Goal: Task Accomplishment & Management: Complete application form

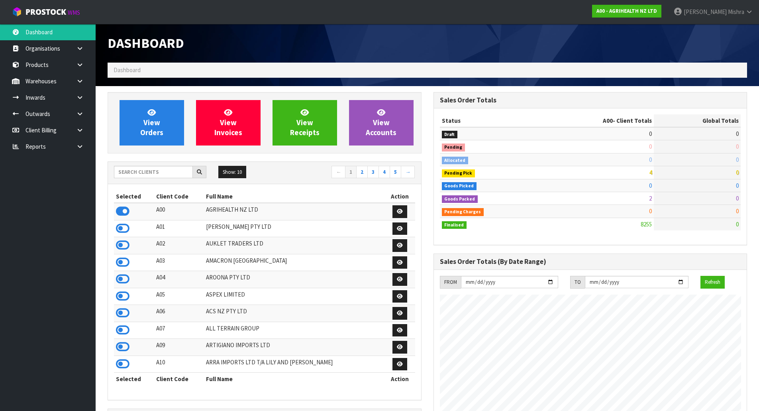
scroll to position [604, 326]
click at [125, 172] on input "text" at bounding box center [153, 172] width 79 height 12
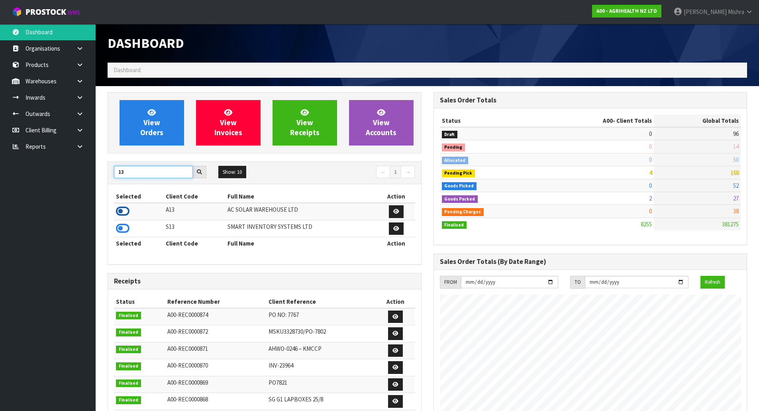
type input "13"
click at [124, 211] on icon at bounding box center [123, 211] width 14 height 12
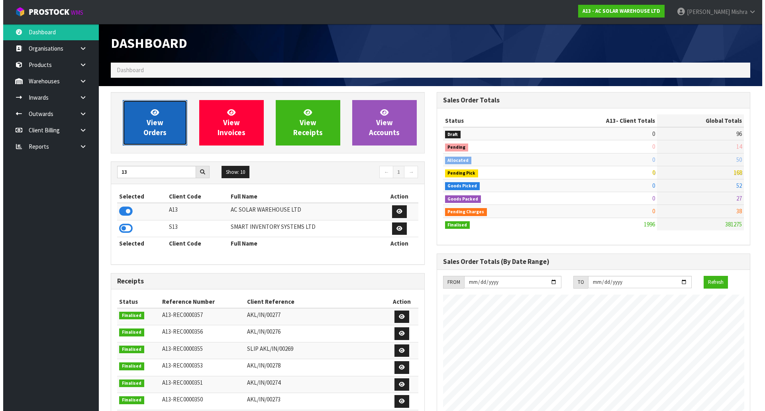
scroll to position [630, 326]
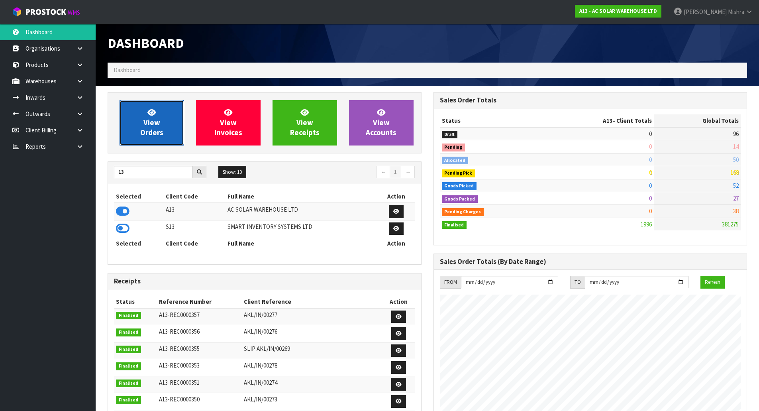
click at [153, 129] on span "View Orders" at bounding box center [151, 123] width 23 height 30
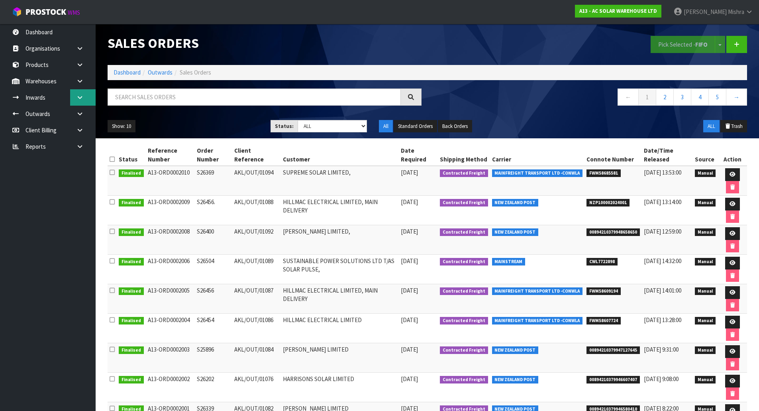
click at [85, 96] on link at bounding box center [83, 97] width 26 height 16
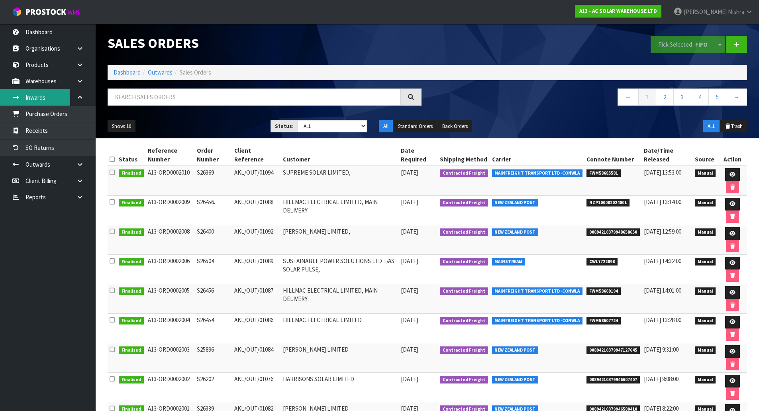
click at [63, 102] on link "Inwards" at bounding box center [48, 97] width 96 height 16
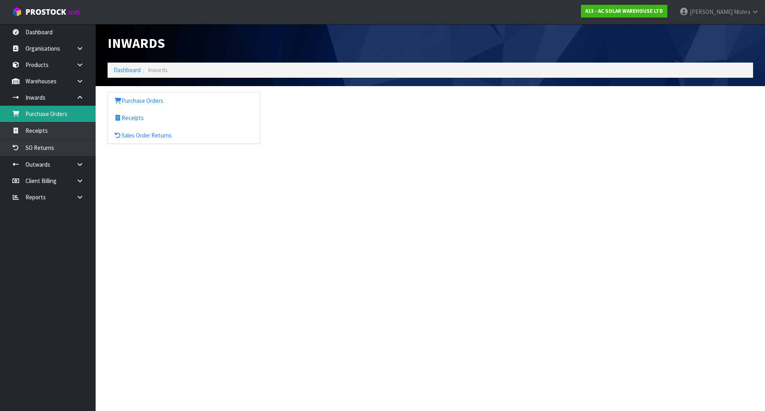
click at [66, 116] on body "Toggle navigation ProStock WMS A13 - AC SOLAR WAREHOUSE LTD [PERSON_NAME] Logou…" at bounding box center [382, 205] width 765 height 411
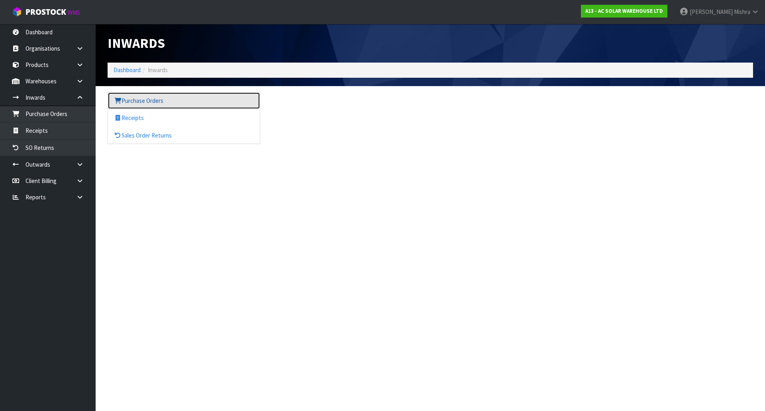
click at [171, 104] on link "Purchase Orders" at bounding box center [184, 100] width 152 height 16
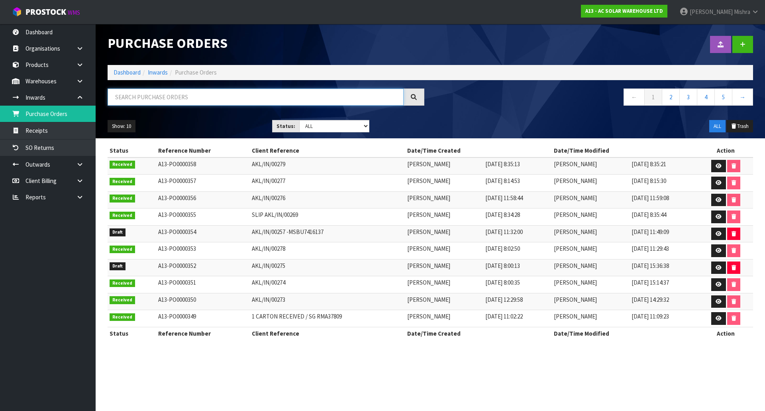
click at [179, 91] on input "text" at bounding box center [256, 97] width 296 height 17
paste input "AKL/IN/00280"
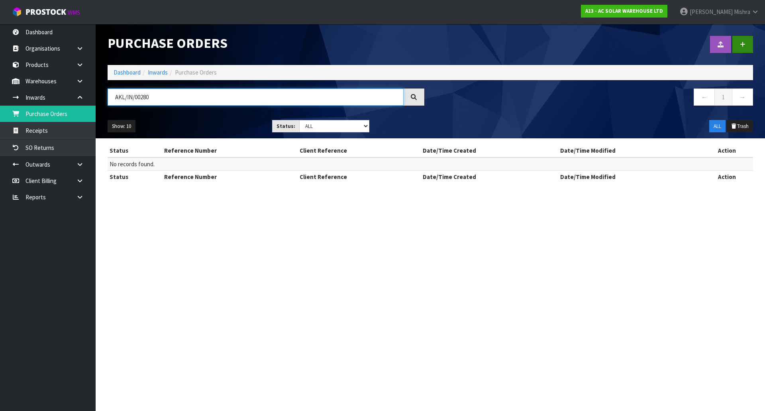
type input "AKL/IN/00280"
click at [742, 44] on icon at bounding box center [743, 44] width 6 height 6
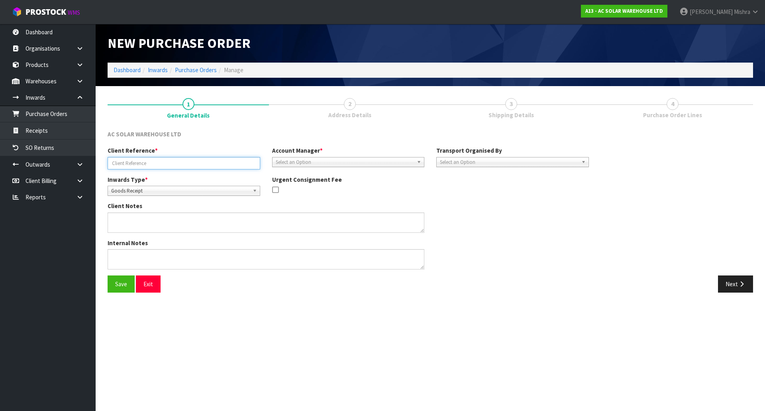
click at [188, 161] on input "text" at bounding box center [184, 163] width 153 height 12
paste input "AKL/IN/00280"
type input "AKL/IN/00280"
click at [333, 159] on span "Select an Option" at bounding box center [345, 162] width 138 height 10
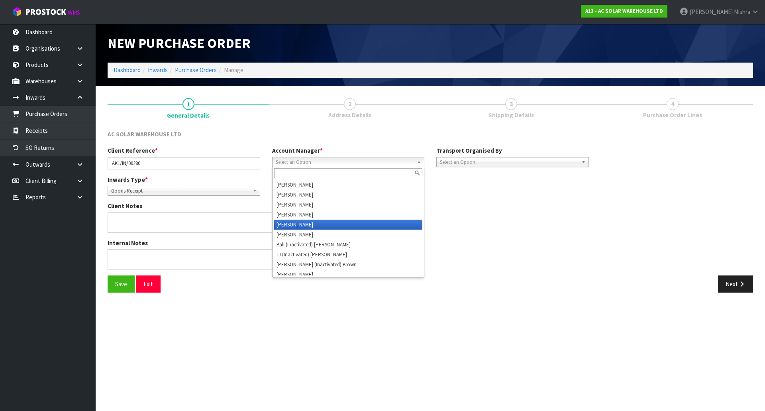
click at [326, 220] on li "[PERSON_NAME]" at bounding box center [348, 225] width 149 height 10
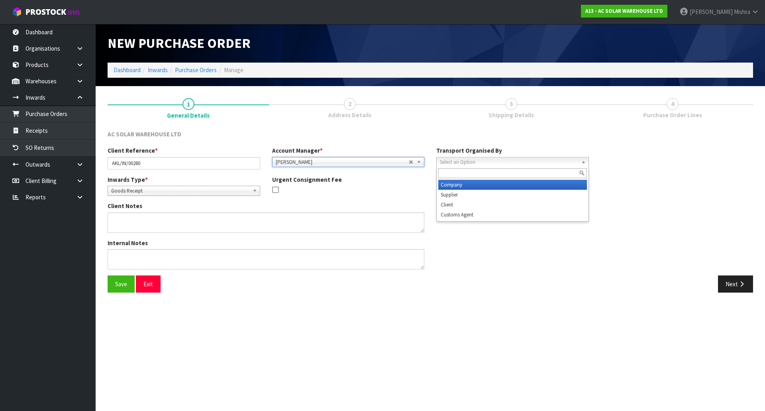
click at [470, 161] on span "Select an Option" at bounding box center [509, 162] width 138 height 10
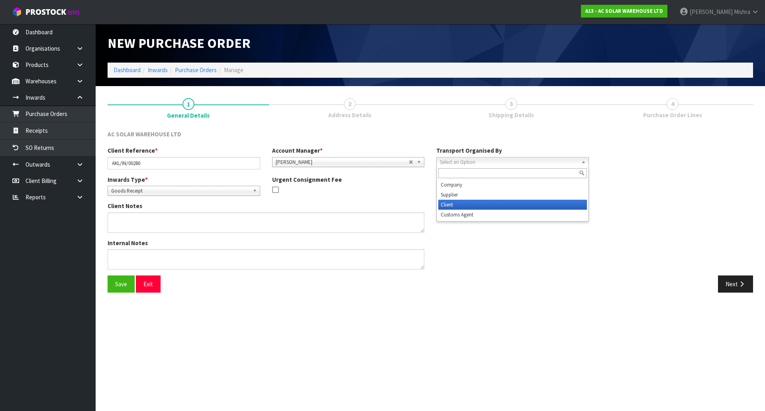
click at [473, 203] on li "Client" at bounding box center [513, 205] width 149 height 10
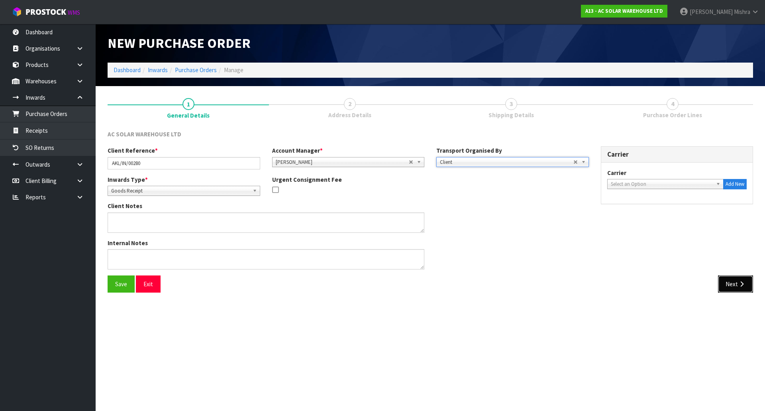
click at [726, 285] on button "Next" at bounding box center [735, 283] width 35 height 17
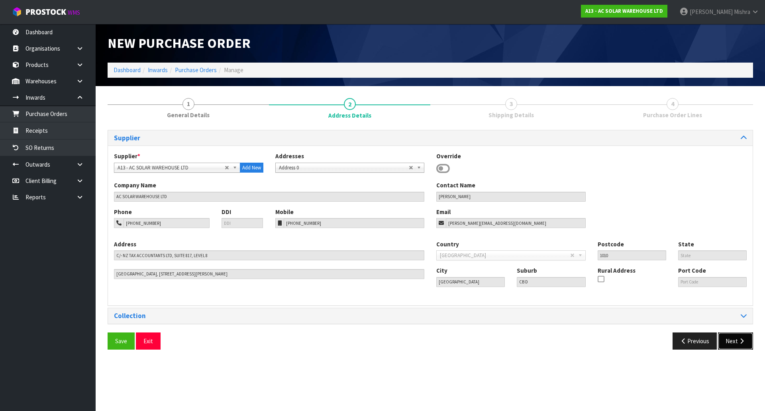
drag, startPoint x: 747, startPoint y: 343, endPoint x: 742, endPoint y: 340, distance: 6.1
click at [746, 342] on button "Next" at bounding box center [735, 340] width 35 height 17
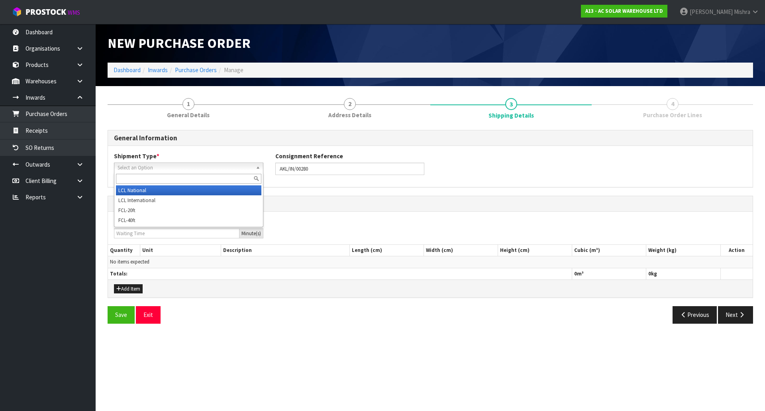
click at [217, 168] on span "Select an Option" at bounding box center [185, 168] width 135 height 10
click at [210, 190] on li "LCL National" at bounding box center [189, 190] width 146 height 10
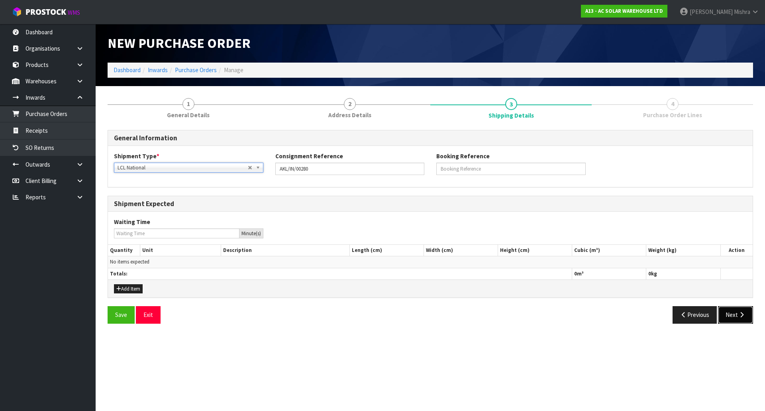
click at [730, 317] on button "Next" at bounding box center [735, 314] width 35 height 17
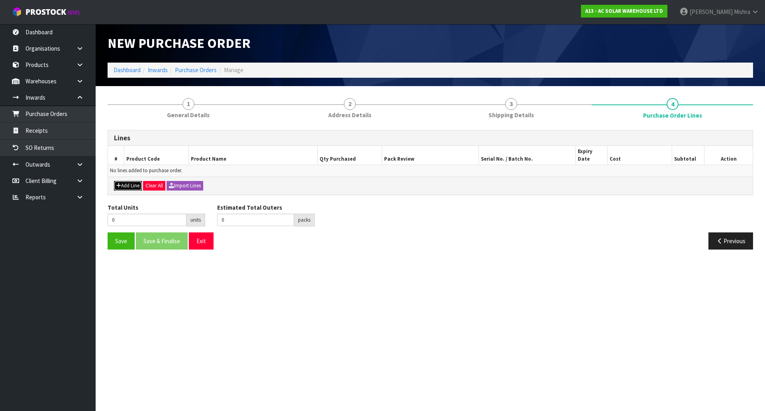
click at [122, 181] on button "Add Line" at bounding box center [128, 186] width 28 height 10
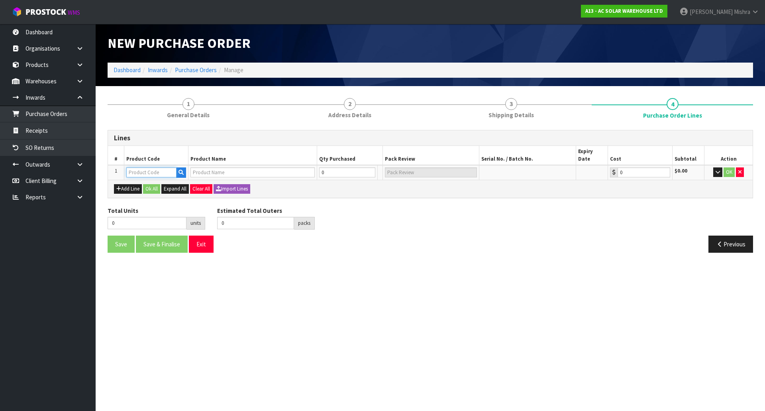
click at [142, 168] on input "text" at bounding box center [151, 172] width 50 height 10
type input "3704"
click at [181, 170] on icon "button" at bounding box center [181, 172] width 5 height 5
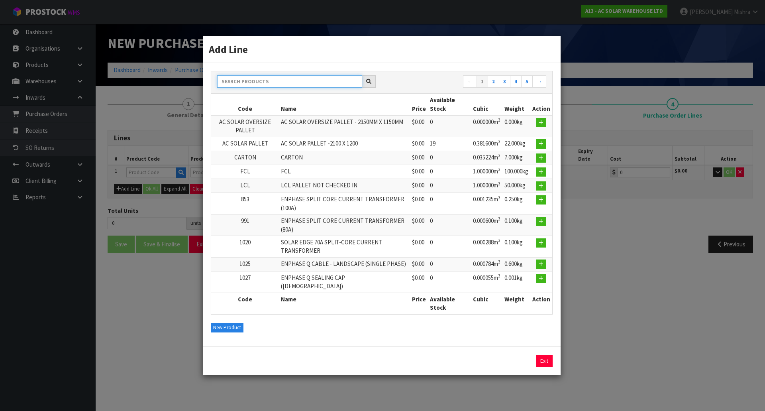
click at [275, 87] on input "text" at bounding box center [289, 81] width 145 height 12
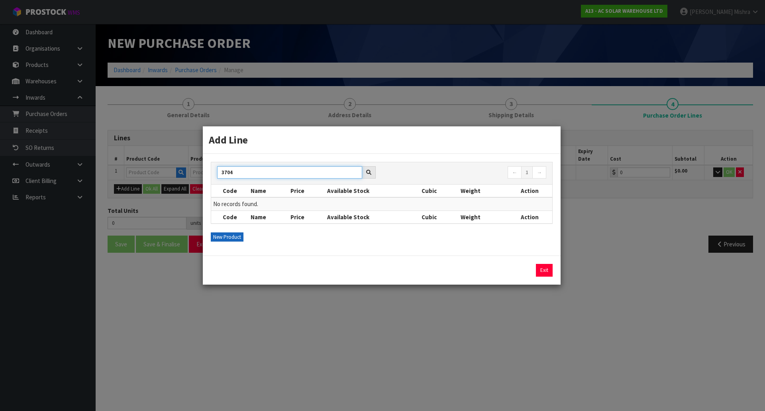
type input "3704"
click at [222, 237] on button "New Product" at bounding box center [227, 237] width 33 height 10
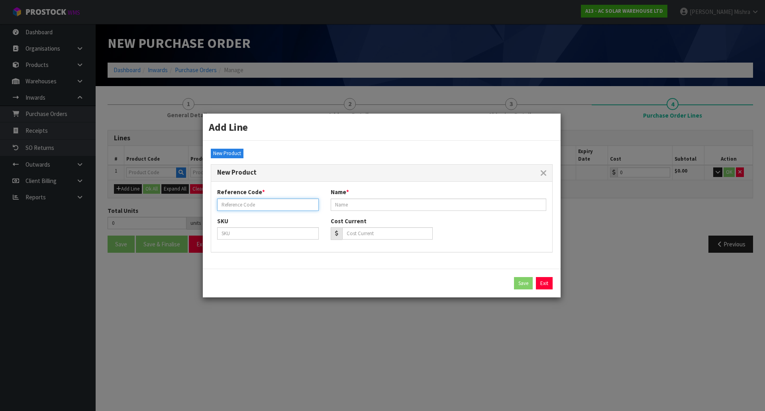
click at [261, 206] on input "text" at bounding box center [268, 205] width 102 height 12
type input "3704"
click at [549, 282] on link "Exit" at bounding box center [544, 283] width 17 height 13
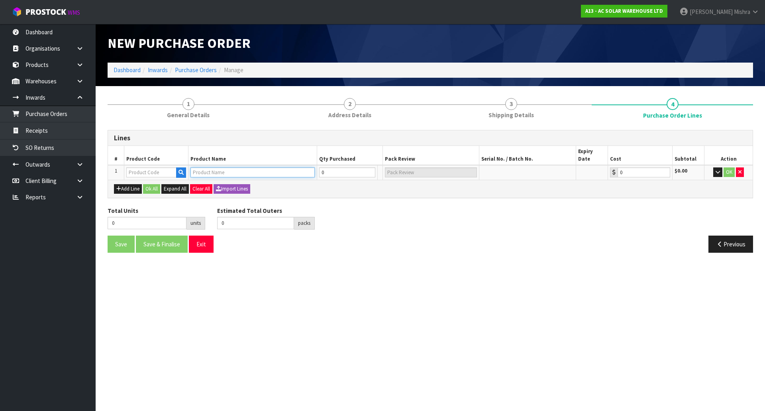
click at [237, 167] on input "text" at bounding box center [253, 172] width 124 height 10
paste input "SMA SUNNY TRIPOWER 6KW THREE PHASE INVERTER STP6.0-3AV-40"
type input "SMA SUNNY TRIPOWER 6KW THREE PHASE INVERTER STP6.0-3AV-40"
click at [178, 167] on button "button" at bounding box center [181, 172] width 10 height 10
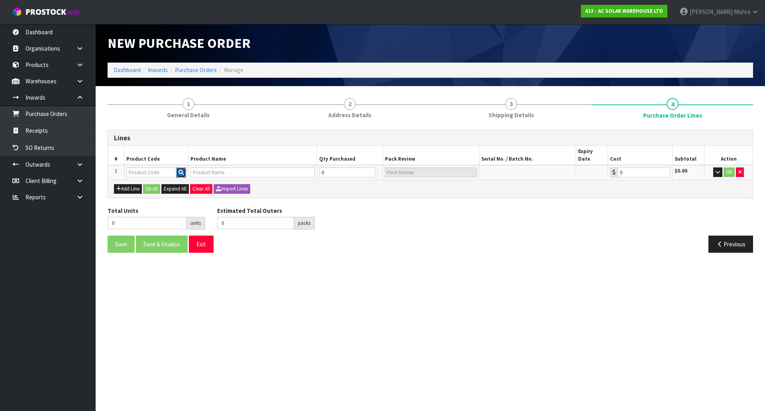
scroll to position [0, 0]
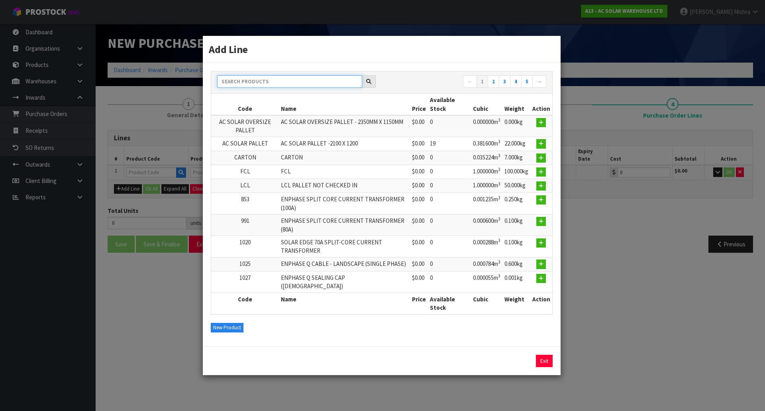
paste input "SMA Sunny Tripower 6kW three phase inverter STP6.0-3AV-40"
click at [275, 86] on input "SMA Sunny Tripower 6kW three phase inverter STP6.0-3AV-40" at bounding box center [289, 81] width 145 height 12
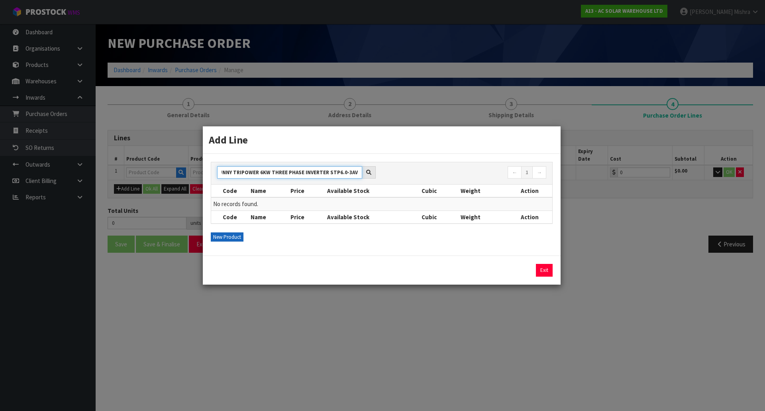
type input "SMA SUNNY TRIPOWER 6KW THREE PHASE INVERTER STP6.0-3AV-40"
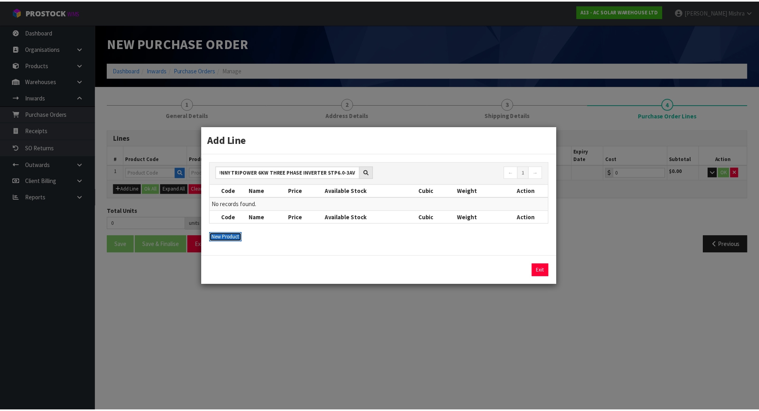
scroll to position [0, 0]
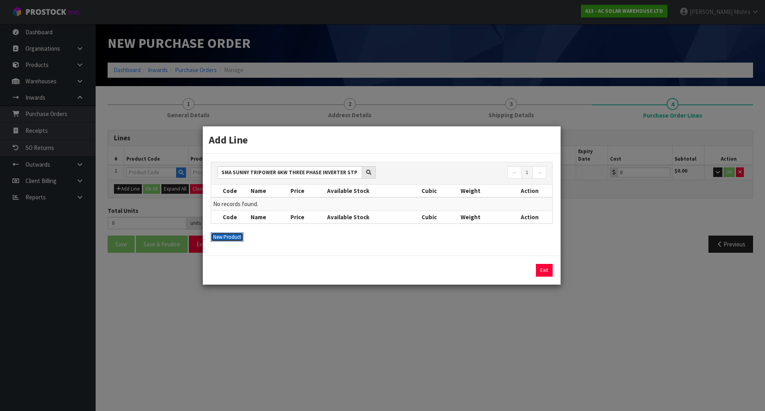
click at [231, 240] on button "New Product" at bounding box center [227, 237] width 33 height 10
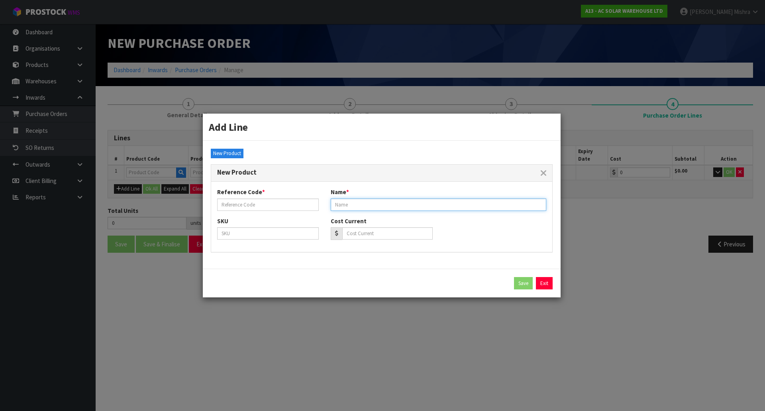
click at [377, 205] on input "text" at bounding box center [439, 205] width 216 height 12
paste input "SMA SUNNY TRIPOWER 6KW THREE PHASE INVERTER STP6.0-3AV-40"
type input "SMA SUNNY TRIPOWER 6KW THREE PHASE INVERTER STP6.0-3AV-40"
click at [254, 200] on input "text" at bounding box center [268, 205] width 102 height 12
type input "3704"
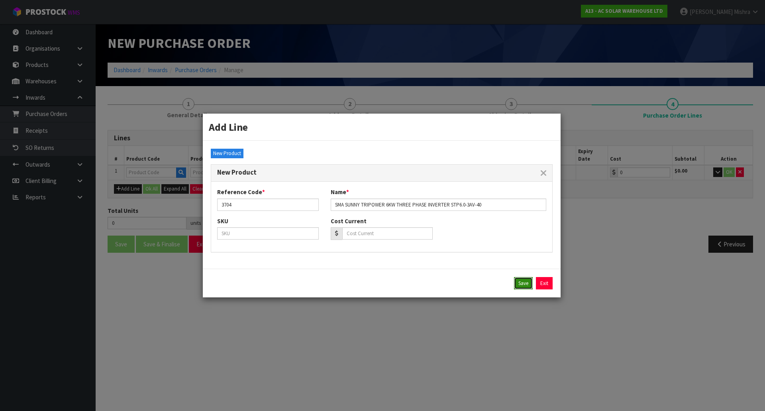
click at [522, 286] on button "Save" at bounding box center [523, 283] width 19 height 13
type input "3704"
type input "SMA SUNNY TRIPOWER 6KW THREE PHASE INVERTER STP6.0-3AV-40"
type input "0.00"
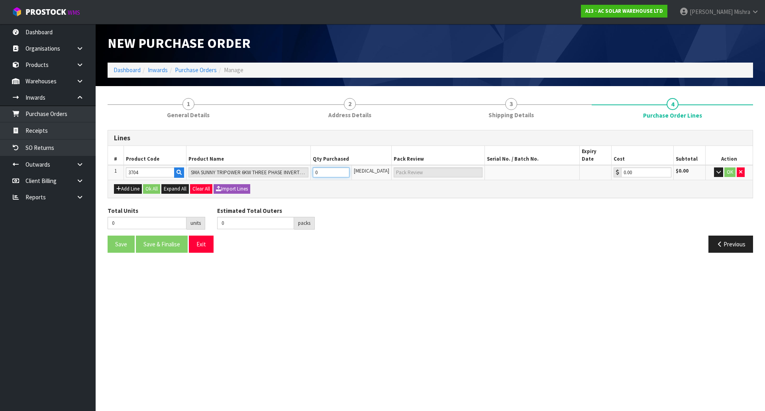
click at [264, 169] on tr "1 3704 SMA SUNNY TRIPOWER 6KW THREE PHASE INVERTER STP6.0-3AV-40 0 [MEDICAL_DAT…" at bounding box center [430, 172] width 645 height 15
type input "2"
type input "2 [MEDICAL_DATA]"
type input "2"
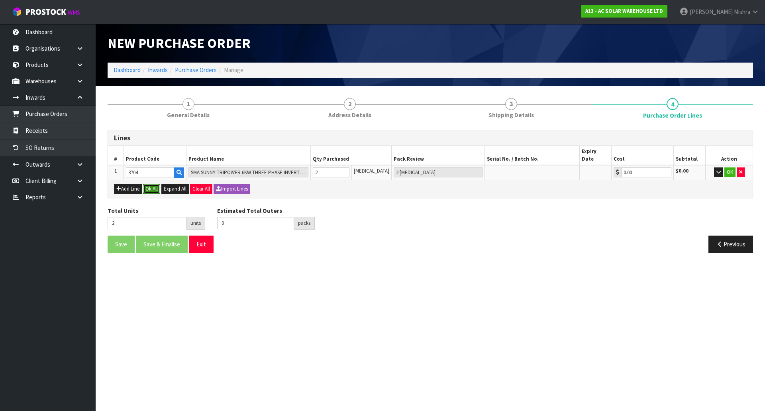
click at [149, 184] on button "Ok All" at bounding box center [151, 189] width 17 height 10
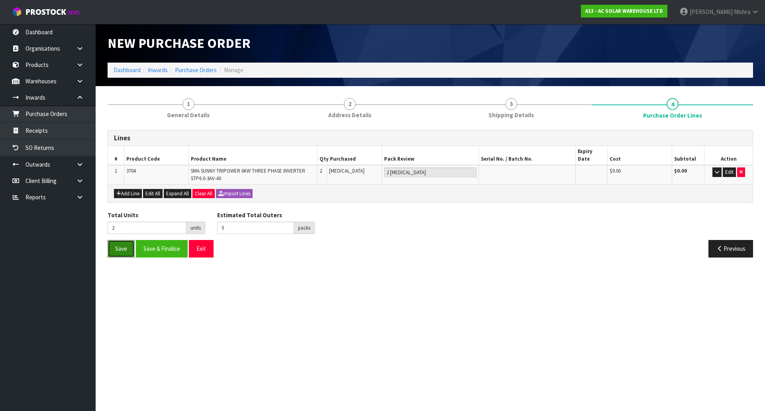
click at [125, 240] on button "Save" at bounding box center [121, 248] width 27 height 17
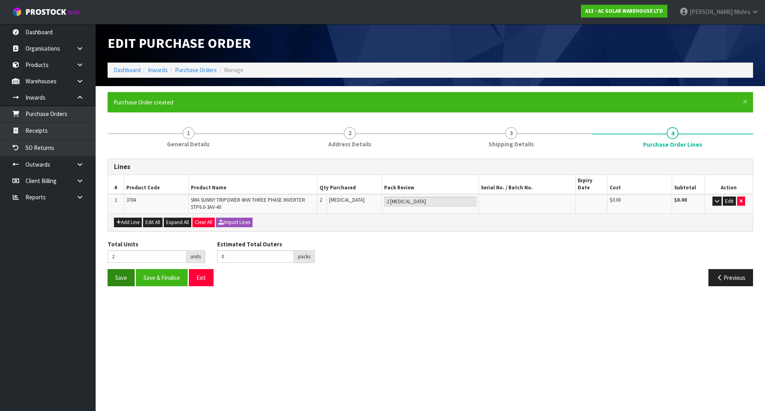
type input "0"
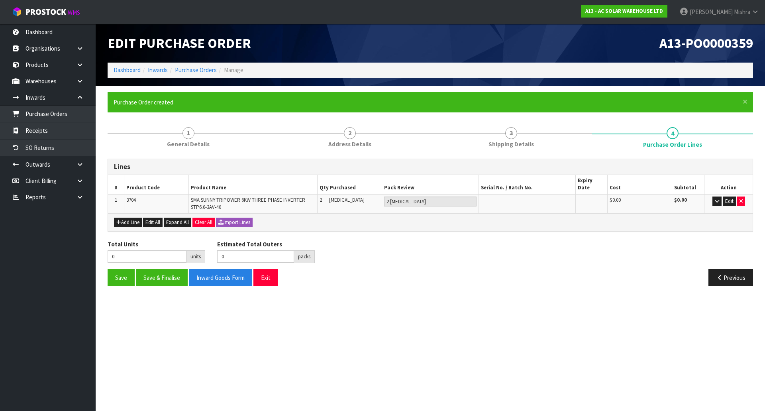
click at [195, 65] on ol "Dashboard Inwards Purchase Orders Manage" at bounding box center [431, 70] width 646 height 15
click at [195, 69] on link "Purchase Orders" at bounding box center [196, 70] width 42 height 8
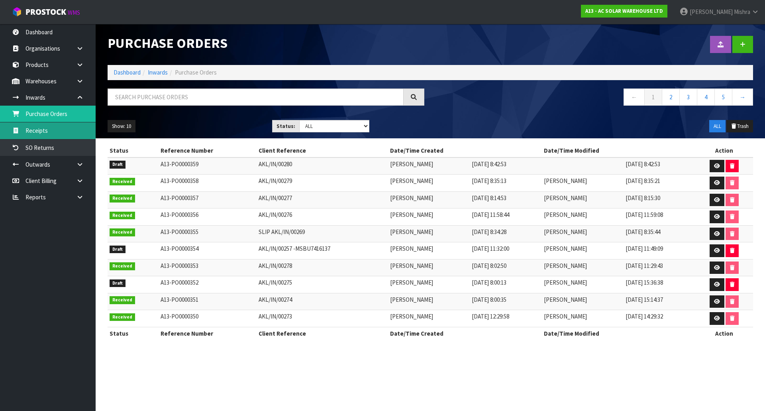
click at [64, 125] on link "Receipts" at bounding box center [48, 130] width 96 height 16
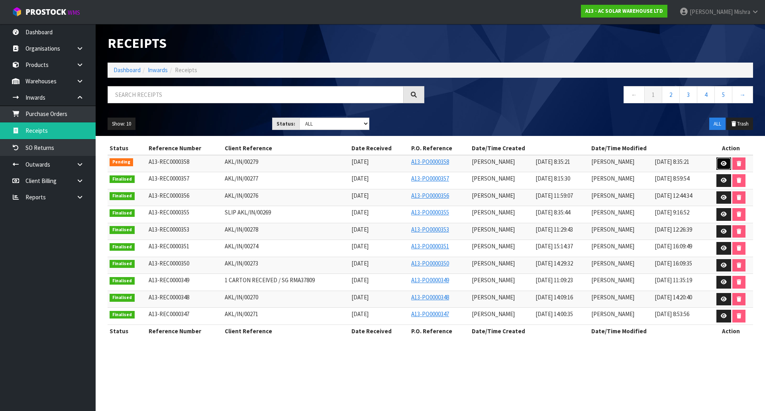
click at [726, 160] on link at bounding box center [724, 163] width 15 height 13
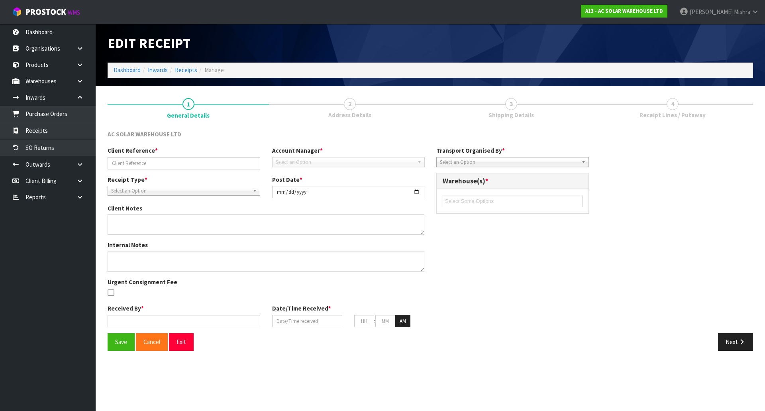
type input "AKL/IN/00279"
type input "[DATE]"
type input "[PERSON_NAME]"
type input "[DATE]"
type input "08"
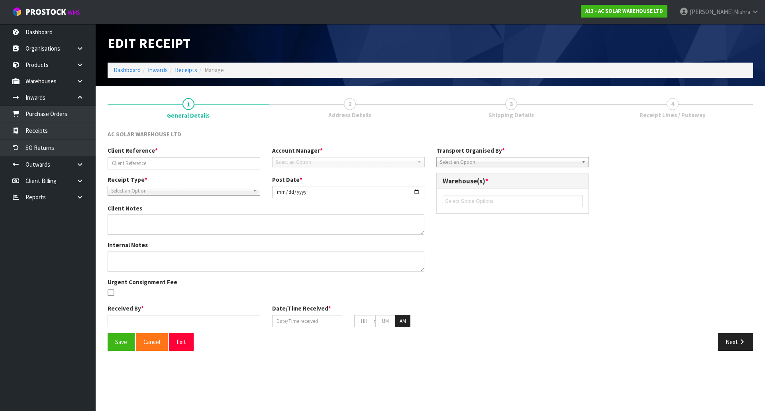
type input "35"
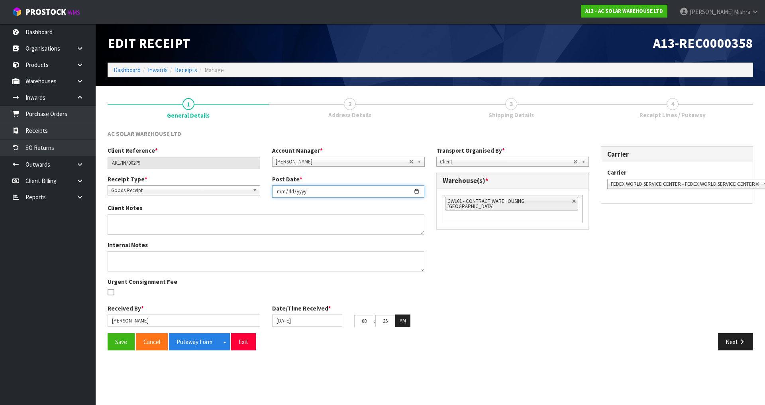
click at [417, 191] on input "[DATE]" at bounding box center [348, 191] width 153 height 12
type input "[DATE]"
click at [305, 321] on input "[DATE]" at bounding box center [307, 321] width 70 height 12
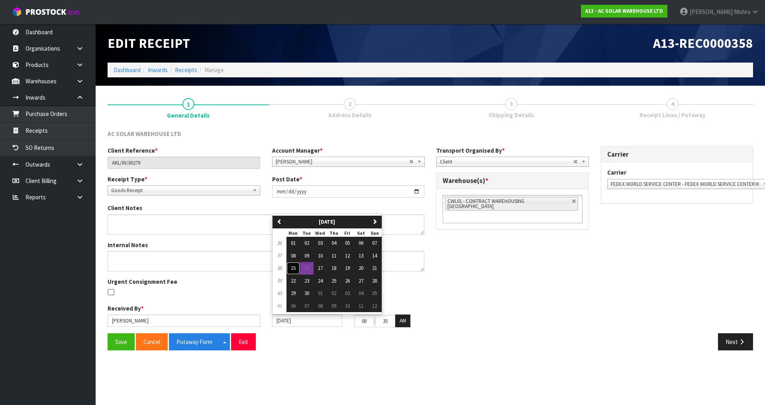
click at [296, 269] on button "15" at bounding box center [294, 268] width 14 height 13
type input "[DATE]"
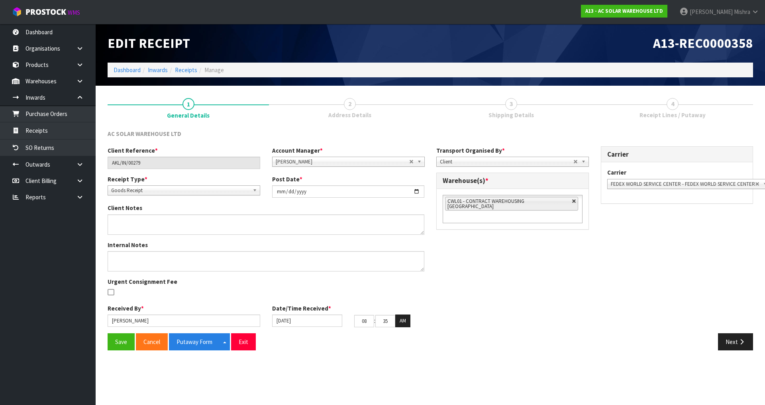
click at [572, 200] on link at bounding box center [574, 201] width 5 height 5
type input "Select Some Options"
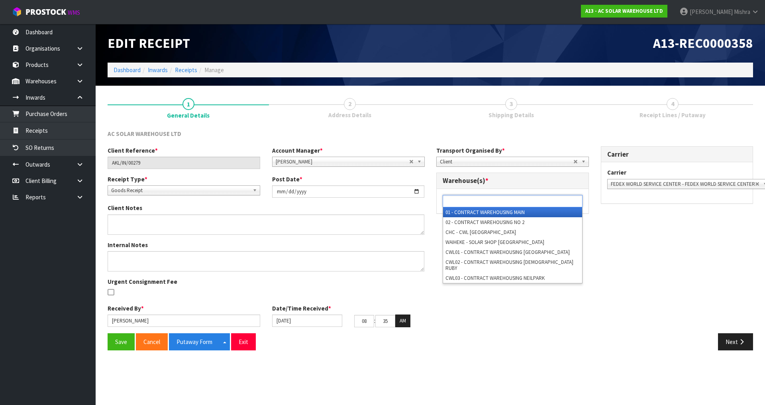
click at [554, 204] on ul at bounding box center [513, 201] width 140 height 12
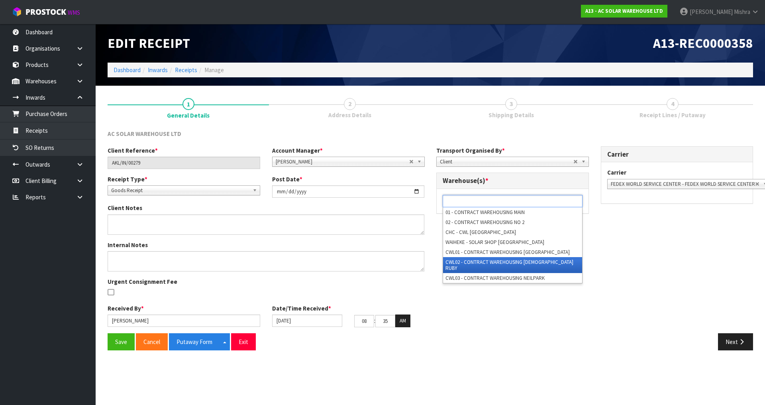
click at [541, 258] on li "CWL02 - CONTRACT WAREHOUSING [DEMOGRAPHIC_DATA] RUBY" at bounding box center [512, 265] width 139 height 16
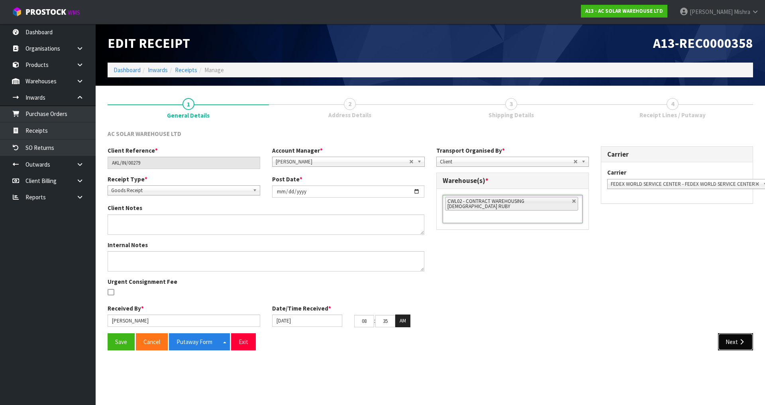
click at [730, 343] on button "Next" at bounding box center [735, 341] width 35 height 17
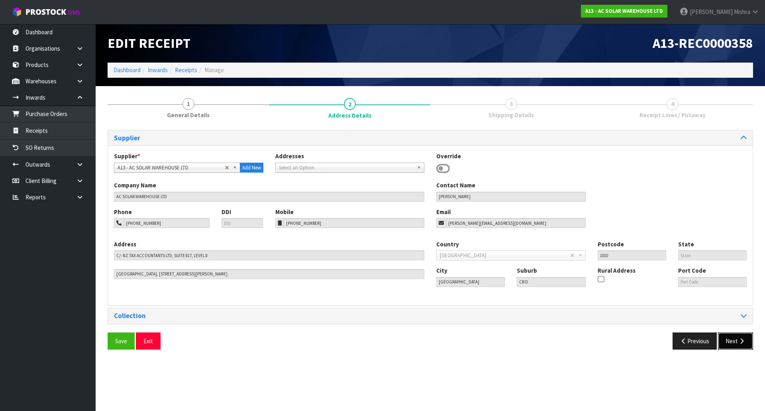
click at [735, 342] on button "Next" at bounding box center [735, 340] width 35 height 17
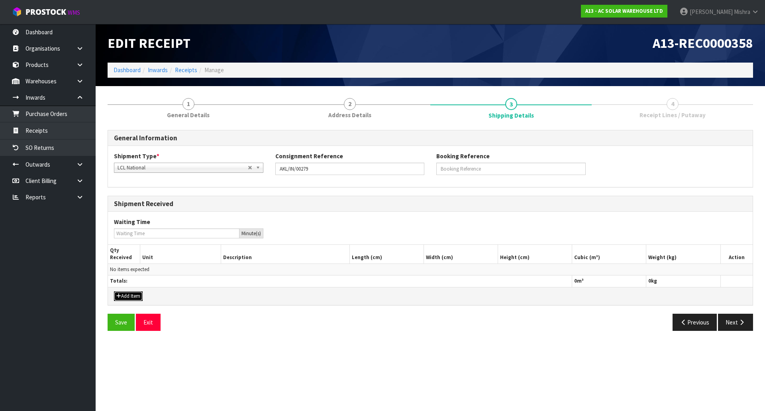
click at [135, 295] on button "Add Item" at bounding box center [128, 296] width 29 height 10
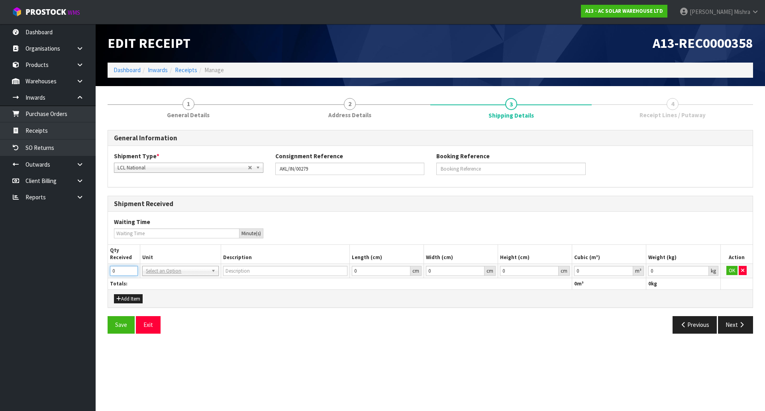
drag, startPoint x: 120, startPoint y: 272, endPoint x: 83, endPoint y: 271, distance: 37.1
click at [84, 271] on body "Toggle navigation ProStock WMS A13 - AC SOLAR WAREHOUSE LTD [PERSON_NAME] Logou…" at bounding box center [382, 205] width 765 height 411
type input "1"
click at [181, 279] on input "text" at bounding box center [180, 282] width 72 height 10
type input "ctn"
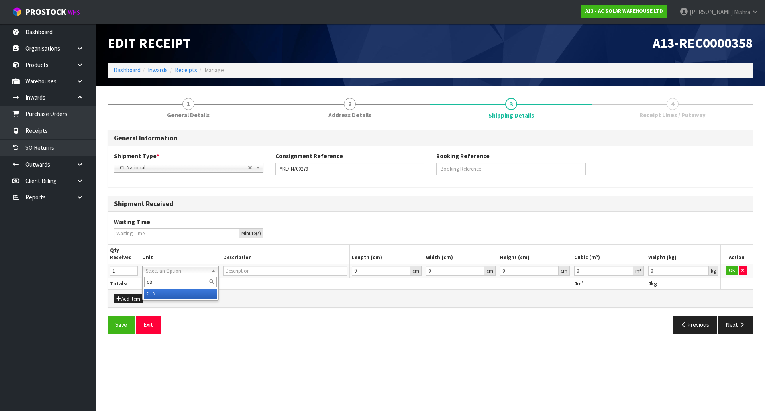
type input "CARTON"
type input "0.000001"
click at [627, 270] on input "0.000001" at bounding box center [603, 271] width 59 height 10
type input "0.001"
click at [705, 268] on input "0.001" at bounding box center [679, 271] width 60 height 10
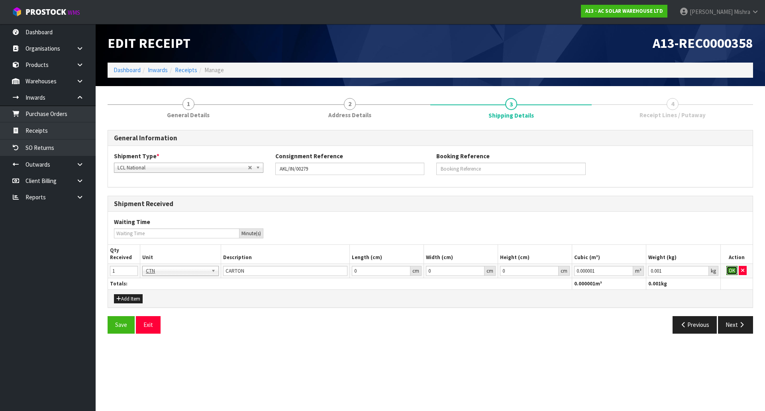
click at [735, 268] on button "OK" at bounding box center [732, 271] width 11 height 10
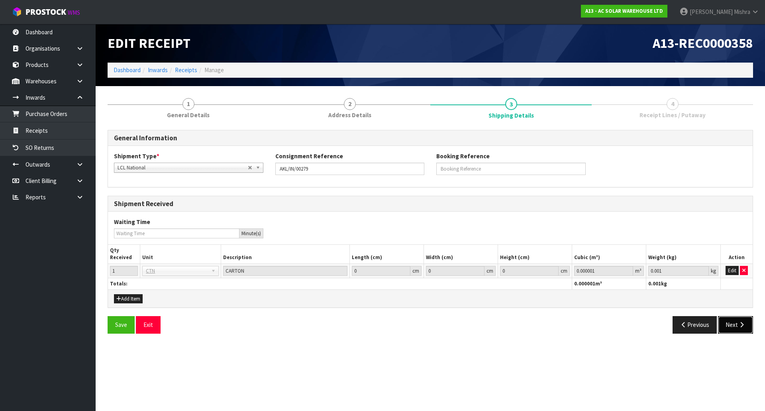
click at [736, 319] on button "Next" at bounding box center [735, 324] width 35 height 17
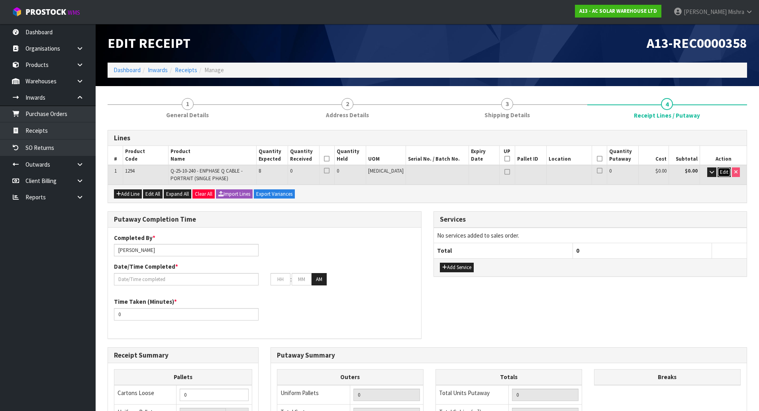
click at [722, 175] on span "Edit" at bounding box center [724, 172] width 8 height 7
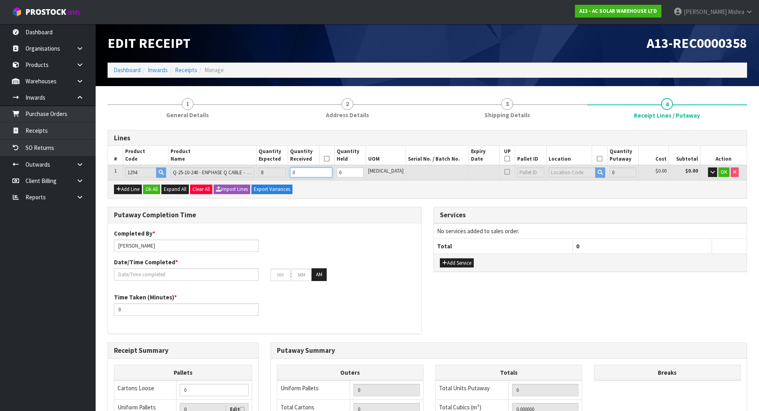
drag, startPoint x: 315, startPoint y: 170, endPoint x: 304, endPoint y: 170, distance: 11.2
click at [304, 170] on input "0" at bounding box center [311, 172] width 42 height 10
type input "0.008208"
type input "2.7"
type input "9"
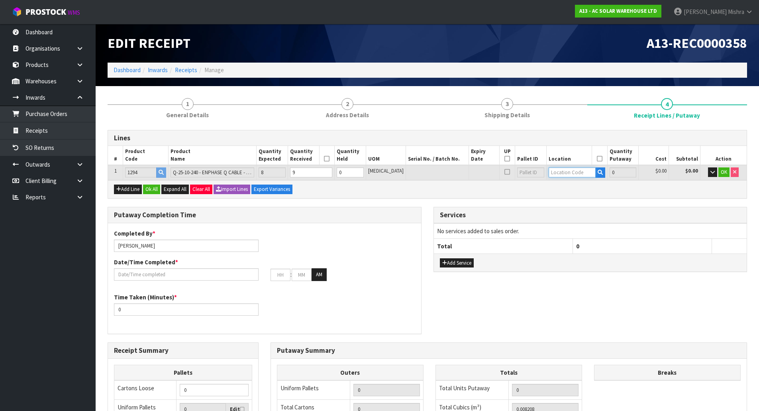
click at [563, 172] on input "text" at bounding box center [572, 172] width 47 height 10
click at [549, 174] on input "3-7-2-C" at bounding box center [572, 172] width 47 height 10
click at [552, 172] on input "03-7-2-C" at bounding box center [572, 172] width 47 height 10
drag, startPoint x: 557, startPoint y: 174, endPoint x: 550, endPoint y: 175, distance: 6.8
click at [550, 175] on input "03-70-2-C" at bounding box center [572, 172] width 47 height 10
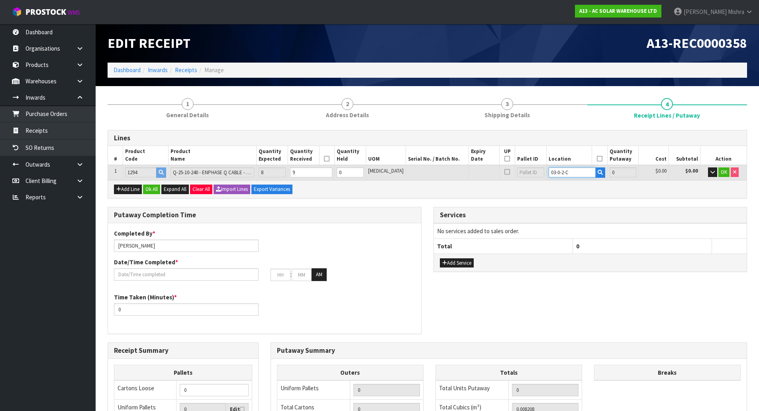
type input "03-07-2-C"
type input "9"
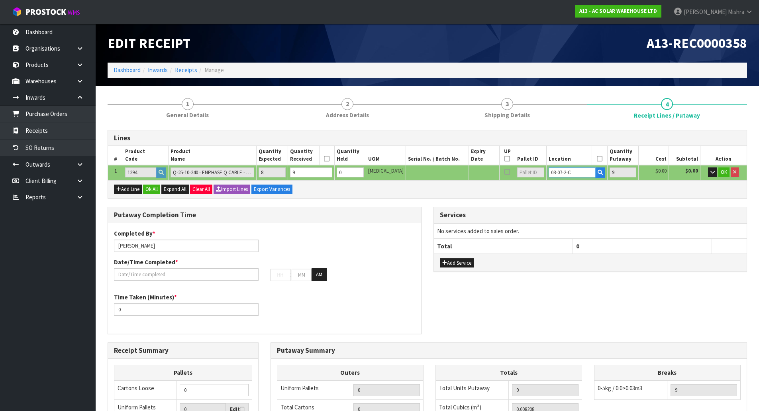
click at [558, 175] on input "03-07-2-C" at bounding box center [572, 172] width 47 height 10
click at [598, 171] on icon "button" at bounding box center [600, 172] width 5 height 5
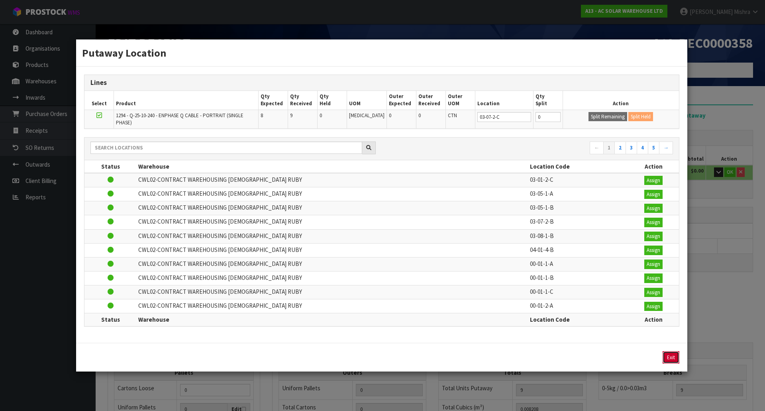
click at [679, 358] on button "Exit" at bounding box center [671, 357] width 17 height 13
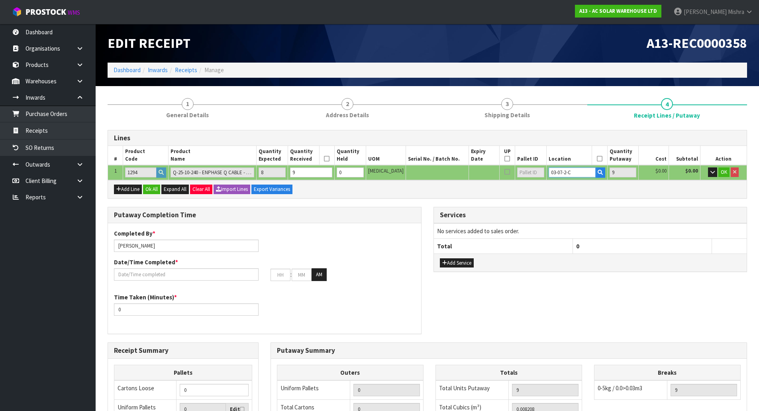
click at [519, 176] on tr "1 1294 Q-25-10-240 - ENPHASE Q CABLE - PORTRAIT (SINGLE PHASE) 8 9 0 [MEDICAL_D…" at bounding box center [427, 172] width 639 height 15
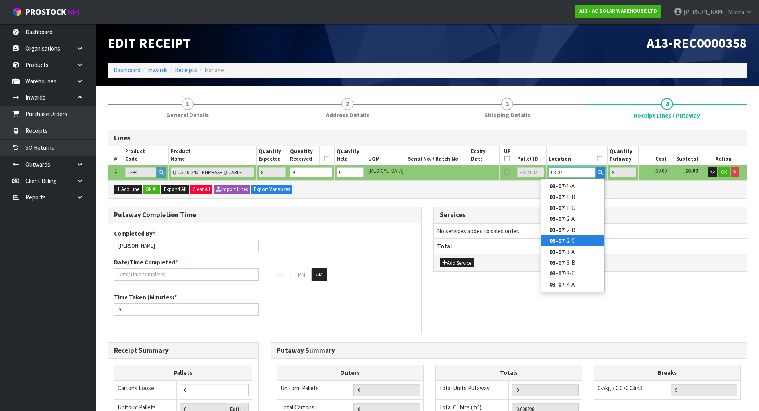
type input "03-07"
type input "0"
click at [549, 241] on link "03-07 -2-C" at bounding box center [573, 240] width 63 height 11
type input "9"
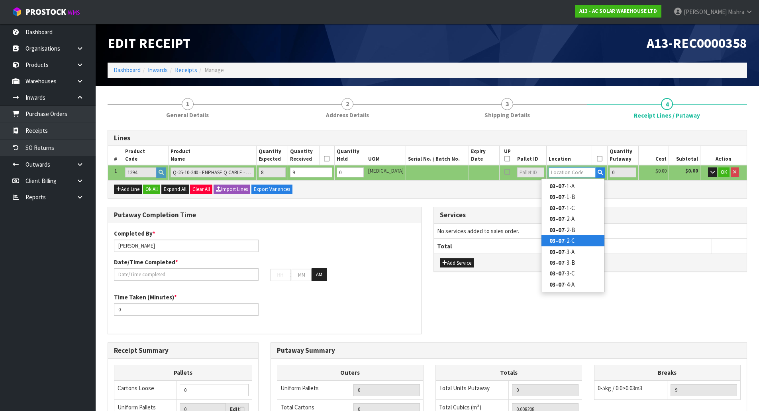
type input "03-07-2-C"
type input "9"
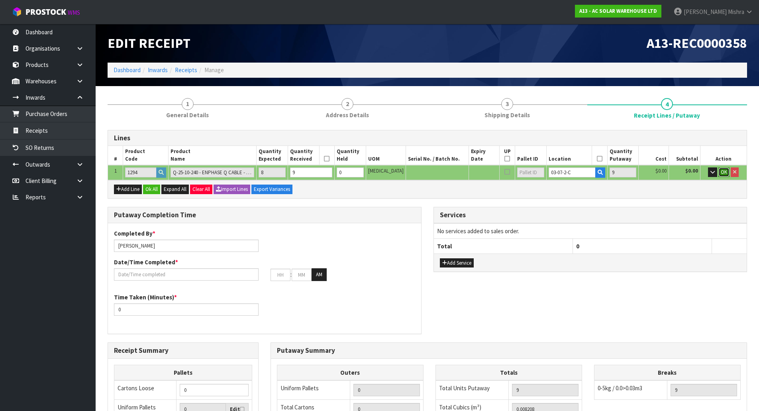
click at [726, 172] on span "OK" at bounding box center [724, 172] width 6 height 7
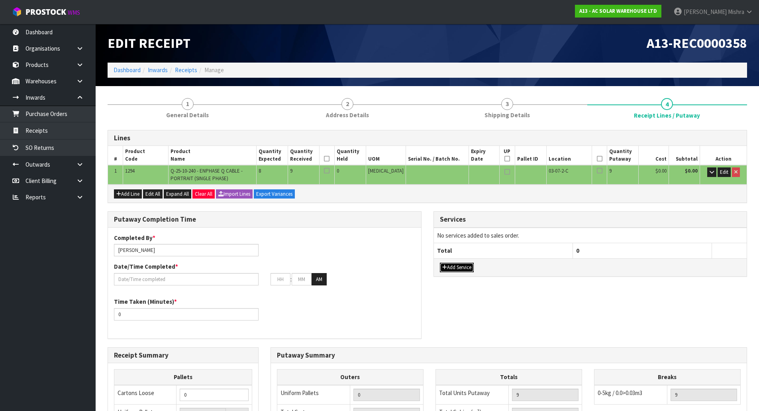
click at [450, 268] on button "Add Service" at bounding box center [457, 268] width 34 height 10
click at [480, 241] on td "001-001 - IMPORT DEMMURAGE 001-002 - IMPORT NZ CUSTOMS ENTRY 001-003 - IMPORT P…" at bounding box center [503, 238] width 139 height 20
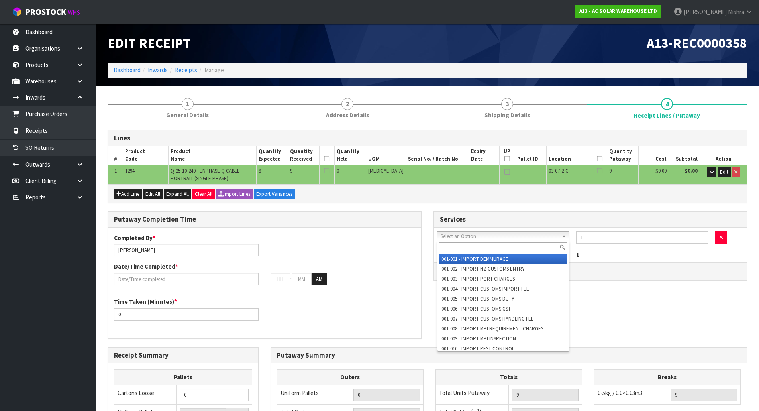
click at [483, 243] on input "text" at bounding box center [503, 247] width 129 height 10
type input "1"
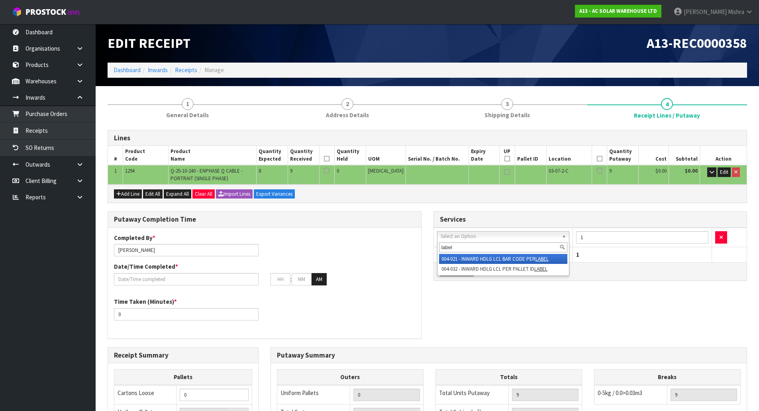
type input "label"
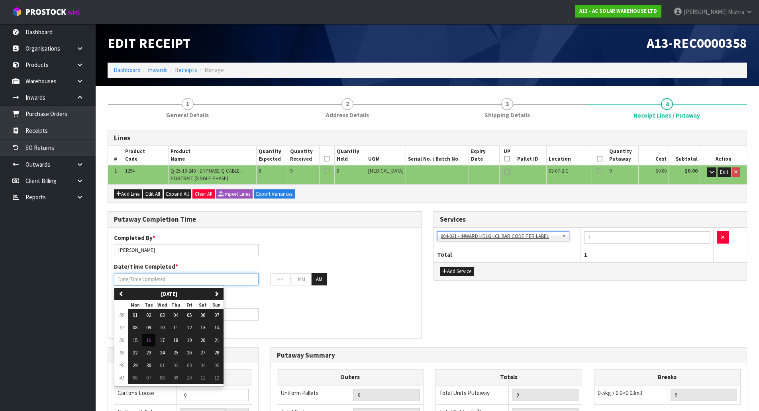
click at [197, 275] on input "text" at bounding box center [186, 279] width 145 height 12
click at [148, 342] on span "16" at bounding box center [148, 340] width 5 height 7
type input "[DATE]"
type input "12"
type input "00"
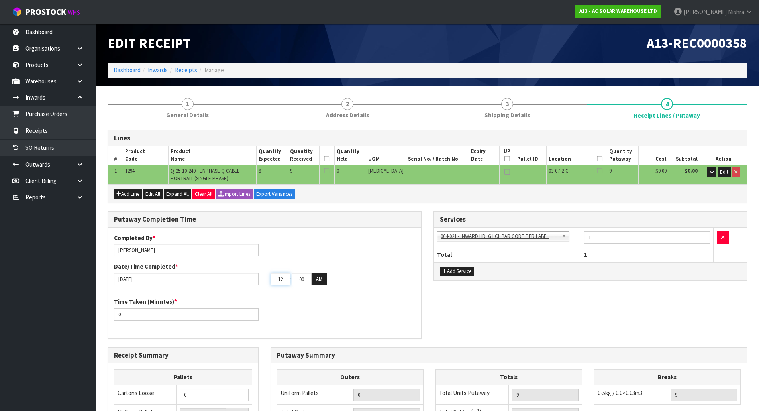
drag, startPoint x: 287, startPoint y: 280, endPoint x: 273, endPoint y: 280, distance: 13.6
click at [273, 280] on input "12" at bounding box center [281, 279] width 20 height 12
type input "08"
drag, startPoint x: 304, startPoint y: 279, endPoint x: 298, endPoint y: 278, distance: 6.2
click at [298, 278] on input "00" at bounding box center [302, 279] width 20 height 12
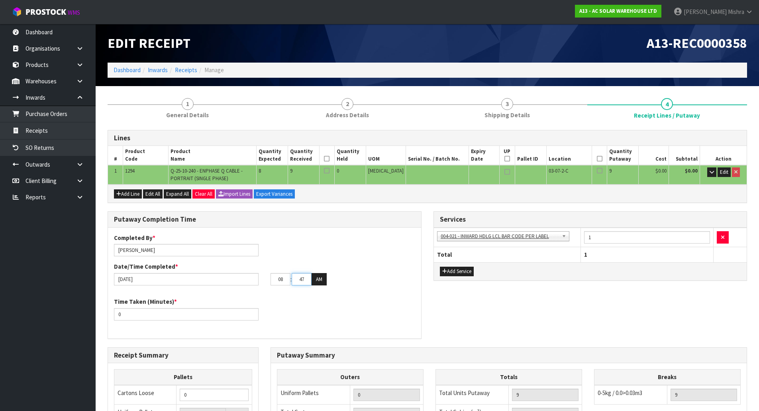
type input "47"
drag, startPoint x: 136, startPoint y: 313, endPoint x: 79, endPoint y: 305, distance: 56.8
click at [79, 306] on body "Toggle navigation ProStock WMS A13 - AC SOLAR WAREHOUSE LTD [PERSON_NAME] Logou…" at bounding box center [379, 205] width 759 height 411
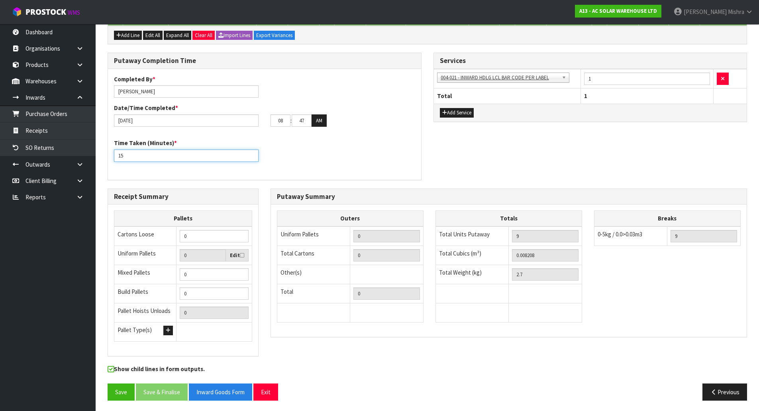
scroll to position [159, 0]
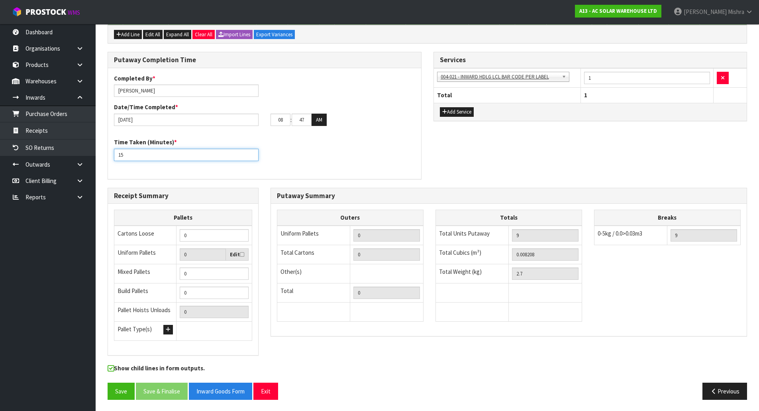
type input "15"
drag, startPoint x: 211, startPoint y: 237, endPoint x: 171, endPoint y: 232, distance: 40.6
click at [171, 232] on tr "Cartons Loose 0" at bounding box center [183, 236] width 138 height 20
type input "1"
click at [606, 293] on div "Outers Uniform Pallets 0 Total Cartons 0 Other(s) Bag x 0 Bar x 0 Basket x 0 Bi…" at bounding box center [509, 270] width 476 height 120
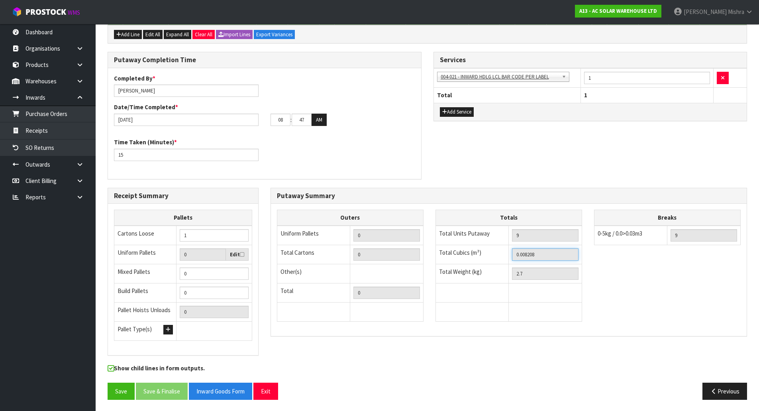
drag, startPoint x: 547, startPoint y: 258, endPoint x: 472, endPoint y: 271, distance: 76.8
click at [472, 271] on tbody "Total Units Putaway 9 Total Cubics (m³) 0.008208 Total Weight (kg) 2.7" at bounding box center [509, 274] width 146 height 96
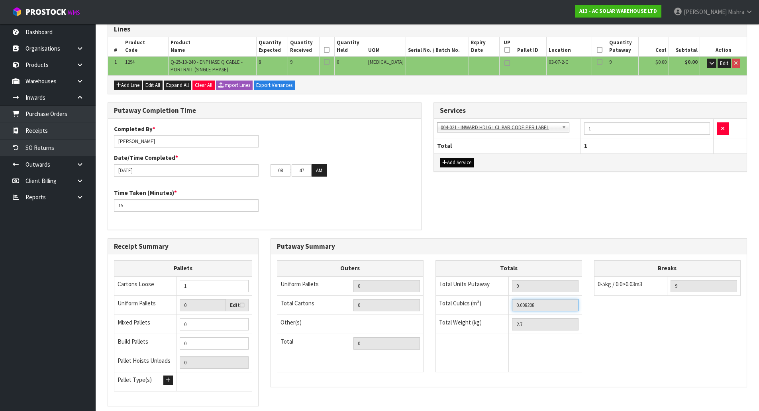
scroll to position [0, 0]
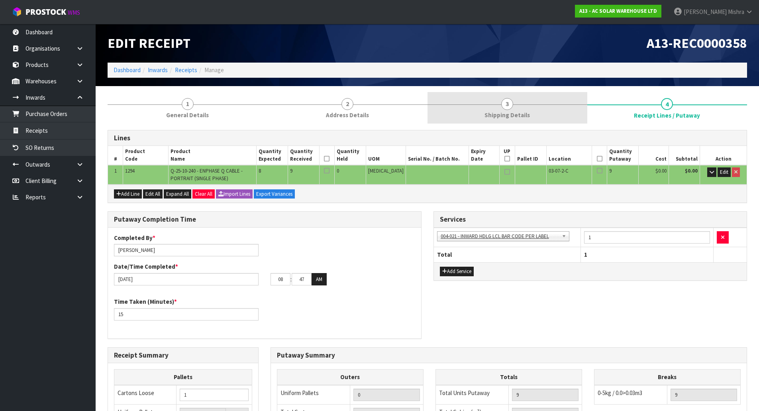
click at [533, 100] on link "3 Shipping Details" at bounding box center [508, 107] width 160 height 31
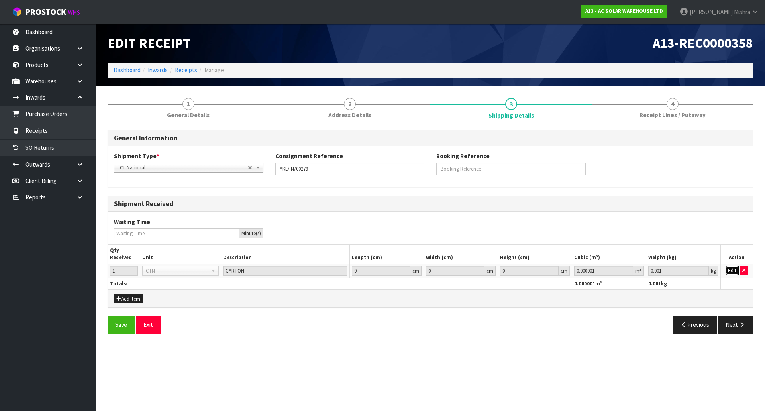
click at [732, 271] on button "Edit" at bounding box center [732, 271] width 13 height 10
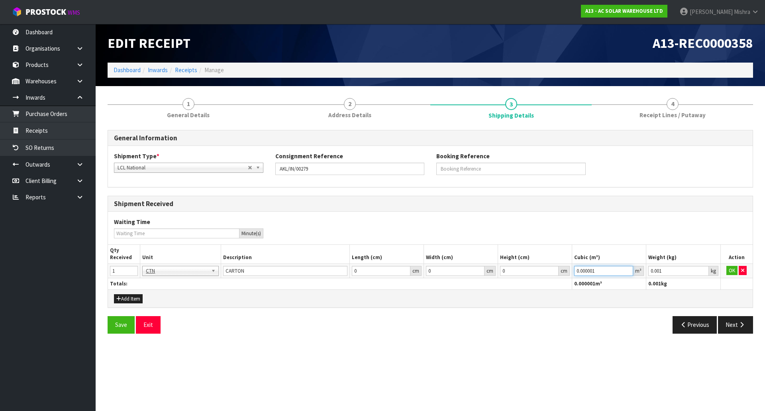
paste input "8208"
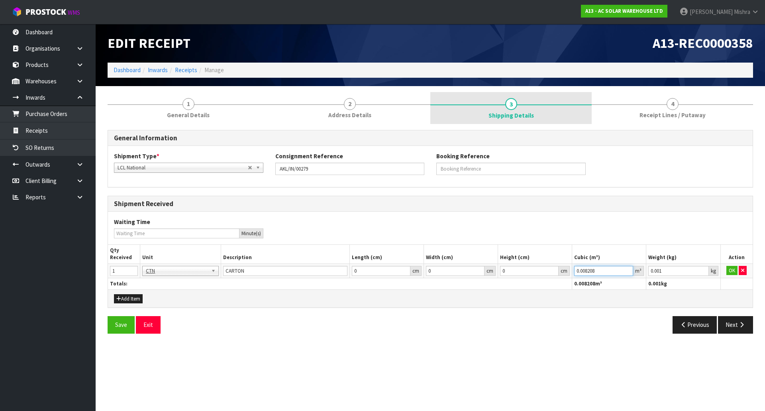
drag, startPoint x: 606, startPoint y: 270, endPoint x: 588, endPoint y: 96, distance: 175.2
click at [581, 100] on div "1 General Details 2 Address Details 3 Shipping Details 4 Receipt Lines / Putawa…" at bounding box center [431, 216] width 646 height 248
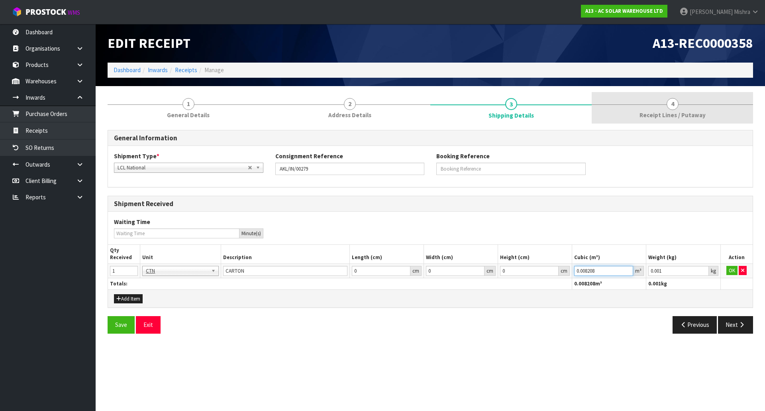
type input "0.008208"
click at [659, 102] on link "4 Receipt Lines / Putaway" at bounding box center [672, 107] width 161 height 31
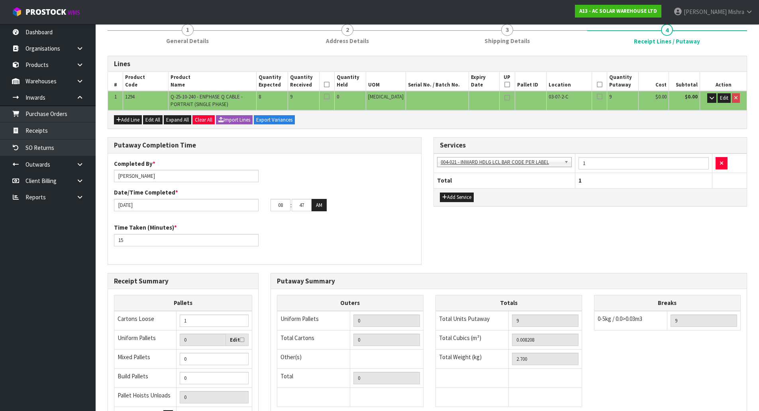
scroll to position [160, 0]
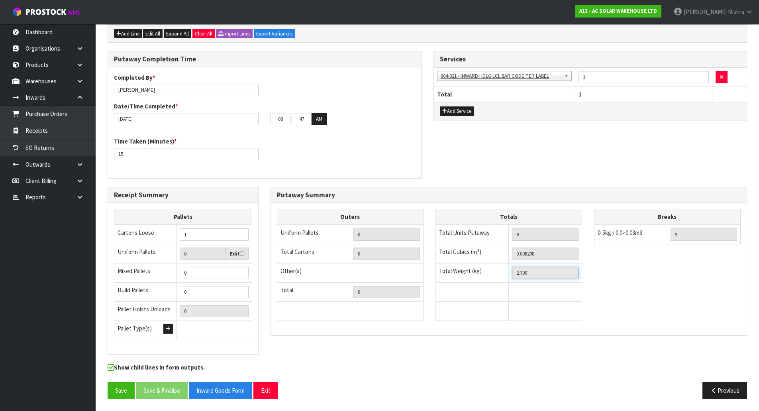
drag, startPoint x: 536, startPoint y: 269, endPoint x: 436, endPoint y: 279, distance: 100.2
click at [436, 279] on tr "Total Weight (kg) 2.700" at bounding box center [509, 272] width 146 height 19
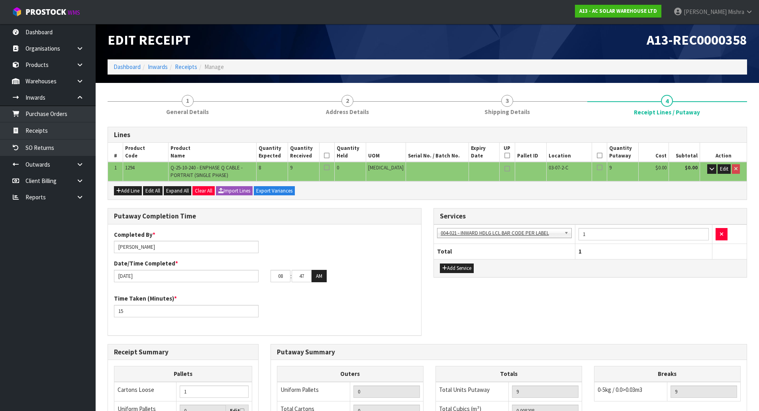
scroll to position [0, 0]
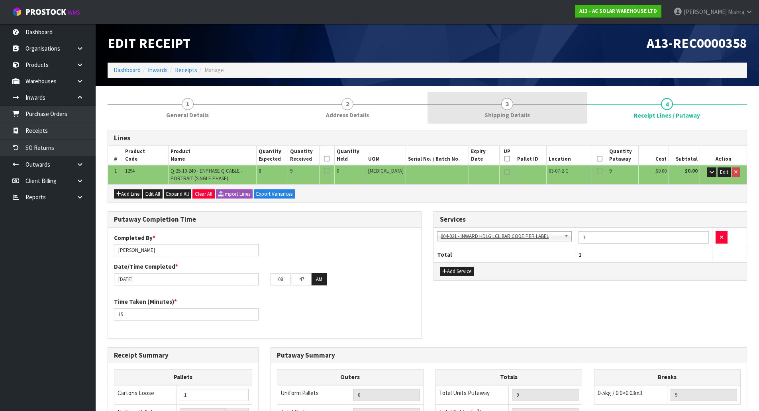
click at [490, 98] on link "3 Shipping Details" at bounding box center [508, 107] width 160 height 31
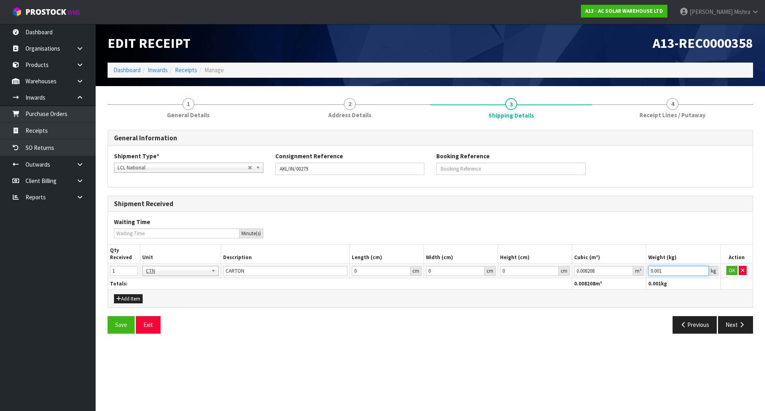
drag, startPoint x: 681, startPoint y: 272, endPoint x: 640, endPoint y: 275, distance: 41.1
click at [640, 275] on tr "1 BAG BAR BSK BIN BTL BOX BDL CAB CGE CTN CSE COI CRA CRT CBE CYL DRM JAR MTR P…" at bounding box center [430, 271] width 645 height 14
paste input "2.7"
type input "2.7"
click at [730, 273] on button "OK" at bounding box center [732, 271] width 11 height 10
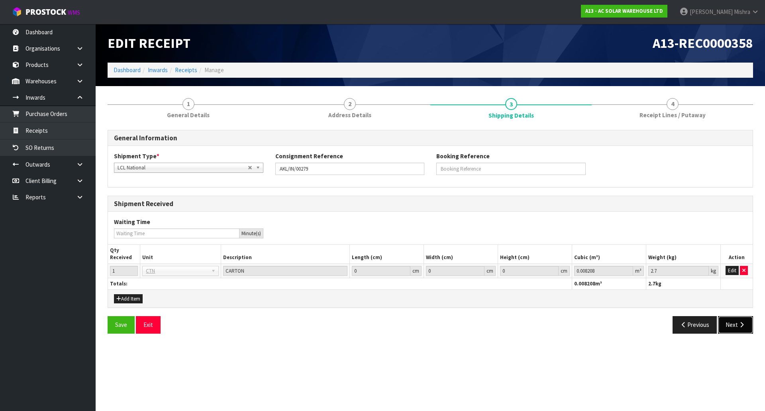
click at [732, 326] on button "Next" at bounding box center [735, 324] width 35 height 17
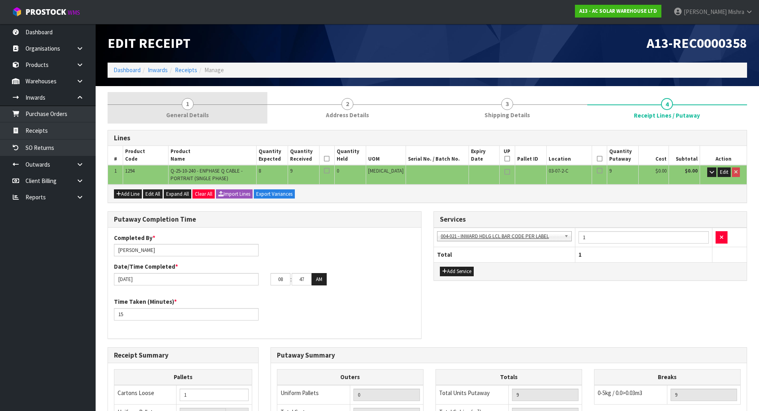
click at [173, 104] on link "1 General Details" at bounding box center [188, 107] width 160 height 31
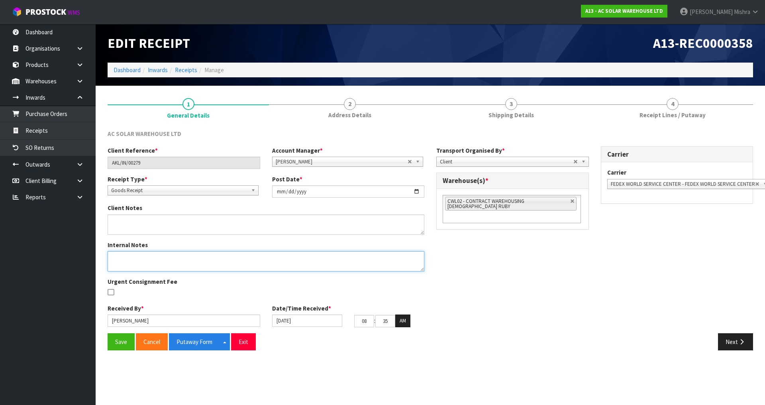
click at [185, 259] on textarea at bounding box center [266, 261] width 317 height 20
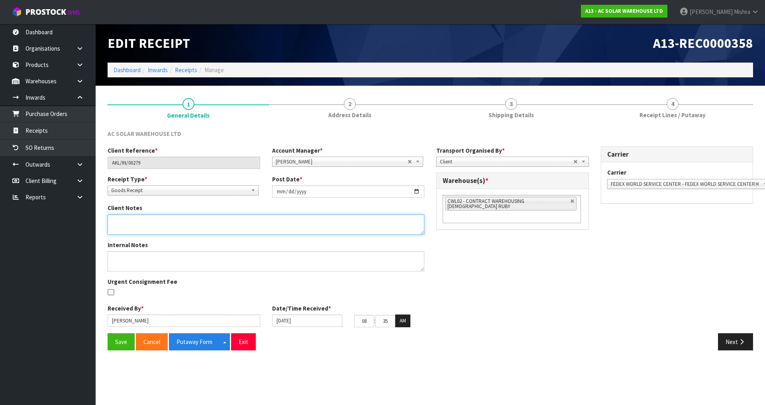
click at [161, 223] on textarea at bounding box center [266, 224] width 317 height 20
type textarea "1"
type textarea "EXPECTED QUANTITY WAS 8 BUT WE RECEIVED 9 PCS."
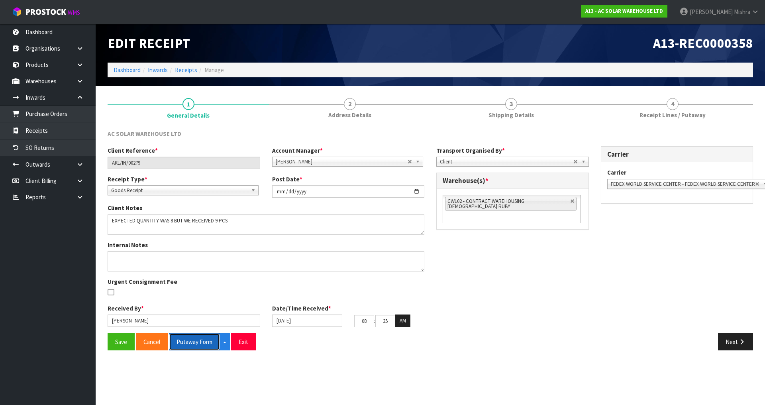
click at [191, 342] on button "Putaway Form" at bounding box center [194, 341] width 51 height 17
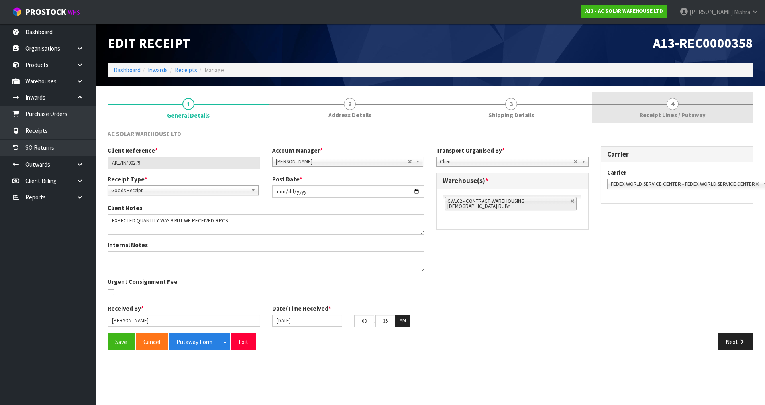
click at [673, 115] on span "Receipt Lines / Putaway" at bounding box center [673, 115] width 66 height 8
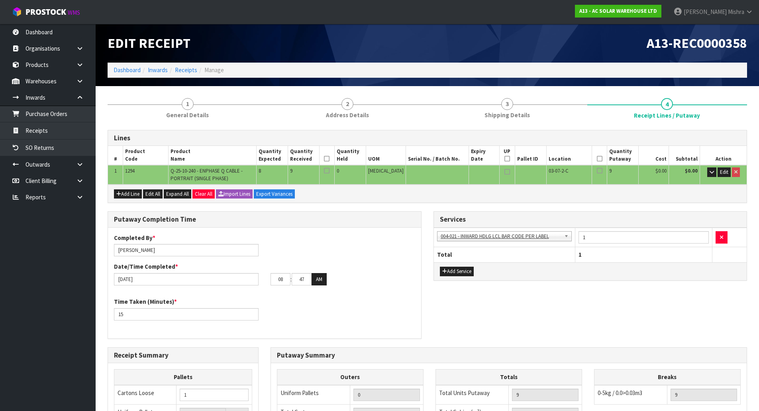
click at [558, 206] on div "Lines # Product Code Product Name Quantity Expected Quantity Received Quantity …" at bounding box center [428, 347] width 640 height 435
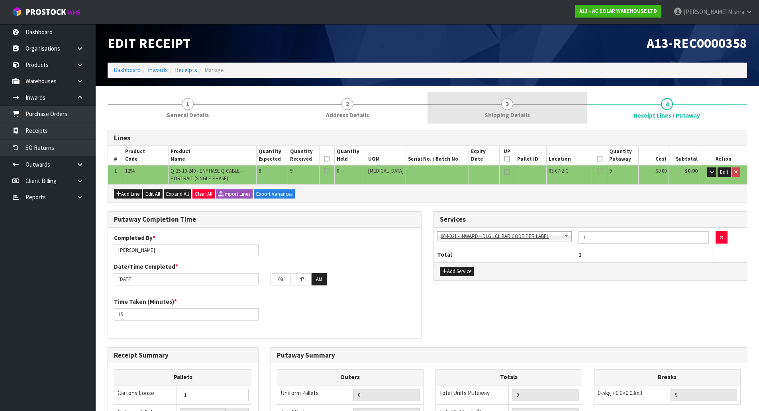
click at [535, 109] on link "3 Shipping Details" at bounding box center [508, 107] width 160 height 31
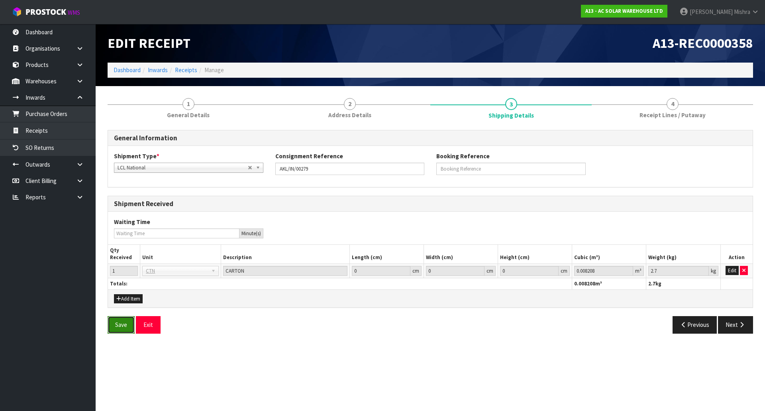
click at [128, 328] on button "Save" at bounding box center [121, 324] width 27 height 17
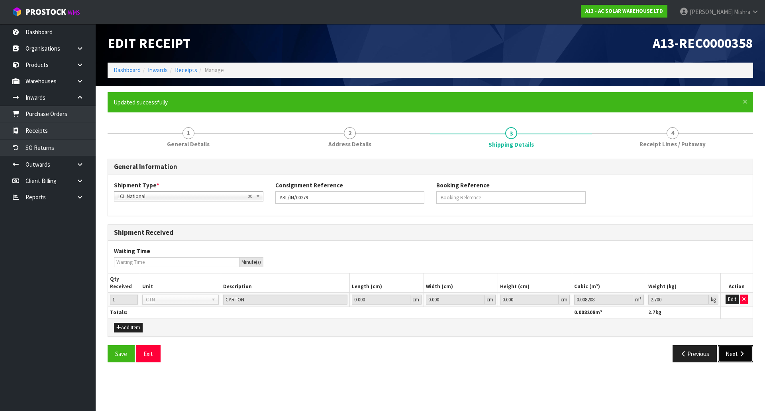
click at [739, 354] on icon "button" at bounding box center [742, 354] width 8 height 6
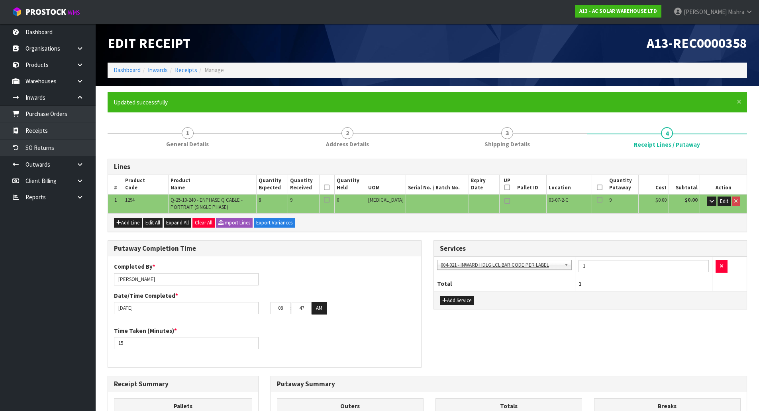
click at [330, 187] on icon at bounding box center [327, 187] width 6 height 0
click at [597, 187] on icon at bounding box center [600, 187] width 6 height 0
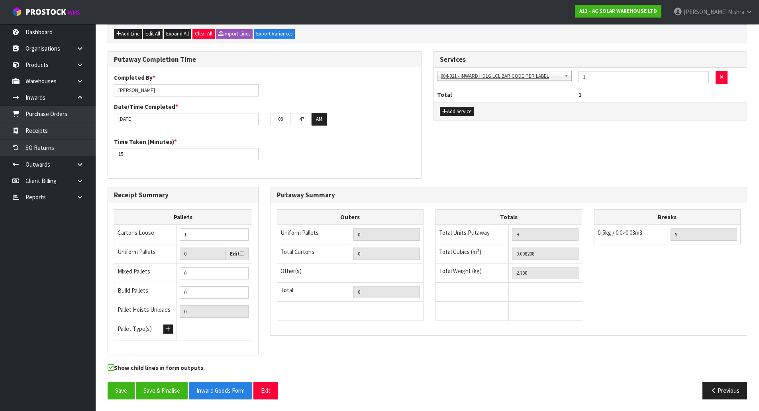
scroll to position [189, 0]
click at [154, 386] on button "Save & Finalise" at bounding box center [162, 390] width 52 height 17
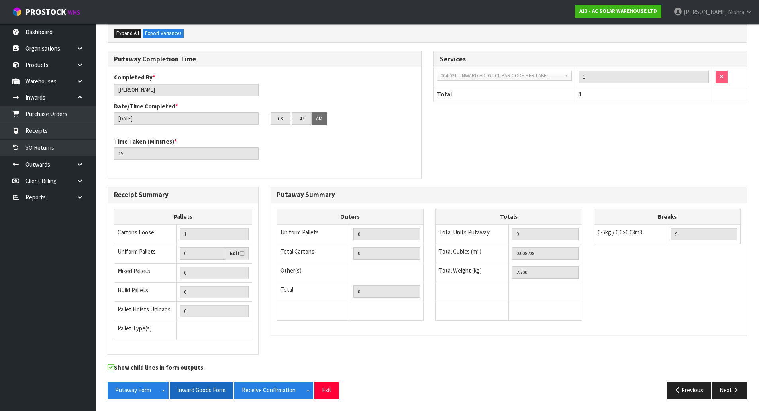
click at [195, 388] on button "Inward Goods Form" at bounding box center [201, 390] width 63 height 17
click at [260, 392] on button "Receive Confirmation" at bounding box center [268, 390] width 69 height 17
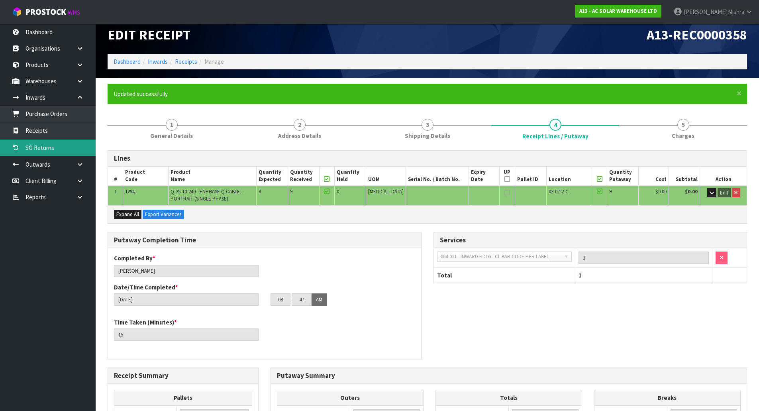
scroll to position [0, 0]
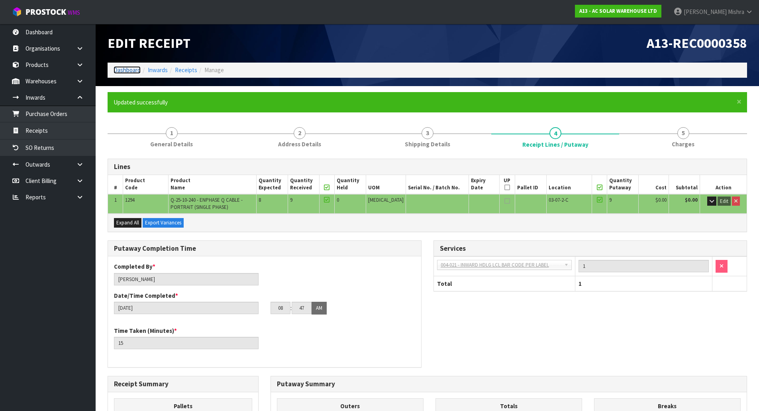
click at [128, 68] on link "Dashboard" at bounding box center [127, 70] width 27 height 8
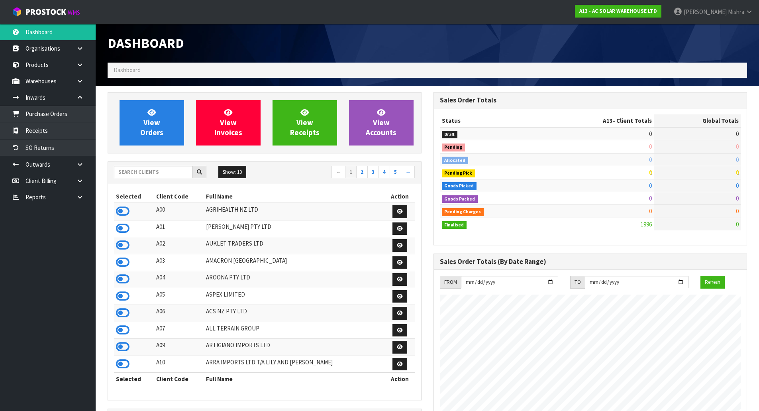
scroll to position [630, 326]
click at [171, 176] on input "text" at bounding box center [153, 172] width 79 height 12
type input "V04"
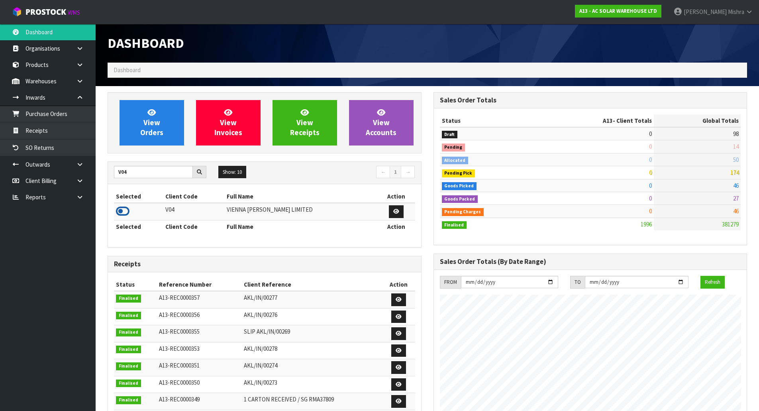
click at [121, 213] on icon at bounding box center [123, 211] width 14 height 12
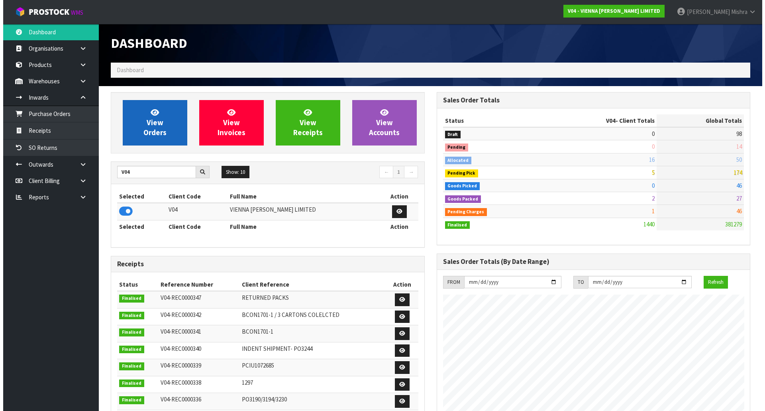
scroll to position [604, 326]
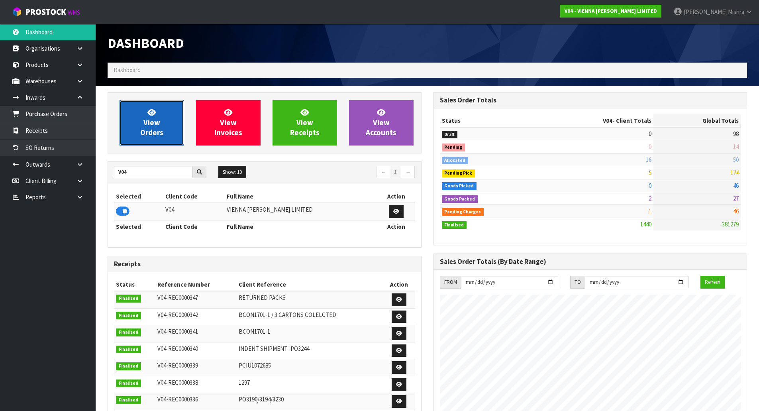
click at [143, 128] on span "View Orders" at bounding box center [151, 123] width 23 height 30
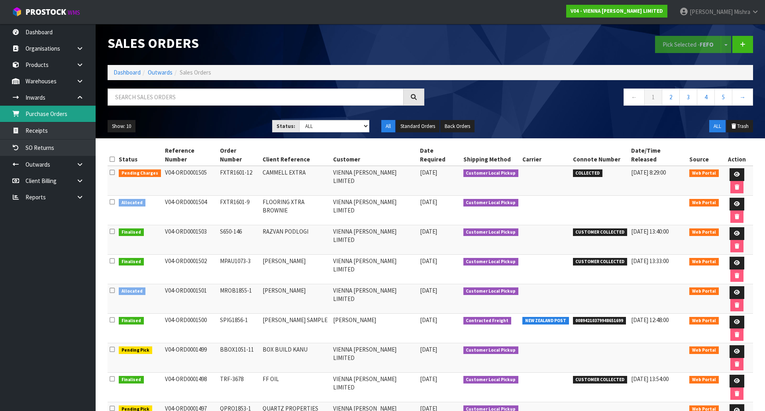
click at [69, 118] on link "Purchase Orders" at bounding box center [48, 114] width 96 height 16
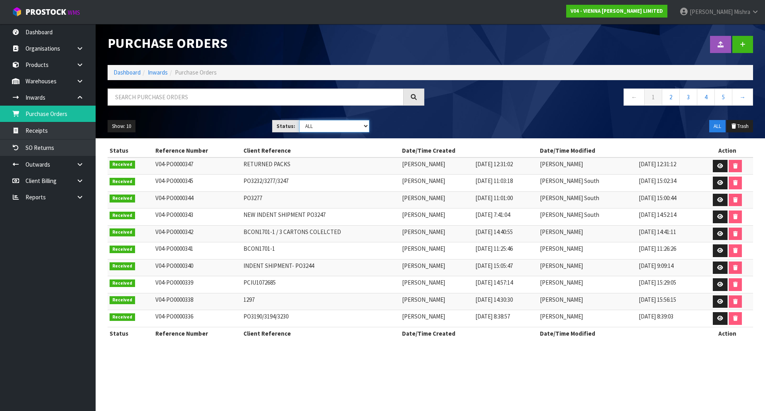
click at [338, 128] on select "Draft Pending Received Cancelled ALL" at bounding box center [334, 126] width 71 height 12
click at [299, 120] on select "Draft Pending Received Cancelled ALL" at bounding box center [334, 126] width 71 height 12
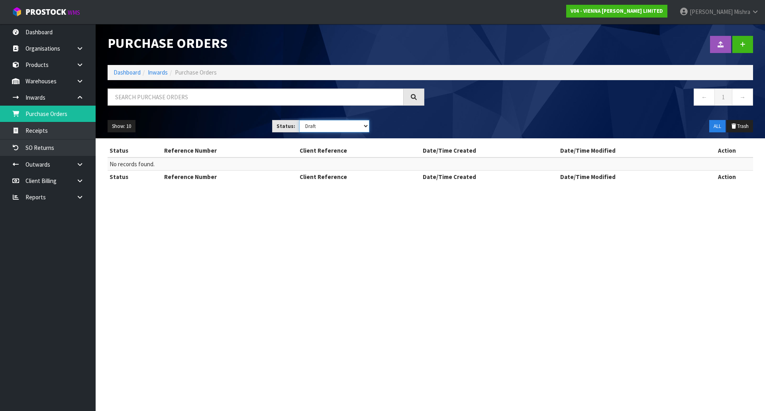
click at [325, 128] on select "Draft Pending Received Cancelled ALL" at bounding box center [334, 126] width 71 height 12
select select "string:ALL"
click at [299, 120] on select "Draft Pending Received Cancelled ALL" at bounding box center [334, 126] width 71 height 12
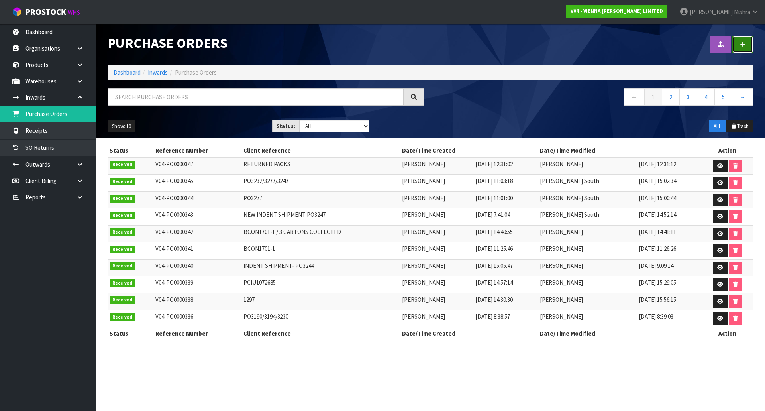
click at [744, 42] on icon at bounding box center [743, 44] width 6 height 6
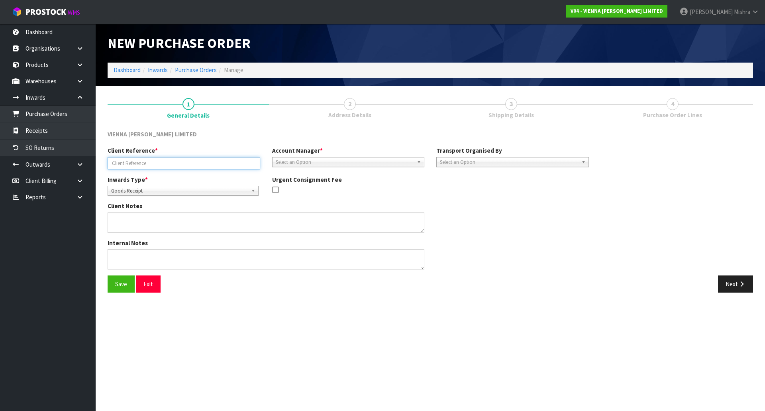
click at [136, 166] on input "text" at bounding box center [184, 163] width 153 height 12
paste input "PRODUCT RETURN- [PERSON_NAME]."
type input "PRODUCT RETURN- [PERSON_NAME]."
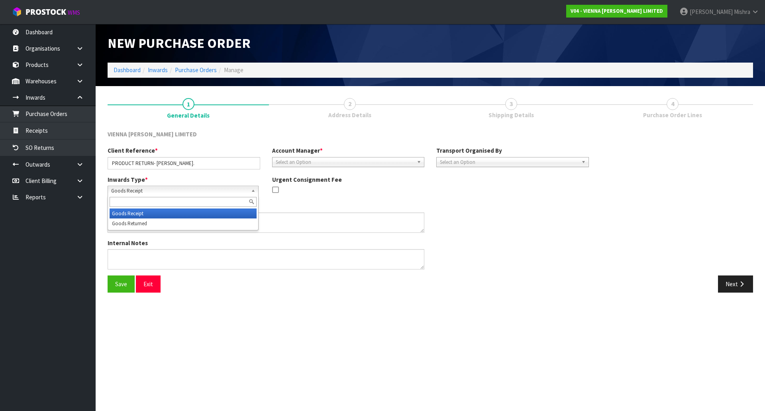
click at [193, 194] on span "Goods Receipt" at bounding box center [179, 191] width 137 height 10
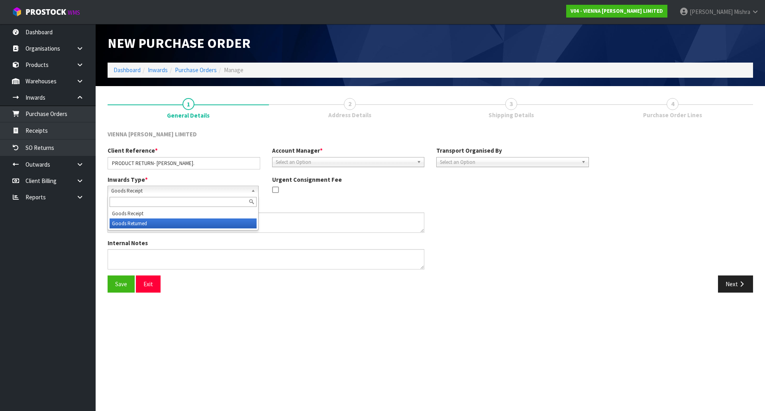
click at [184, 225] on li "Goods Returned" at bounding box center [183, 223] width 147 height 10
click at [352, 159] on span "Select an Option" at bounding box center [345, 162] width 138 height 10
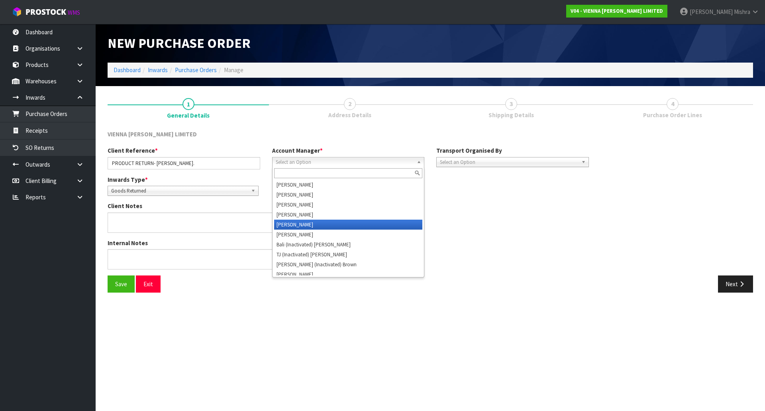
click at [342, 222] on li "[PERSON_NAME]" at bounding box center [348, 225] width 149 height 10
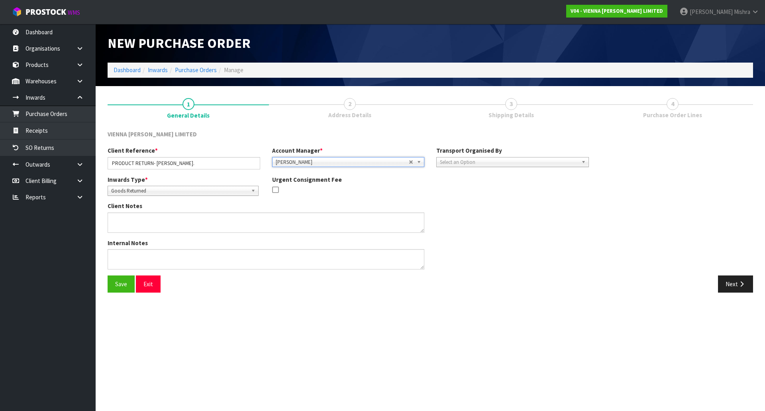
click at [468, 159] on span "Select an Option" at bounding box center [509, 162] width 138 height 10
click at [462, 208] on li "Client" at bounding box center [513, 205] width 149 height 10
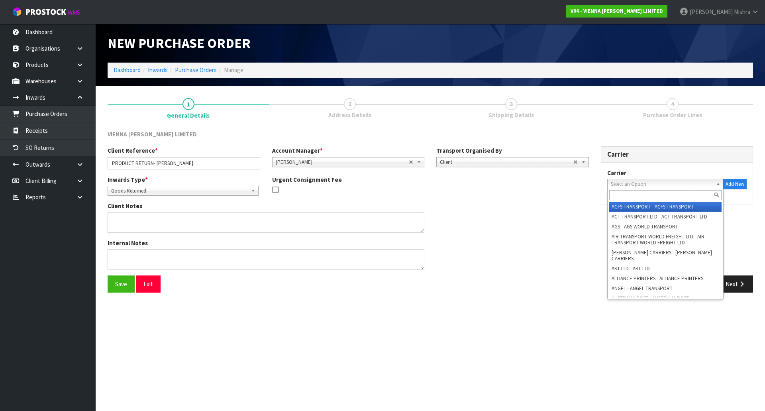
drag, startPoint x: 656, startPoint y: 186, endPoint x: 647, endPoint y: 199, distance: 15.8
click at [655, 186] on span "Select an Option" at bounding box center [662, 184] width 102 height 10
click at [646, 196] on input "text" at bounding box center [666, 195] width 113 height 10
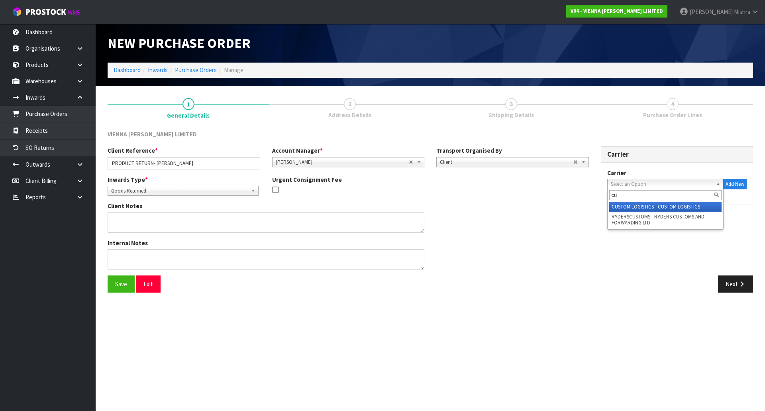
type input "c"
type input "drop"
click at [636, 205] on li "DROP OFF - DROP OFF" at bounding box center [666, 207] width 113 height 10
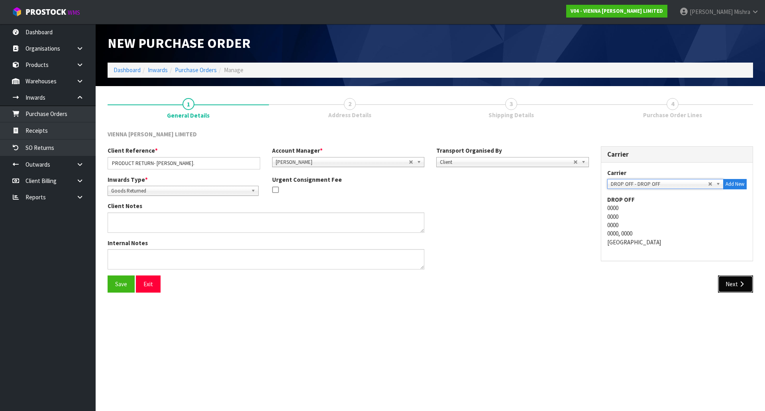
click at [730, 283] on button "Next" at bounding box center [735, 283] width 35 height 17
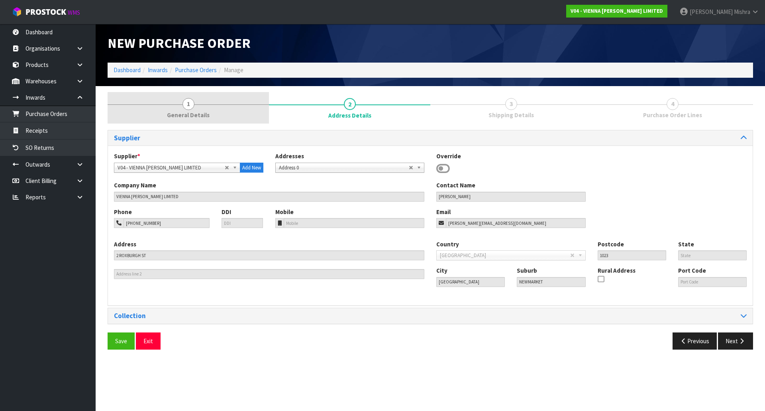
click at [236, 114] on link "1 General Details" at bounding box center [188, 107] width 161 height 31
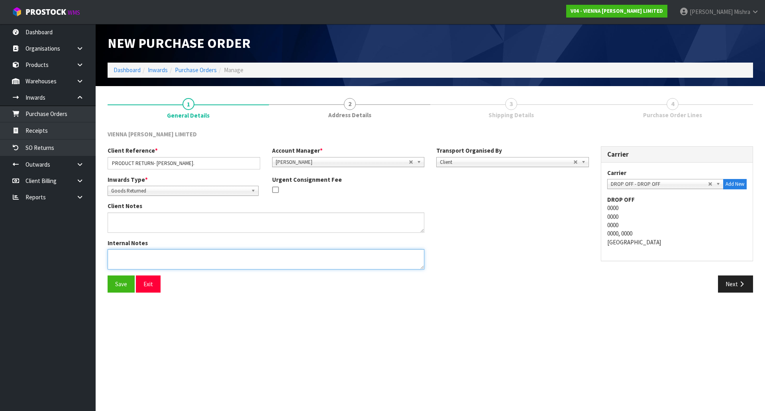
click at [159, 256] on textarea at bounding box center [266, 259] width 317 height 20
paste textarea "HI TEAM RAZVAN WILL RETURN 1 CARTON [DATE]. PLEASE RETURN BACK TO STOCK."
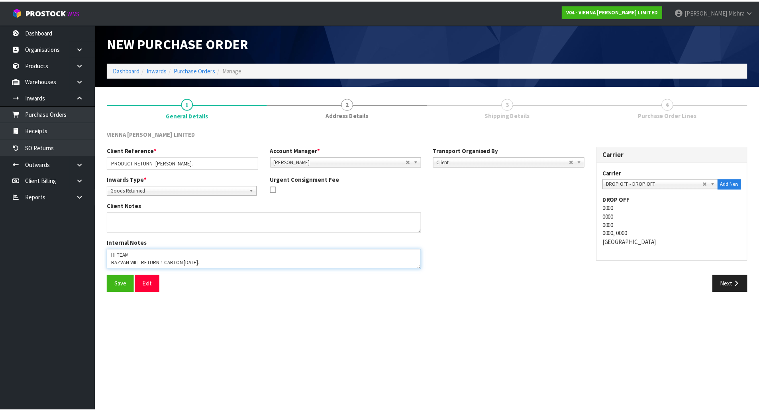
scroll to position [5, 0]
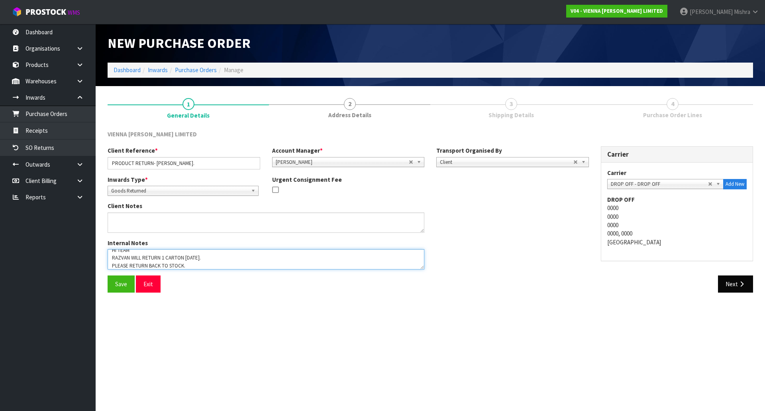
type textarea "HI TEAM RAZVAN WILL RETURN 1 CARTON [DATE]. PLEASE RETURN BACK TO STOCK."
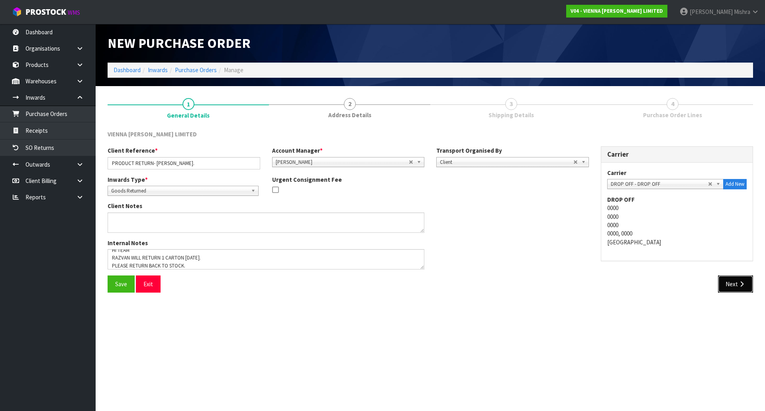
click at [723, 286] on button "Next" at bounding box center [735, 283] width 35 height 17
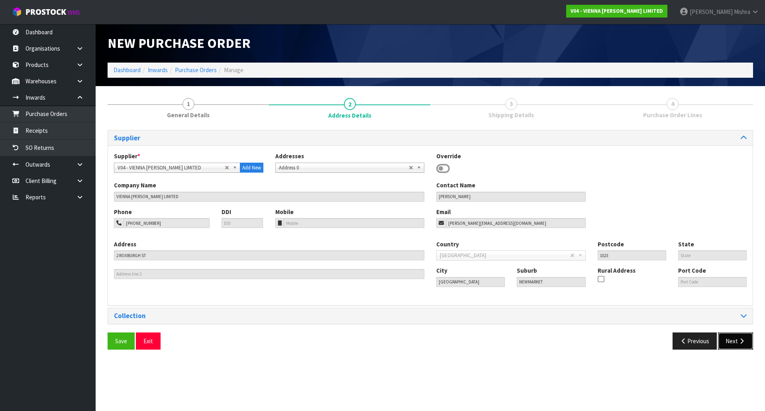
click at [728, 337] on button "Next" at bounding box center [735, 340] width 35 height 17
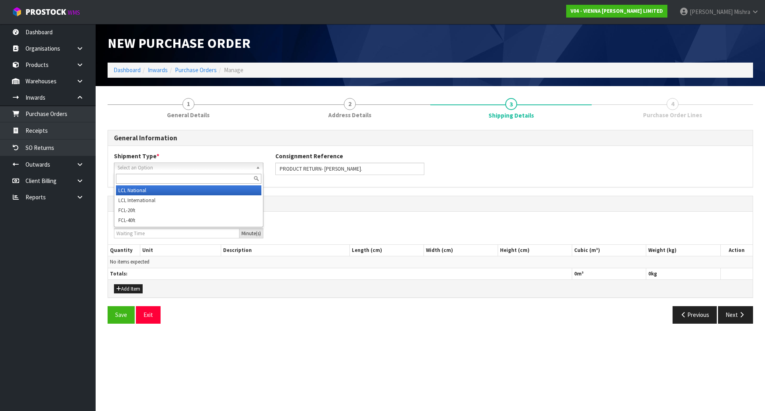
click at [175, 167] on span "Select an Option" at bounding box center [185, 168] width 135 height 10
click at [172, 194] on li "LCL National" at bounding box center [189, 190] width 146 height 10
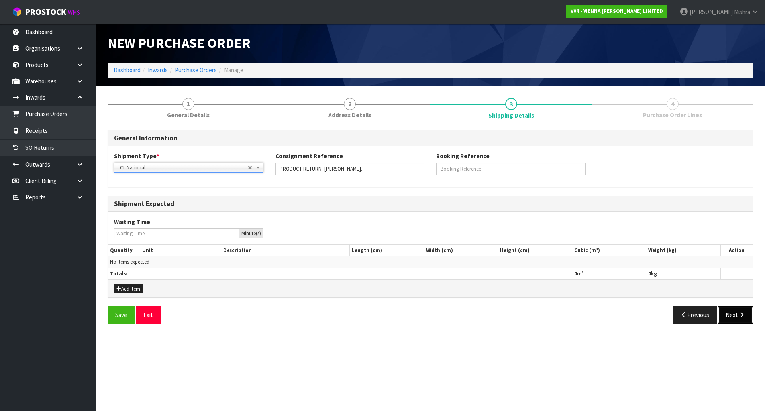
click at [734, 313] on button "Next" at bounding box center [735, 314] width 35 height 17
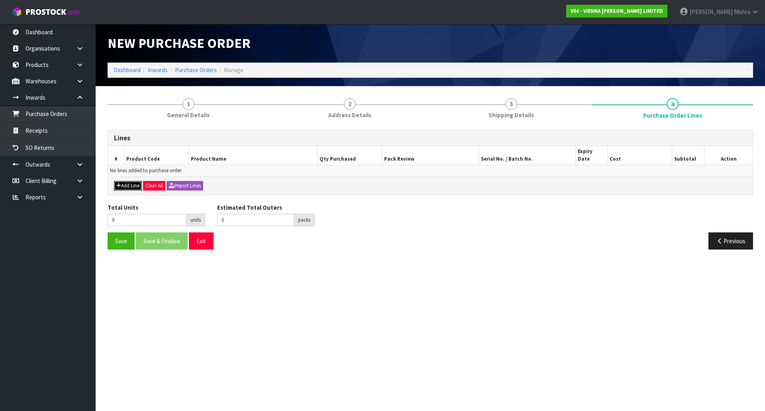
click at [124, 181] on button "Add Line" at bounding box center [128, 186] width 28 height 10
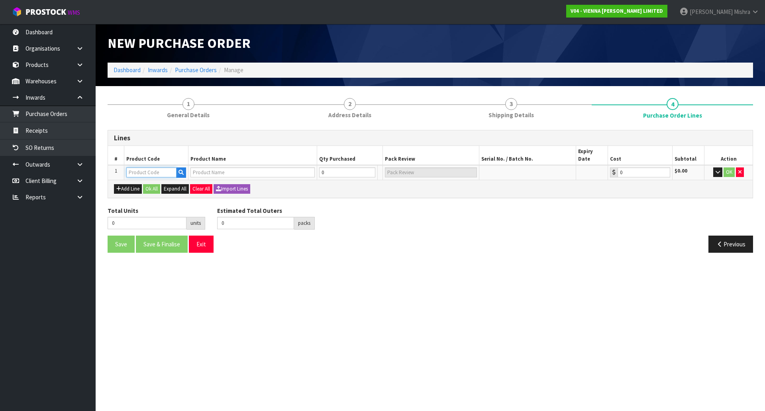
click at [136, 167] on input "text" at bounding box center [151, 172] width 50 height 10
click at [151, 167] on input "text" at bounding box center [151, 172] width 50 height 10
paste input "PC-GIVE-1900"
type input "PC-GIVE-1900"
type input "PETIT CHATEAU GIVERNY UV LAC 1900X190X15/4 2.166M2"
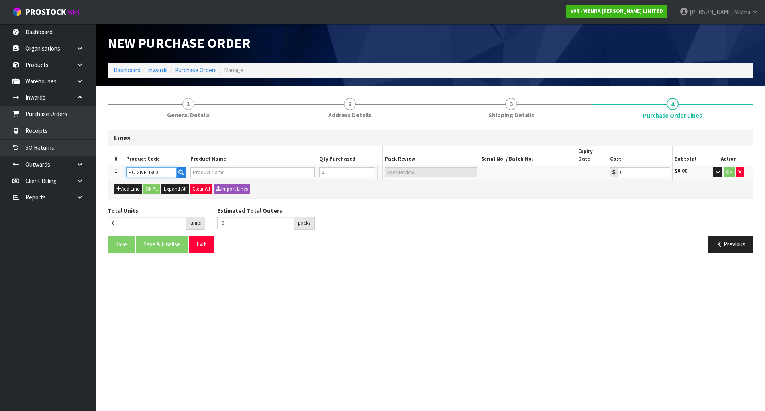
type input "0.00"
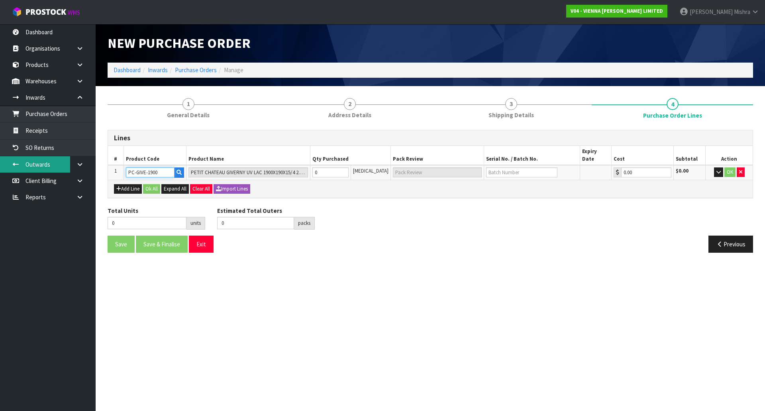
type input "PC-GIVE-1900"
click at [507, 167] on input "text" at bounding box center [521, 172] width 71 height 10
paste input "[PERSON_NAME]"
type input "[PERSON_NAME]"
click at [417, 214] on div "Total Units 0 units Estimated Total Outers 0 packs Estimated Total Pallets pall…" at bounding box center [431, 221] width 658 height 29
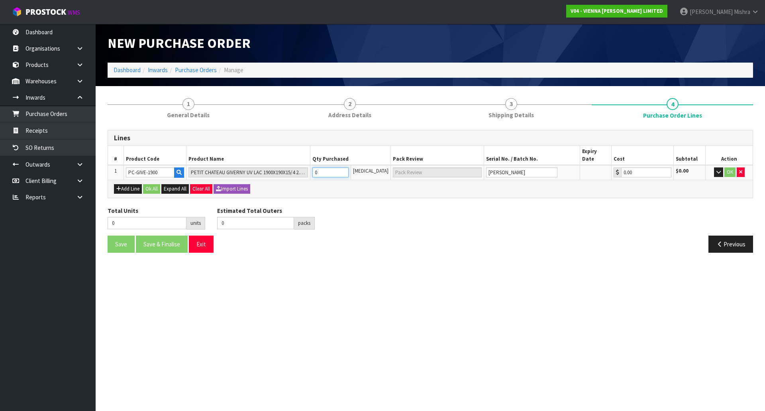
click at [310, 165] on tr "1 PC-GIVE-1900 PETIT CHATEAU GIVERNY UV LAC 1900X190X15/4 2.166M2 0 [MEDICAL_DA…" at bounding box center [430, 172] width 645 height 15
type input "1"
type input "1 CTN"
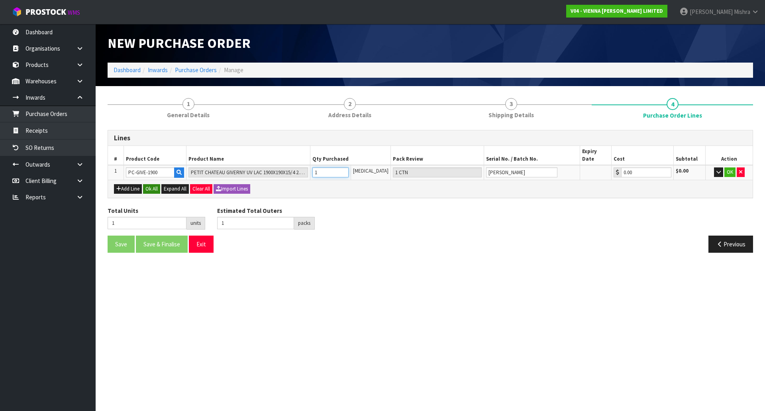
type input "1"
click at [150, 184] on button "Ok All" at bounding box center [151, 189] width 17 height 10
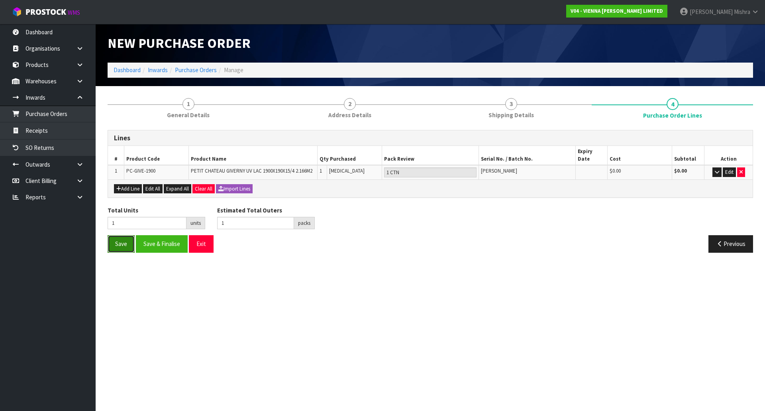
click at [120, 235] on button "Save" at bounding box center [121, 243] width 27 height 17
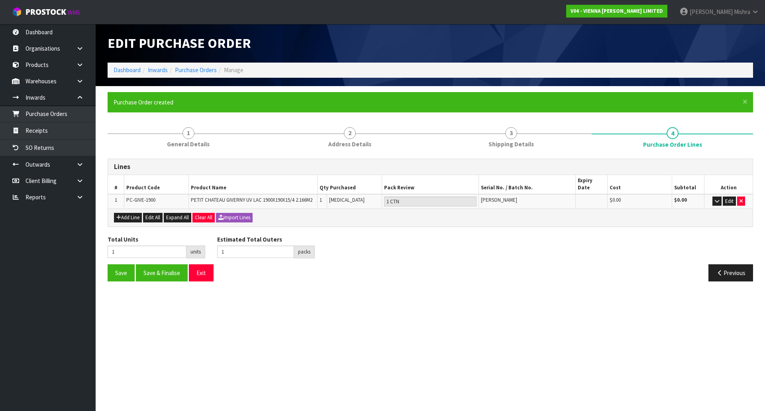
type input "0"
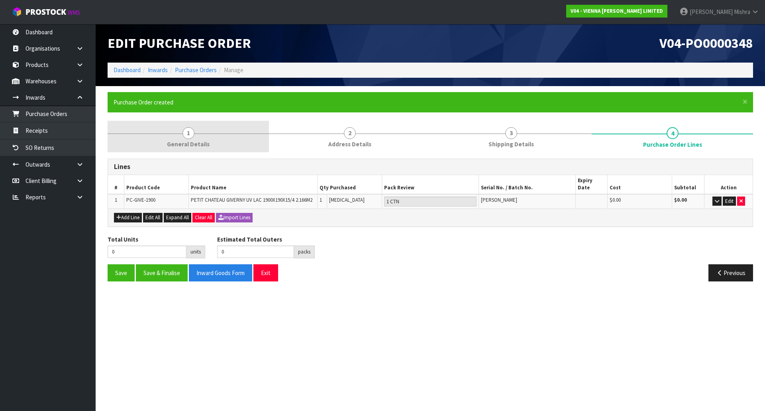
click at [183, 132] on span "1" at bounding box center [189, 133] width 12 height 12
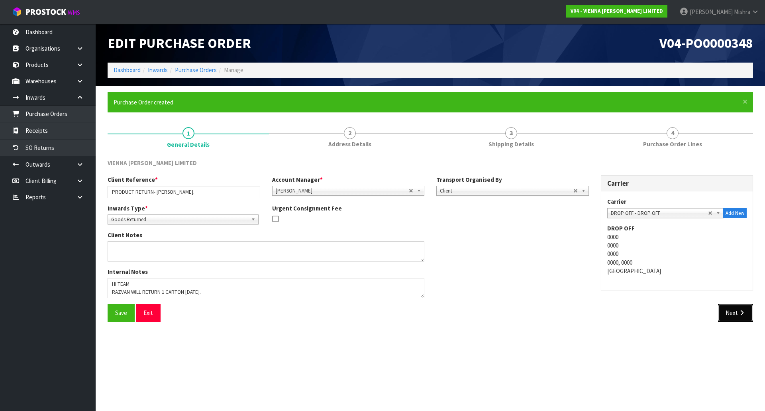
click at [730, 320] on button "Next" at bounding box center [735, 312] width 35 height 17
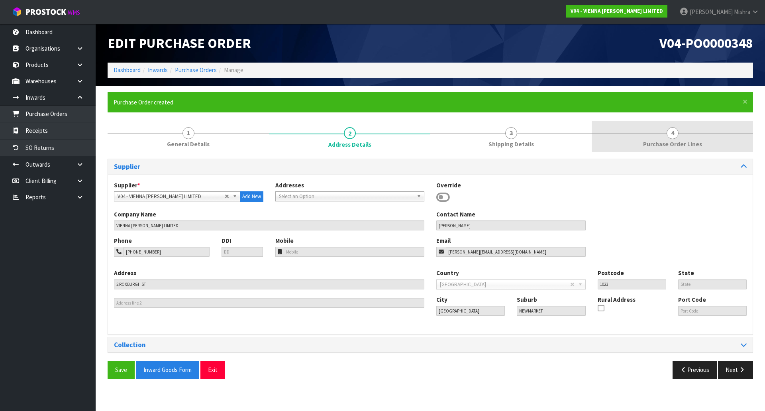
click at [677, 144] on span "Purchase Order Lines" at bounding box center [672, 144] width 59 height 8
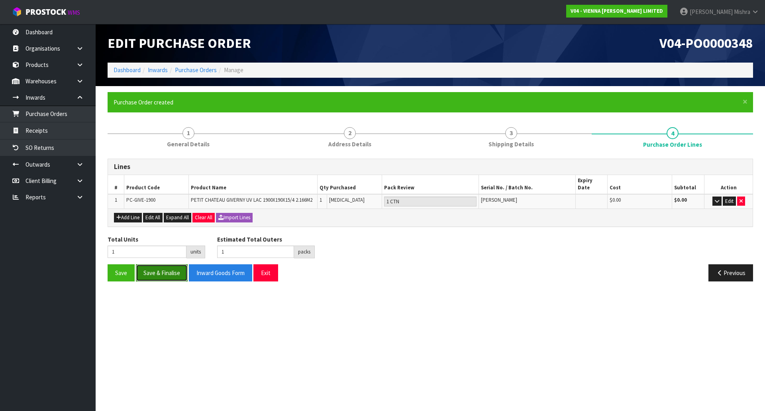
click at [159, 267] on button "Save & Finalise" at bounding box center [162, 272] width 52 height 17
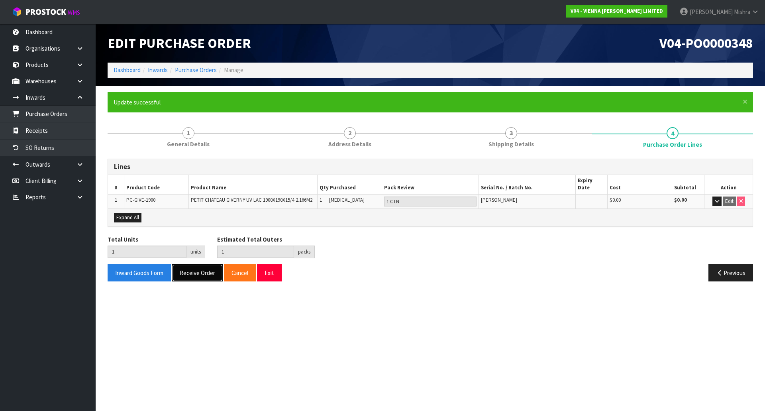
click at [188, 265] on button "Receive Order" at bounding box center [197, 272] width 51 height 17
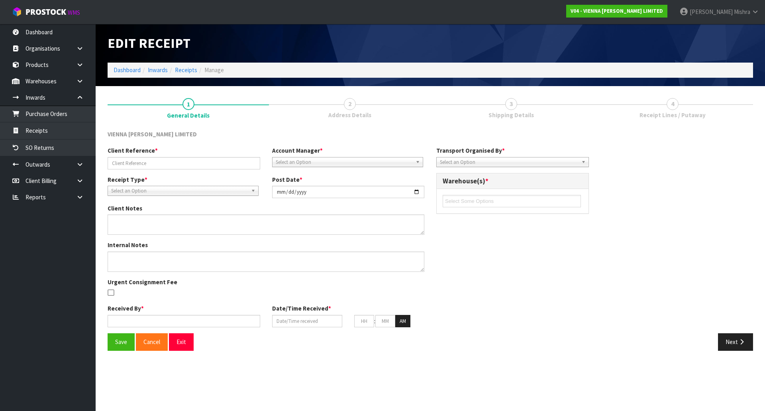
type input "PRODUCT RETURN- [PERSON_NAME]."
type input "[DATE]"
type textarea "HI TEAM RAZVAN WILL RETURN 1 CARTON [DATE]. PLEASE RETURN BACK TO STOCK."
type input "[PERSON_NAME]"
type input "[DATE]"
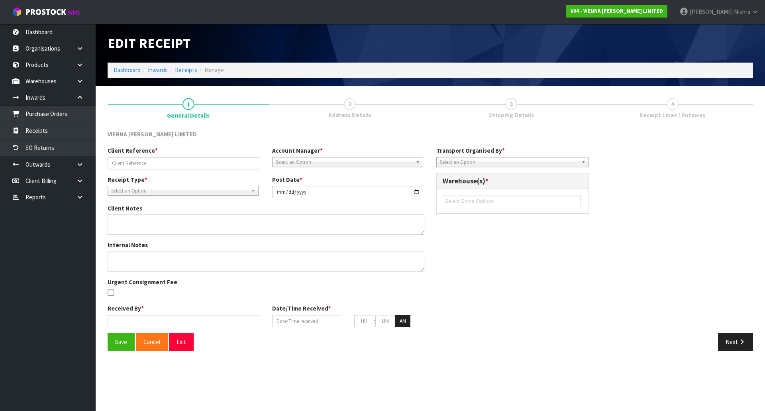
type input "09"
type input "00"
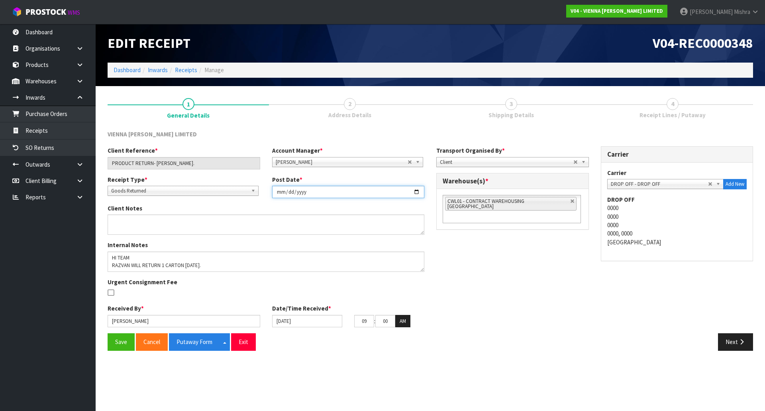
click at [419, 191] on input "[DATE]" at bounding box center [348, 192] width 153 height 12
type input "[DATE]"
click at [318, 325] on input "[DATE]" at bounding box center [307, 321] width 70 height 12
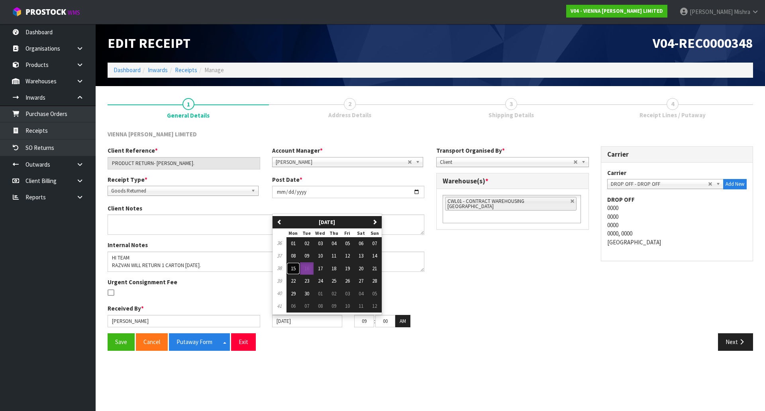
click at [293, 268] on span "15" at bounding box center [293, 268] width 5 height 7
type input "[DATE]"
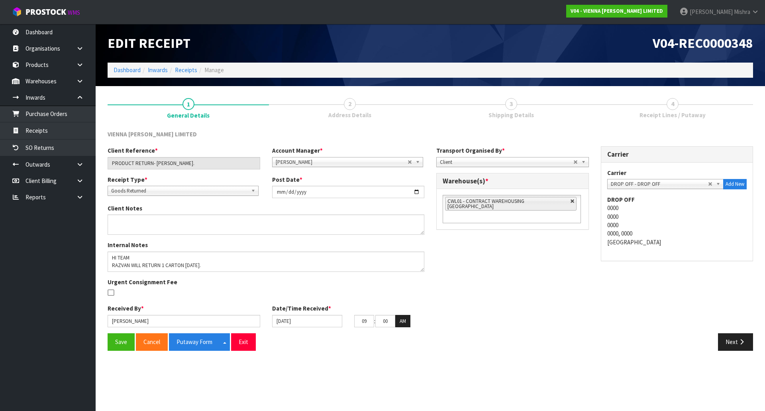
click at [570, 202] on link at bounding box center [572, 201] width 5 height 5
type input "Select Some Options"
click at [559, 202] on ul at bounding box center [512, 201] width 138 height 12
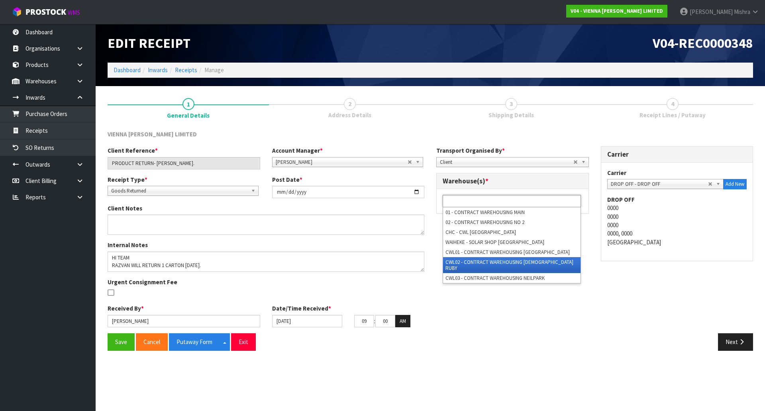
click at [537, 258] on li "CWL02 - CONTRACT WAREHOUSING [DEMOGRAPHIC_DATA] RUBY" at bounding box center [512, 265] width 138 height 16
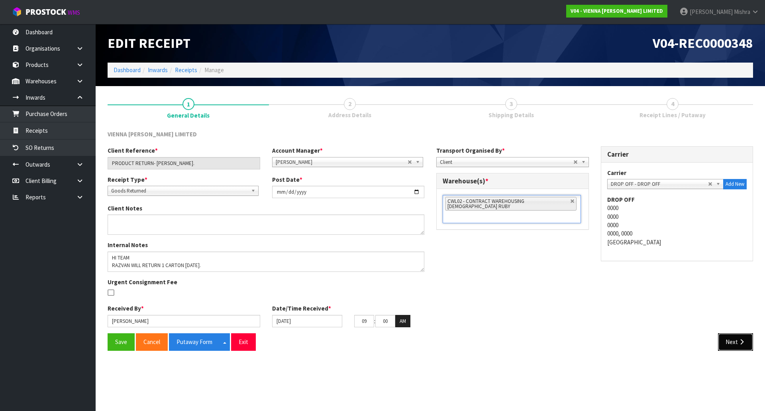
click at [731, 346] on button "Next" at bounding box center [735, 341] width 35 height 17
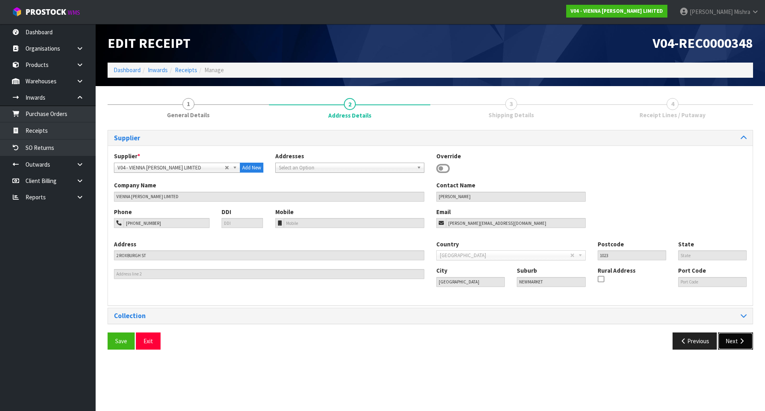
click at [730, 346] on button "Next" at bounding box center [735, 340] width 35 height 17
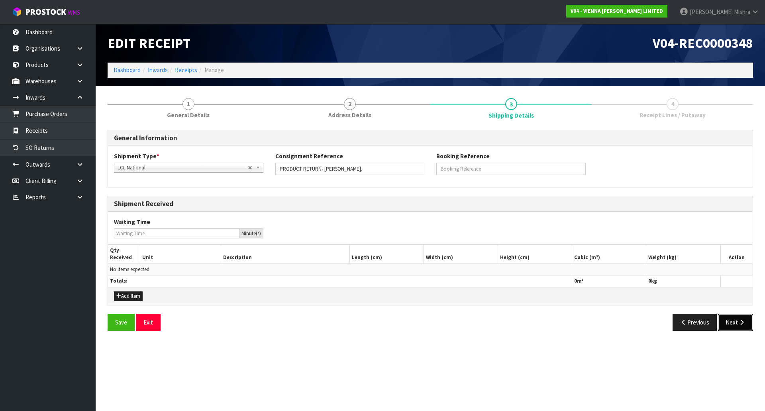
click at [739, 325] on button "Next" at bounding box center [735, 322] width 35 height 17
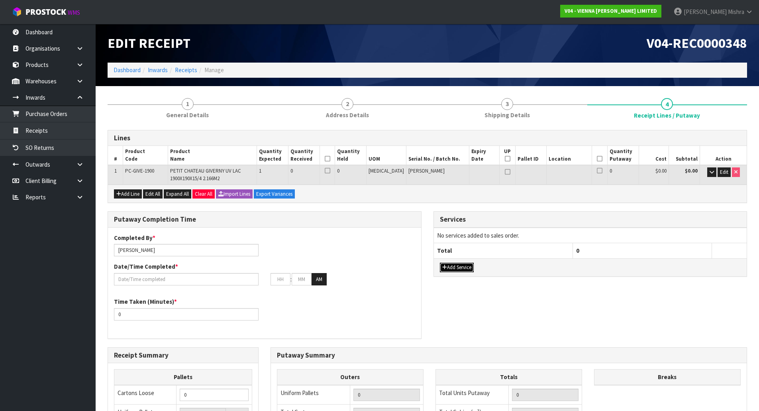
click at [449, 266] on button "Add Service" at bounding box center [457, 268] width 34 height 10
click at [402, 205] on div "Lines # Product Code Product Name Quantity Expected Quantity Received Quantity …" at bounding box center [428, 347] width 640 height 435
click at [718, 172] on button "Edit" at bounding box center [724, 172] width 13 height 10
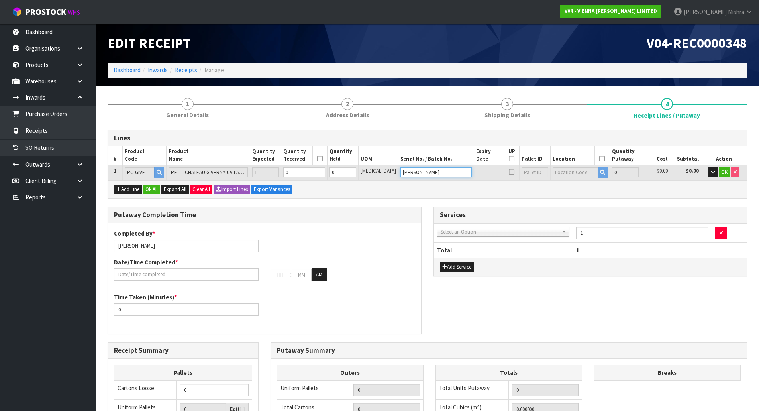
drag, startPoint x: 445, startPoint y: 173, endPoint x: 297, endPoint y: 170, distance: 147.9
click at [297, 170] on tr "1 PC-GIVE-1900 PETIT CHATEAU GIVERNY UV LAC 1900X190X15/4 2.166M2 1 0 0 [MEDICA…" at bounding box center [427, 172] width 639 height 15
type input "PO3110"
click at [725, 176] on button "OK" at bounding box center [724, 172] width 11 height 10
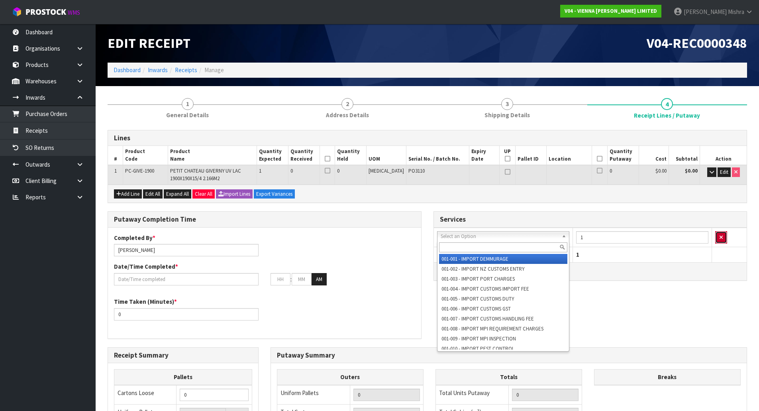
click at [728, 239] on button "button" at bounding box center [722, 237] width 12 height 13
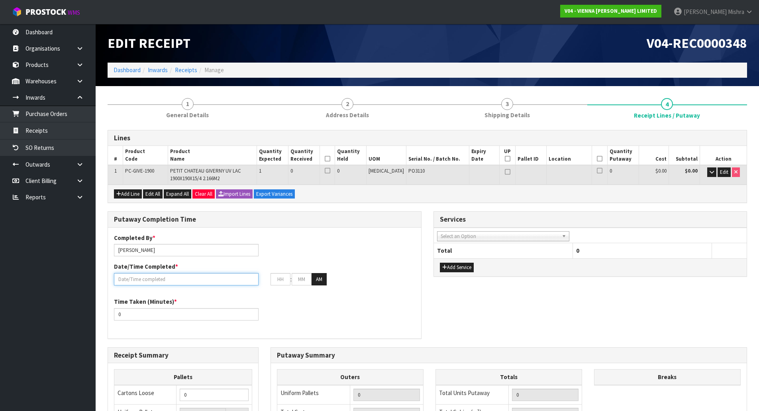
click at [169, 275] on input "text" at bounding box center [186, 279] width 145 height 12
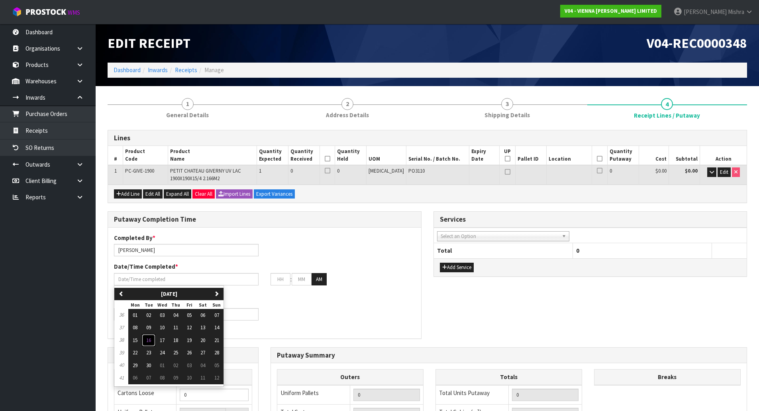
click at [149, 341] on span "16" at bounding box center [148, 340] width 5 height 7
type input "[DATE]"
type input "12"
type input "00"
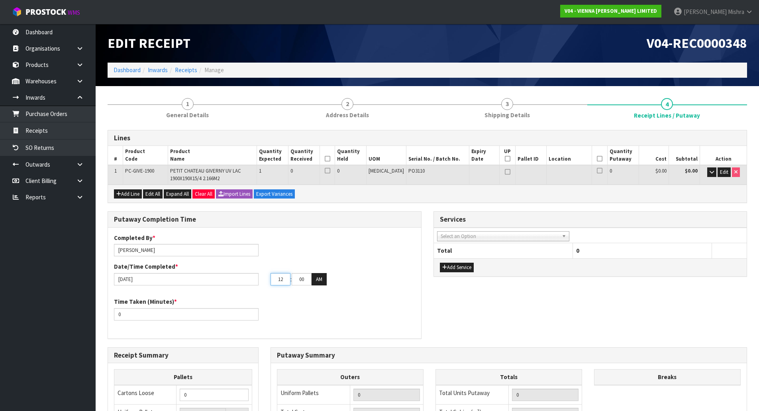
drag, startPoint x: 286, startPoint y: 278, endPoint x: 265, endPoint y: 277, distance: 21.1
click at [265, 277] on div "12 : 00 : 00 AM" at bounding box center [343, 279] width 157 height 13
type input "09"
click at [306, 280] on input "00" at bounding box center [302, 279] width 20 height 12
type input "06"
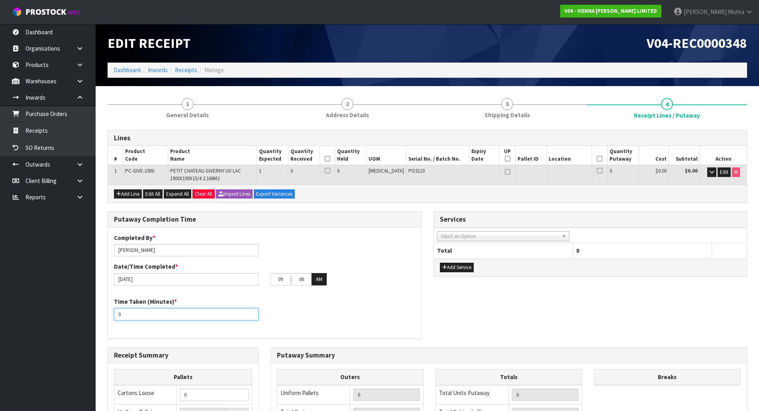
drag, startPoint x: 133, startPoint y: 318, endPoint x: 77, endPoint y: 322, distance: 56.3
click at [77, 322] on body "Toggle navigation ProStock WMS V04 - VIENNA [PERSON_NAME] LIMITED [PERSON_NAME]…" at bounding box center [379, 205] width 759 height 411
type input "15"
drag, startPoint x: 198, startPoint y: 396, endPoint x: 62, endPoint y: 396, distance: 135.9
click at [62, 396] on body "Toggle navigation ProStock WMS V04 - VIENNA [PERSON_NAME] LIMITED [PERSON_NAME]…" at bounding box center [379, 205] width 759 height 411
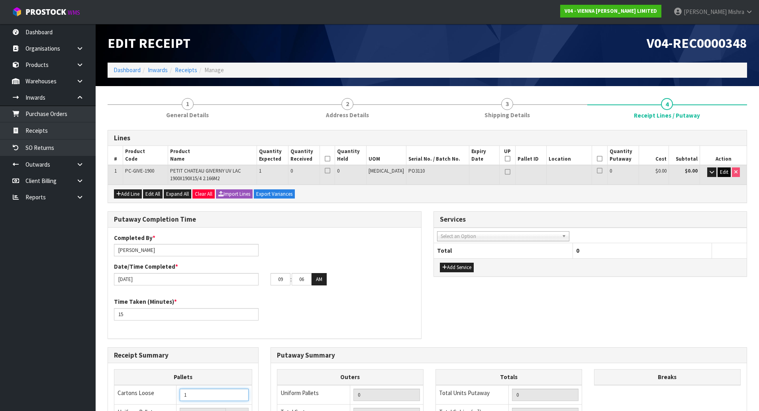
type input "1"
click at [725, 172] on span "Edit" at bounding box center [724, 172] width 8 height 7
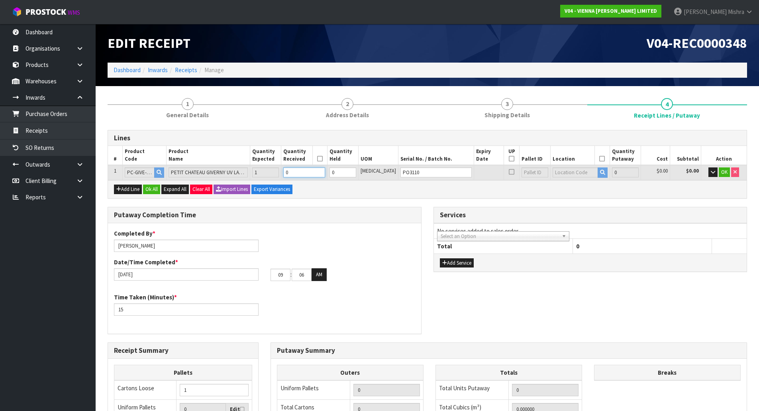
click at [292, 171] on tr "1 PC-GIVE-1900 PETIT CHATEAU GIVERNY UV LAC 1900X190X15/4 2.166M2 1 0 0 [MEDICA…" at bounding box center [427, 172] width 639 height 15
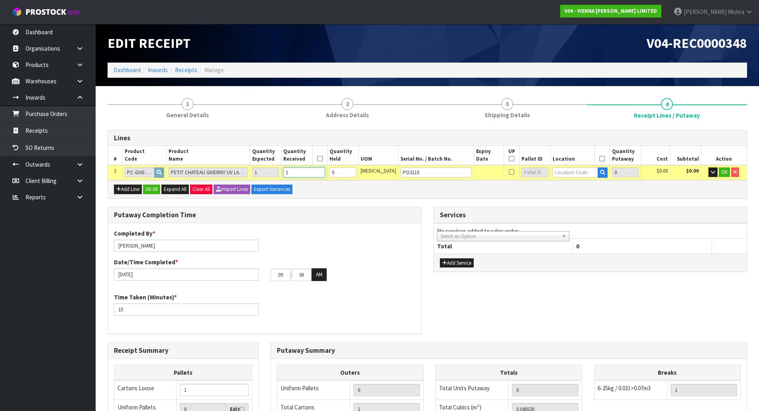
type input "1"
type input "0.04053"
type input "22"
type input "1"
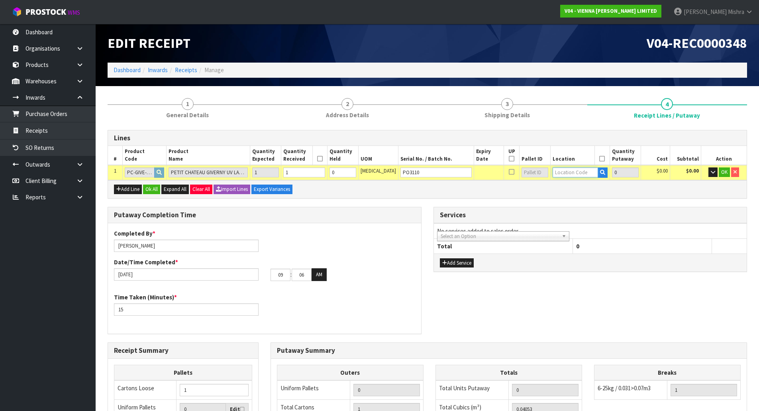
click at [563, 169] on input "text" at bounding box center [575, 172] width 45 height 10
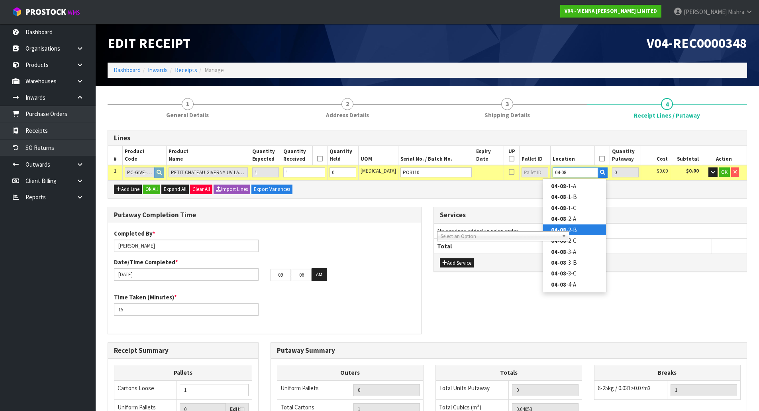
type input "04-08"
click at [563, 226] on strong "04-08" at bounding box center [558, 230] width 15 height 8
type input "1"
type input "04-08-2-B"
type input "1"
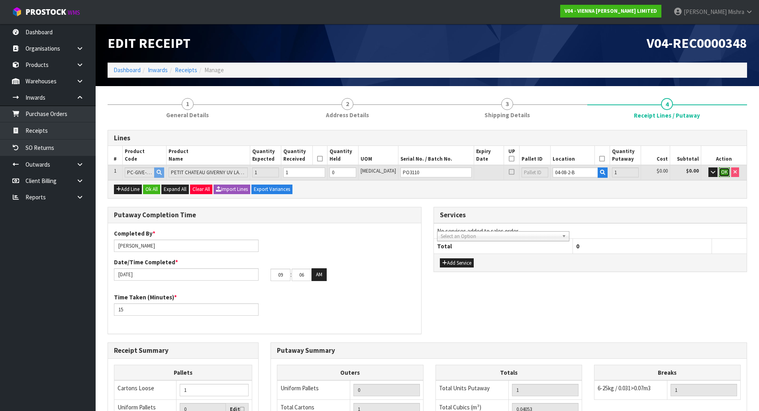
click at [727, 172] on span "OK" at bounding box center [725, 172] width 6 height 7
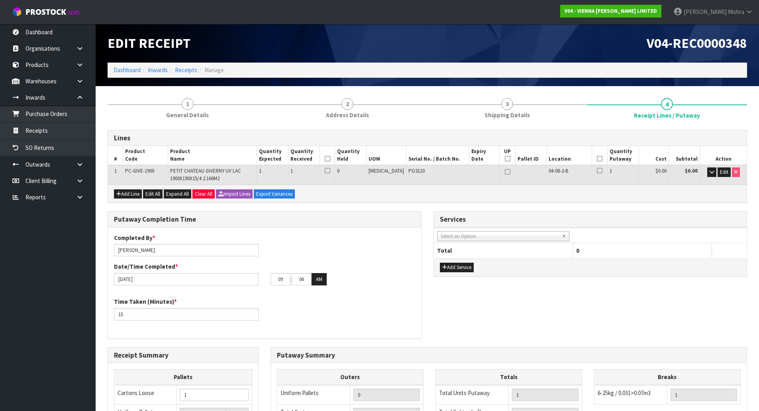
click at [330, 159] on icon at bounding box center [328, 159] width 6 height 0
click at [597, 159] on icon at bounding box center [600, 159] width 6 height 0
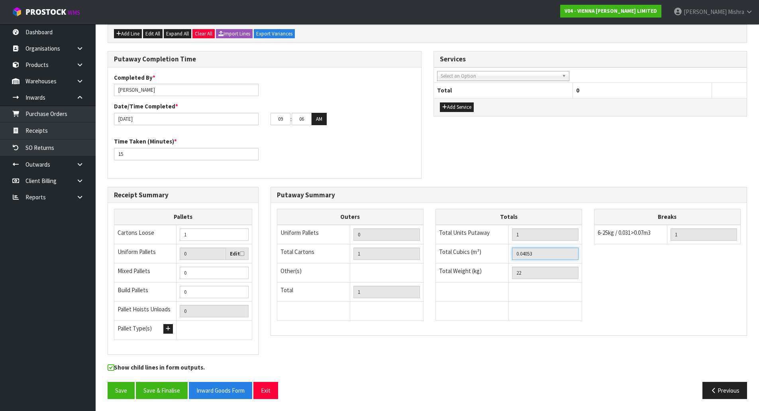
drag, startPoint x: 541, startPoint y: 258, endPoint x: 413, endPoint y: 257, distance: 128.4
click at [413, 257] on div "Outers Uniform Pallets 0 Total Cartons 1 Other(s) Bag x 0 Bar x 0 Basket x 0 Bi…" at bounding box center [509, 269] width 476 height 120
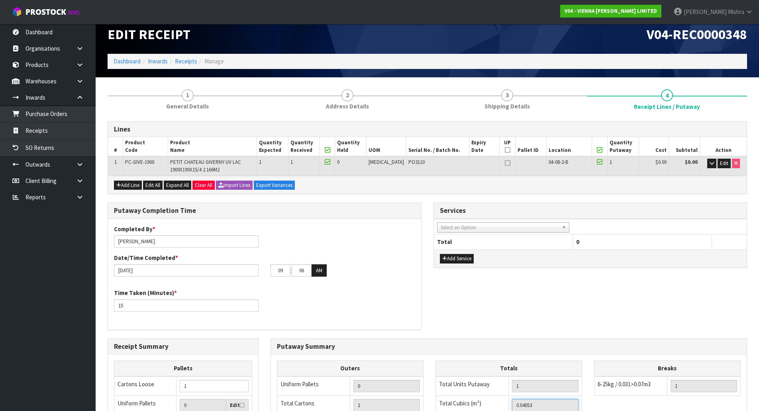
scroll to position [1, 0]
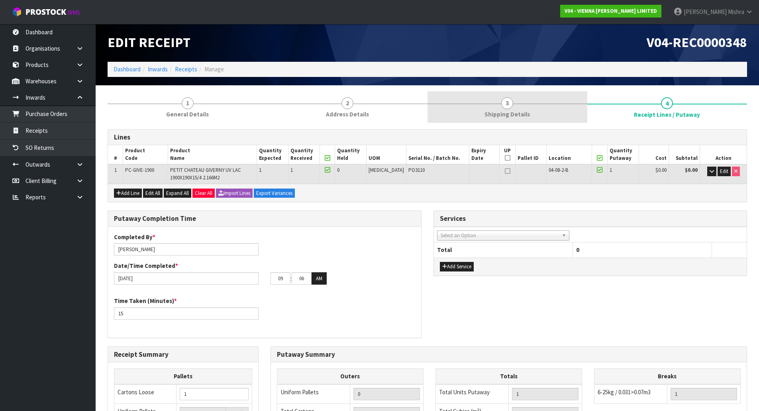
click at [534, 104] on link "3 Shipping Details" at bounding box center [508, 106] width 160 height 31
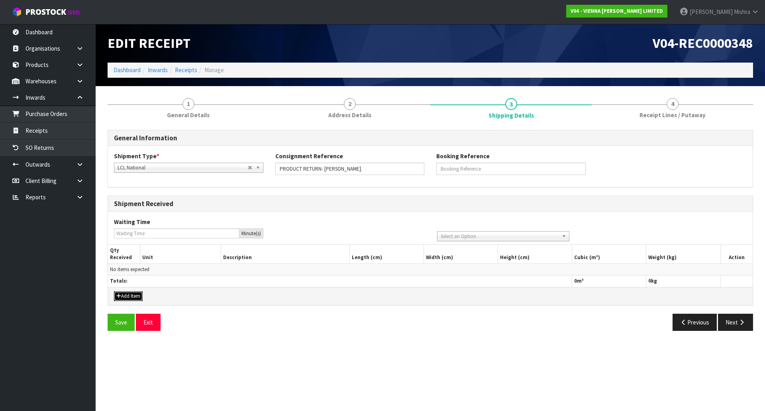
click at [122, 294] on button "Add Item" at bounding box center [128, 296] width 29 height 10
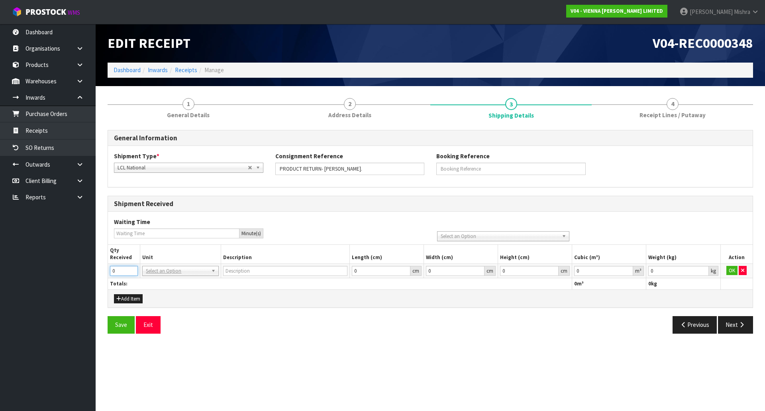
drag, startPoint x: 122, startPoint y: 270, endPoint x: -22, endPoint y: 270, distance: 143.9
click at [0, 270] on html "Toggle navigation ProStock WMS V04 - VIENNA [PERSON_NAME] LIMITED [PERSON_NAME]…" at bounding box center [382, 205] width 765 height 411
type input "1"
click at [157, 283] on input "text" at bounding box center [180, 282] width 72 height 10
type input "ctn"
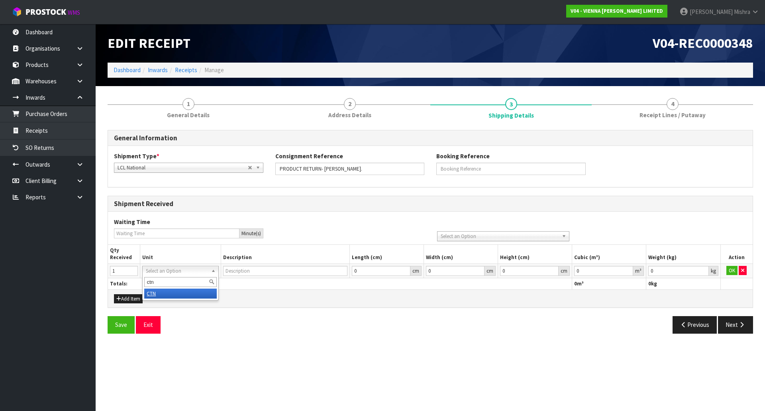
type input "CARTON"
drag, startPoint x: 590, startPoint y: 268, endPoint x: 567, endPoint y: 269, distance: 22.4
click at [567, 269] on tr "1 BAG BAR BSK BIN BTL BOX BDL CAB CGE CTN CSE COI CRA CRT CBE CYL DRM JAR MTR P…" at bounding box center [430, 271] width 645 height 14
paste input ".04053"
type input "0.04053"
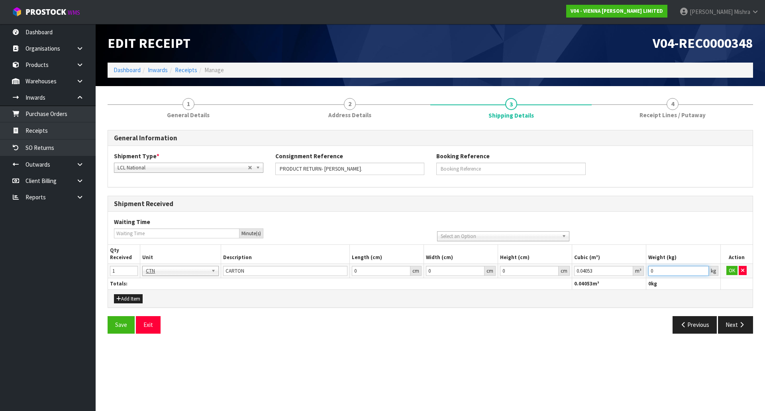
drag, startPoint x: 594, startPoint y: 280, endPoint x: 581, endPoint y: 280, distance: 13.2
click at [581, 280] on table "Qty Received Unit Description Length (cm) Width (cm) Height (cm) Cubic (m³) Wei…" at bounding box center [430, 267] width 645 height 45
type input "22"
click at [729, 269] on button "OK" at bounding box center [732, 271] width 11 height 10
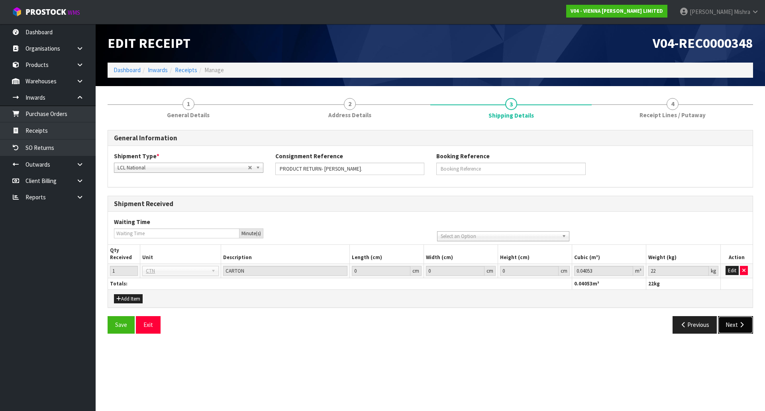
click at [739, 324] on icon "button" at bounding box center [742, 325] width 8 height 6
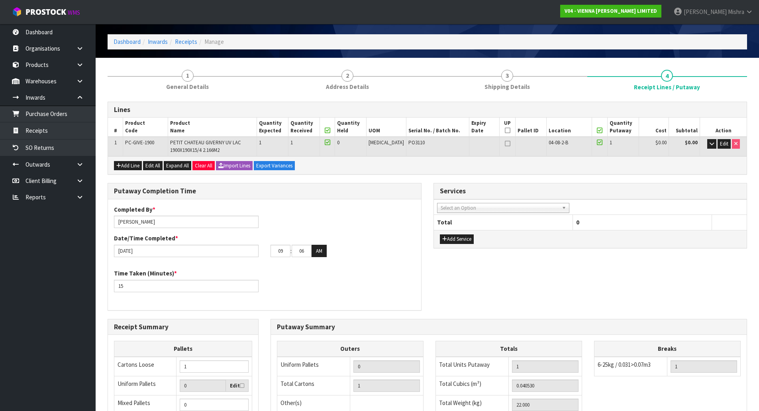
scroll to position [1, 0]
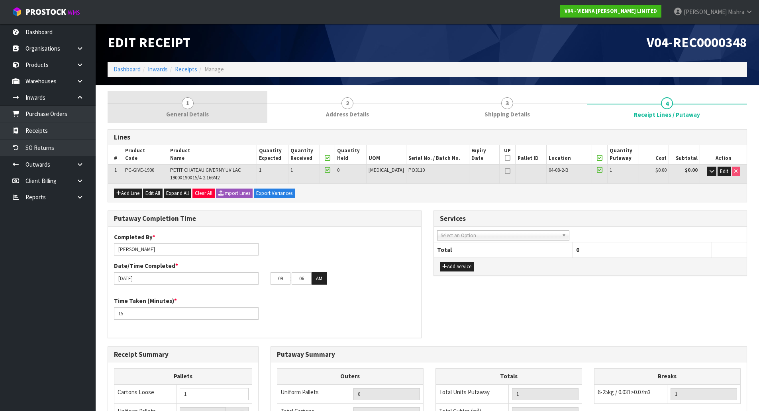
click at [189, 95] on link "1 General Details" at bounding box center [188, 106] width 160 height 31
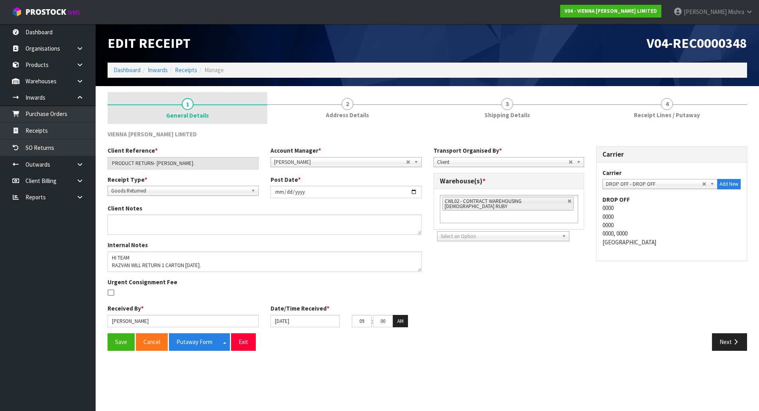
scroll to position [0, 0]
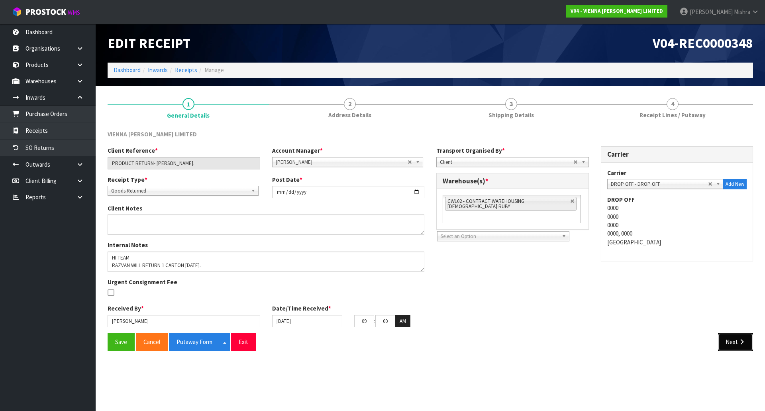
click at [727, 341] on button "Next" at bounding box center [735, 341] width 35 height 17
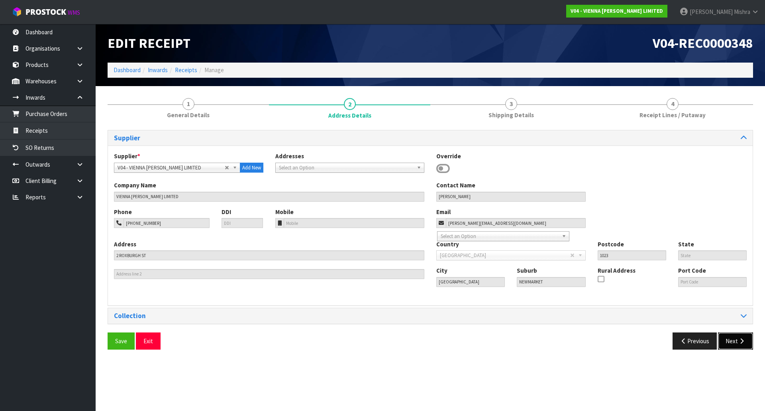
click at [722, 346] on button "Next" at bounding box center [735, 340] width 35 height 17
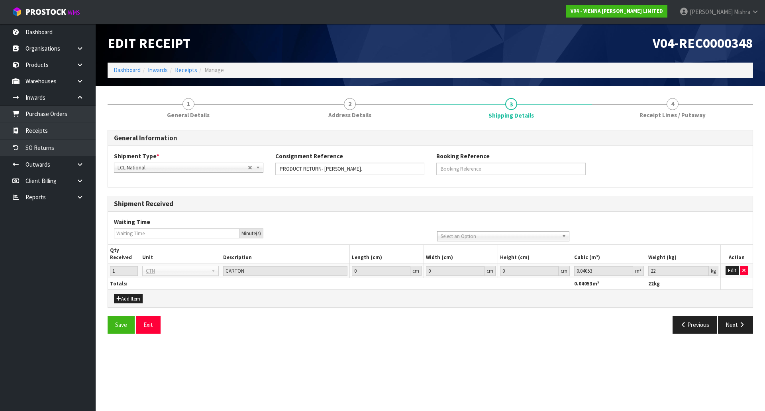
click at [732, 336] on div "Save Exit Previous Next" at bounding box center [431, 327] width 658 height 23
click at [734, 332] on button "Next" at bounding box center [735, 324] width 35 height 17
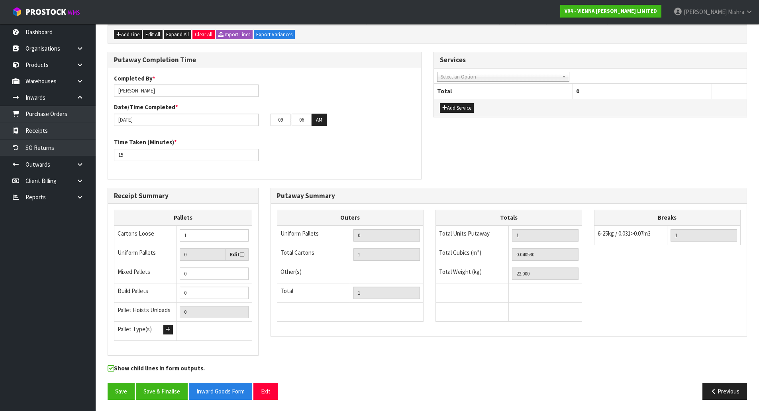
scroll to position [160, 0]
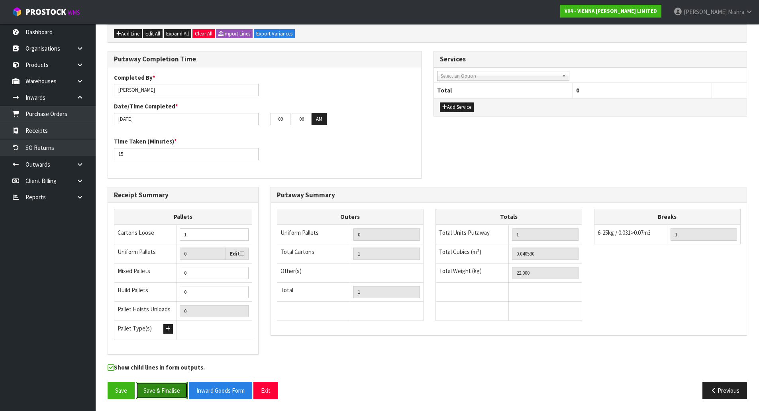
click at [170, 395] on button "Save & Finalise" at bounding box center [162, 390] width 52 height 17
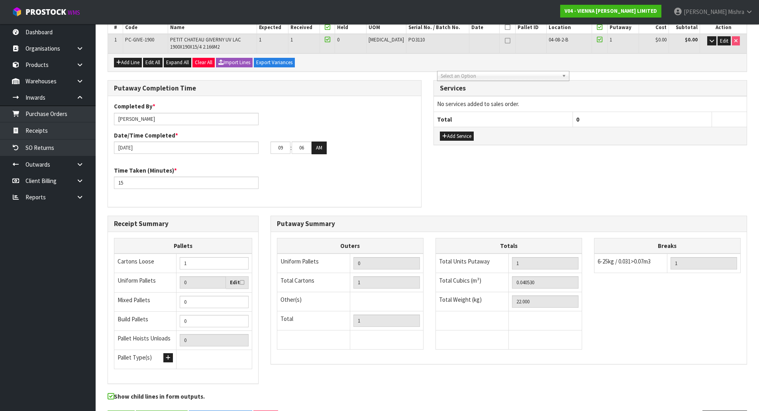
scroll to position [0, 0]
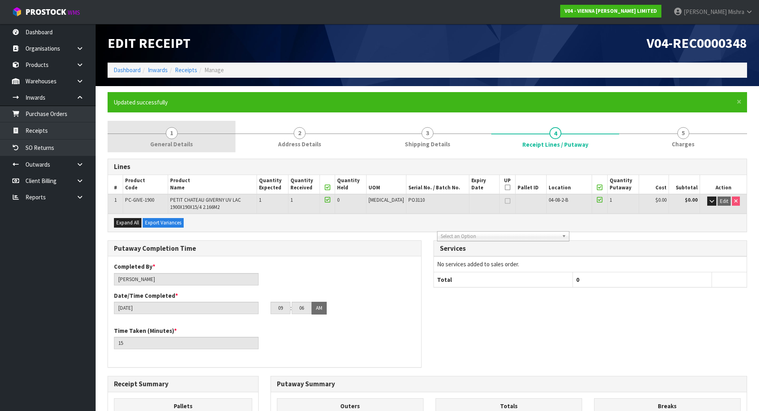
drag, startPoint x: 166, startPoint y: 132, endPoint x: 164, endPoint y: 141, distance: 9.3
click at [166, 132] on span "1" at bounding box center [172, 133] width 12 height 12
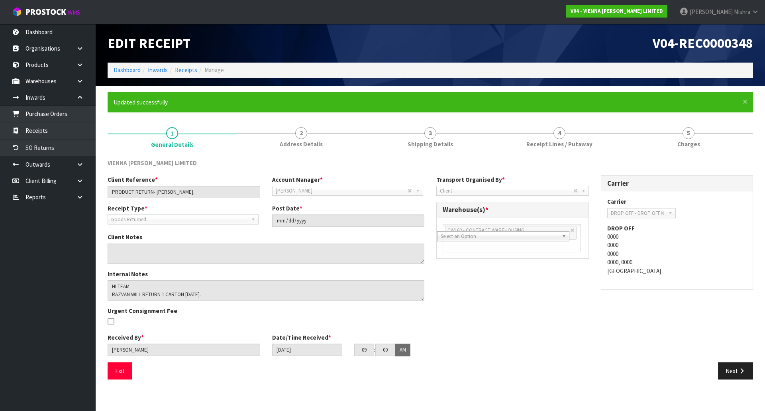
click at [727, 163] on div "VIENNA [PERSON_NAME] LIMITED" at bounding box center [431, 167] width 658 height 16
click at [686, 133] on span "5" at bounding box center [689, 133] width 12 height 12
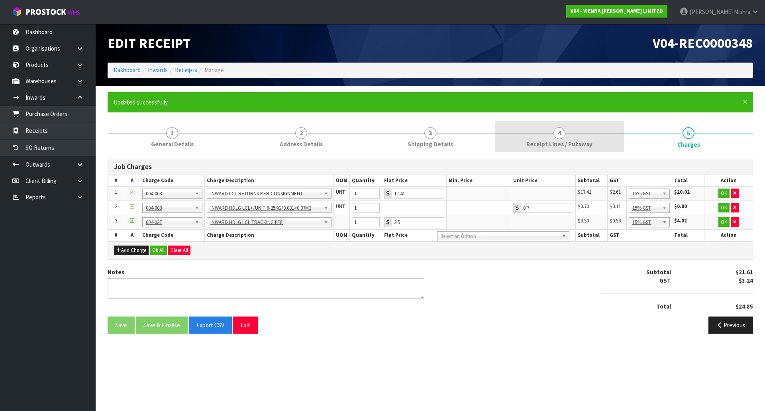
click at [606, 132] on link "4 Receipt Lines / Putaway" at bounding box center [559, 136] width 129 height 31
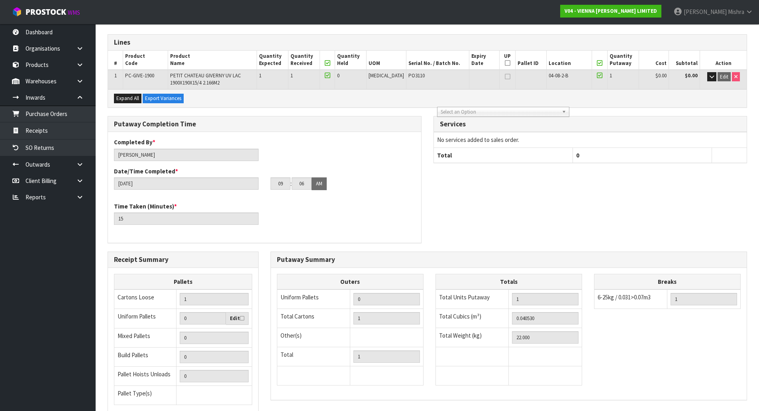
scroll to position [189, 0]
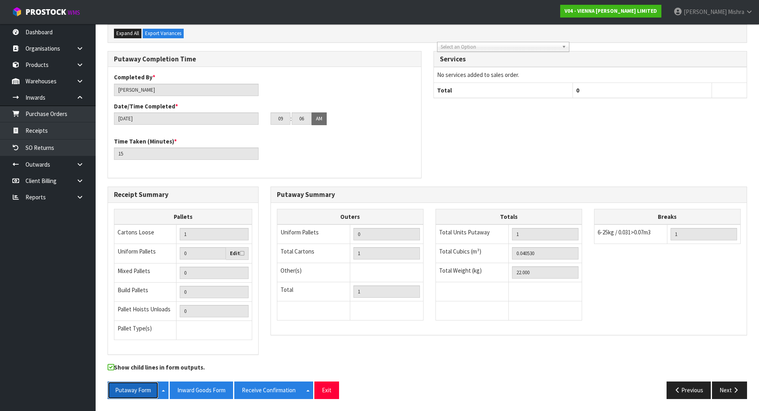
click at [151, 388] on button "Putaway Form" at bounding box center [133, 390] width 51 height 17
click at [196, 387] on button "Inward Goods Form" at bounding box center [201, 390] width 63 height 17
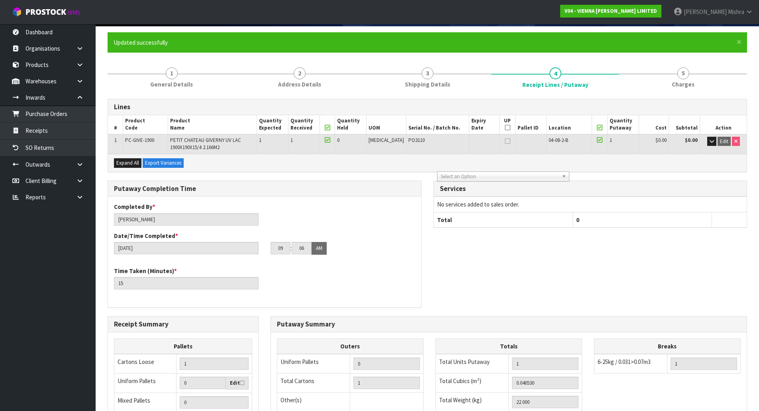
scroll to position [0, 0]
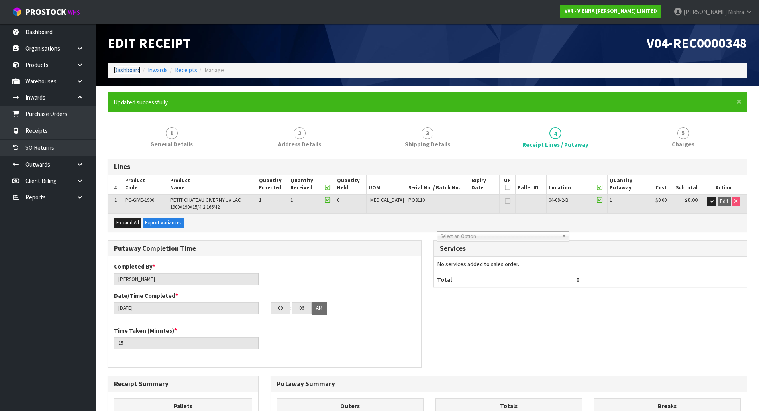
click at [123, 71] on link "Dashboard" at bounding box center [127, 70] width 27 height 8
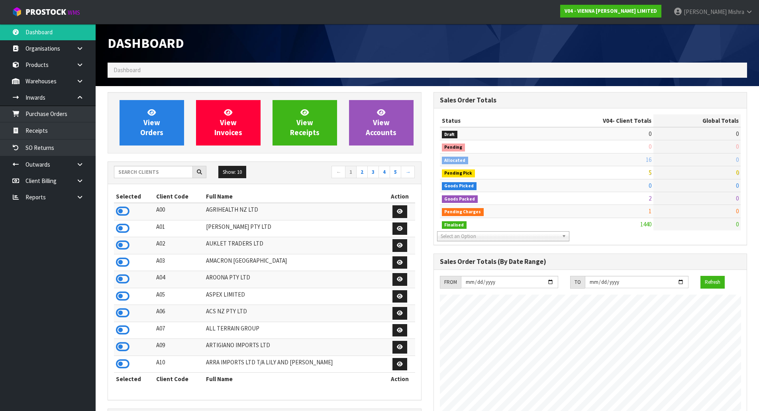
scroll to position [604, 326]
click at [153, 176] on input "text" at bounding box center [153, 172] width 79 height 12
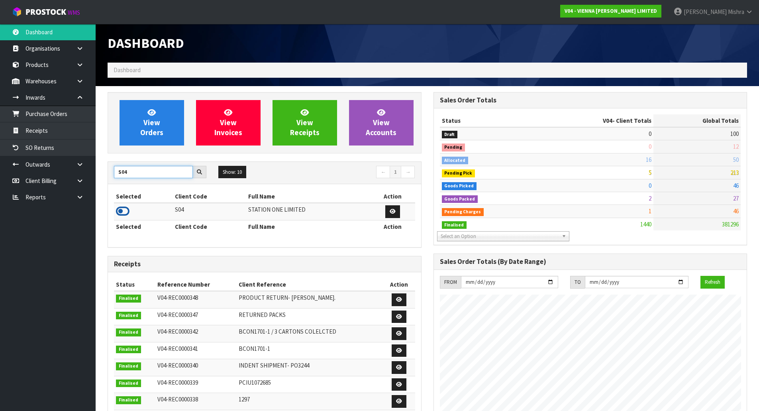
type input "S04"
click at [125, 212] on icon at bounding box center [123, 211] width 14 height 12
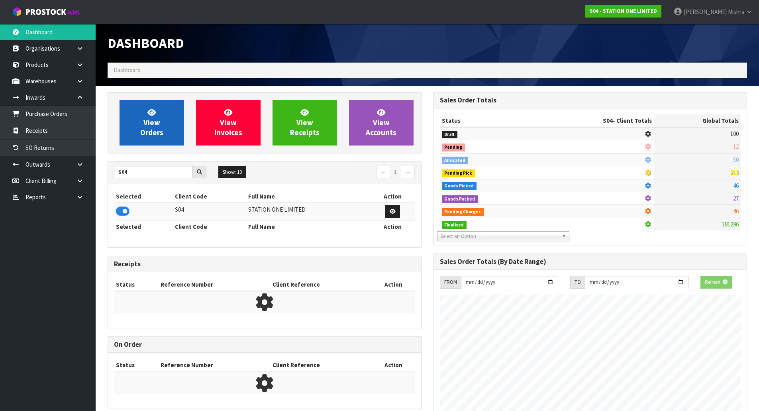
scroll to position [513, 326]
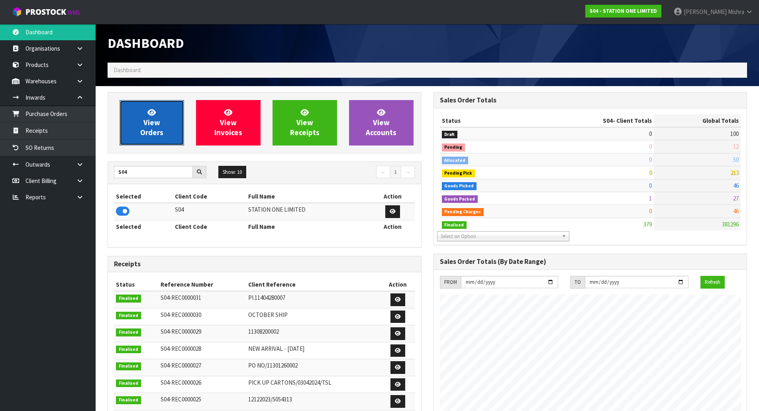
click at [173, 109] on link "View Orders" at bounding box center [152, 122] width 65 height 45
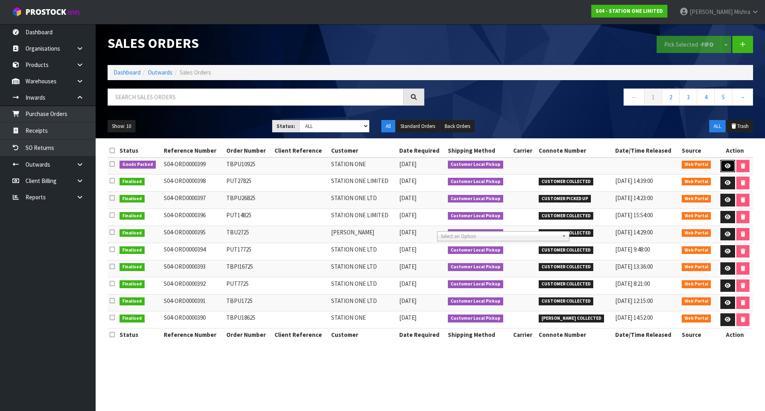
click at [723, 167] on link at bounding box center [728, 166] width 15 height 13
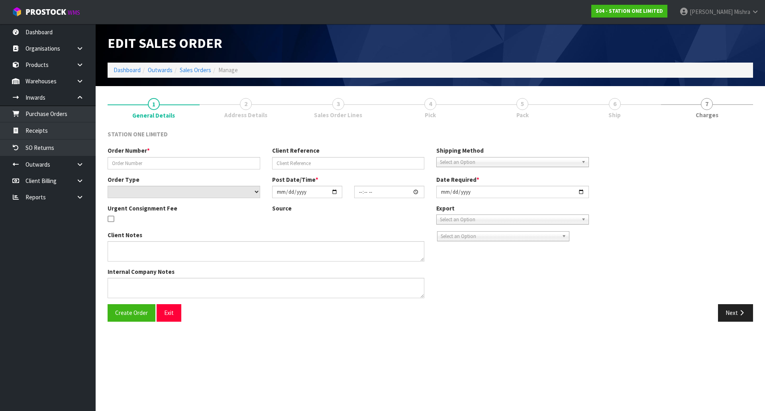
type input "TBPU10925"
select select "number:0"
type input "[DATE]"
type input "14:55:00.000"
type input "[DATE]"
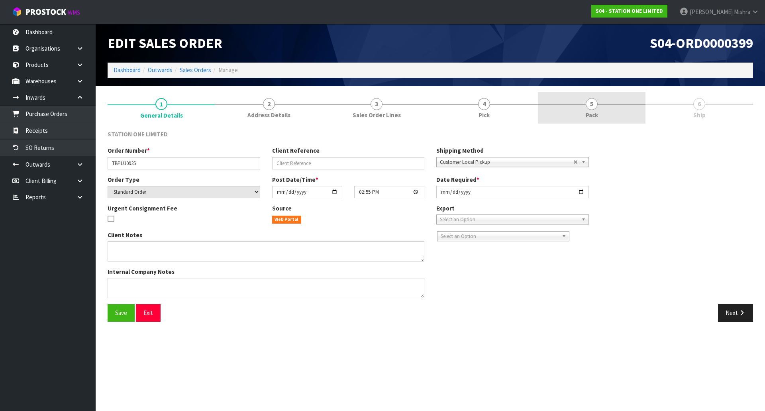
click at [598, 110] on link "5 Pack" at bounding box center [592, 107] width 108 height 31
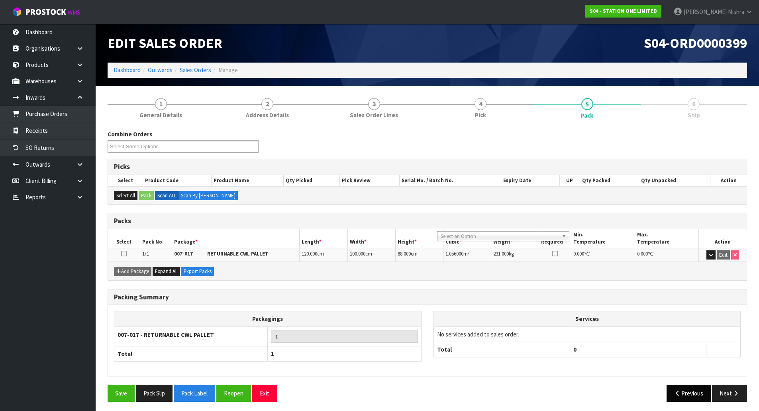
scroll to position [3, 0]
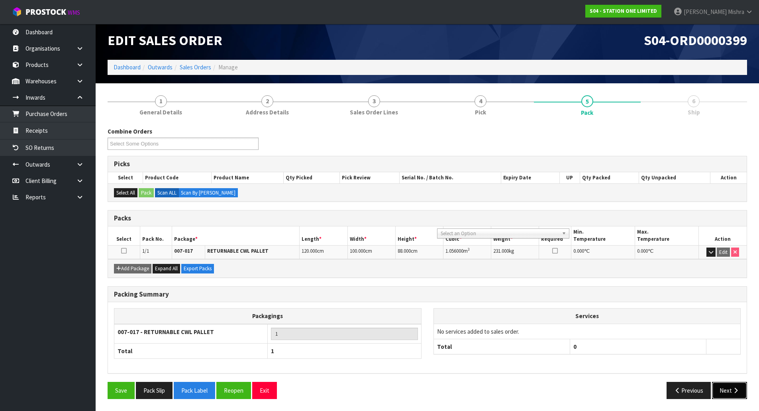
click at [727, 389] on button "Next" at bounding box center [729, 390] width 35 height 17
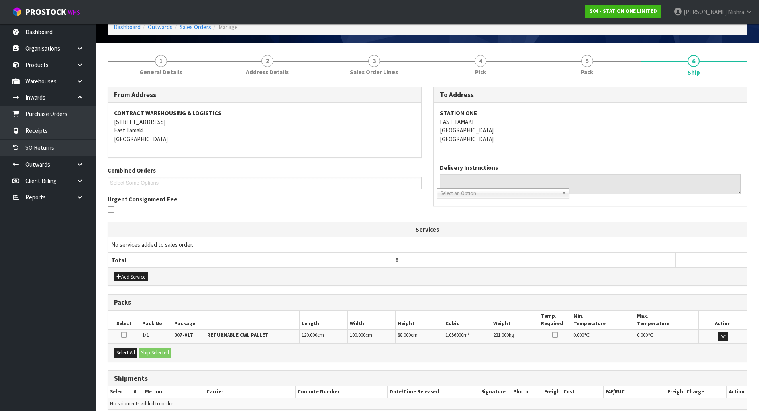
scroll to position [80, 0]
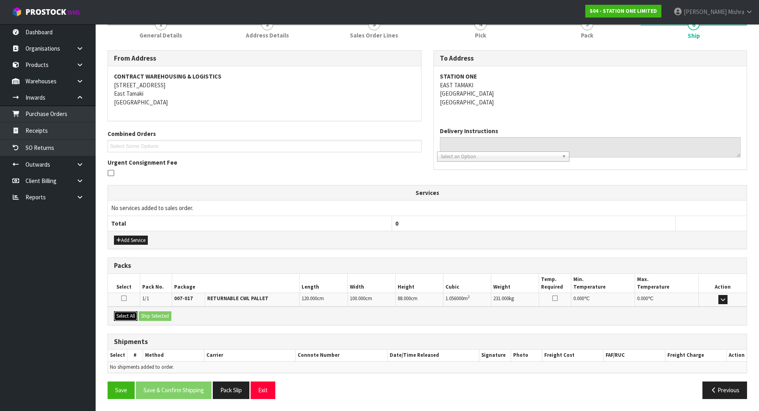
click at [124, 313] on button "Select All" at bounding box center [126, 316] width 24 height 10
click at [160, 315] on button "Ship Selected" at bounding box center [155, 316] width 33 height 10
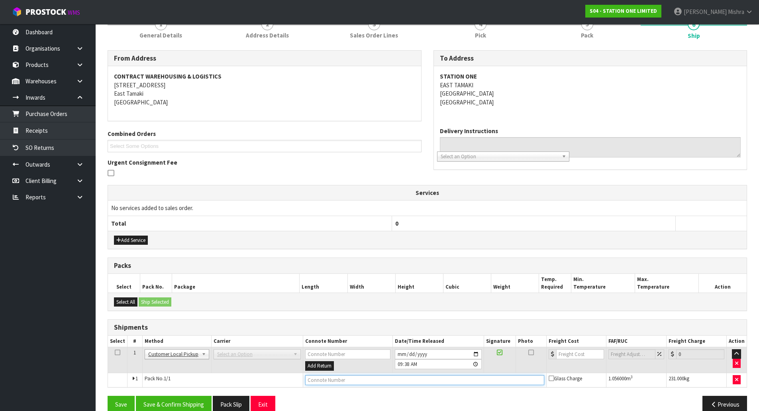
click at [391, 381] on input "text" at bounding box center [424, 380] width 239 height 10
type input "CUSTOMER COLLECTED"
click at [402, 352] on input "[DATE]" at bounding box center [438, 354] width 87 height 10
type input "[DATE]"
click at [203, 405] on button "Save & Confirm Shipping" at bounding box center [174, 404] width 76 height 17
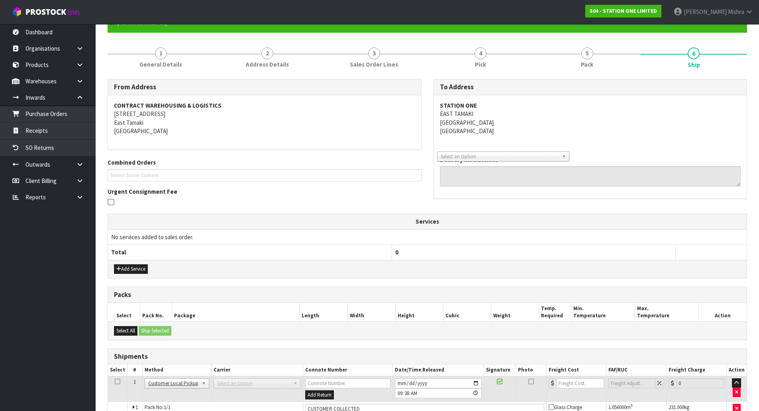
scroll to position [0, 0]
